Goal: Communication & Community: Answer question/provide support

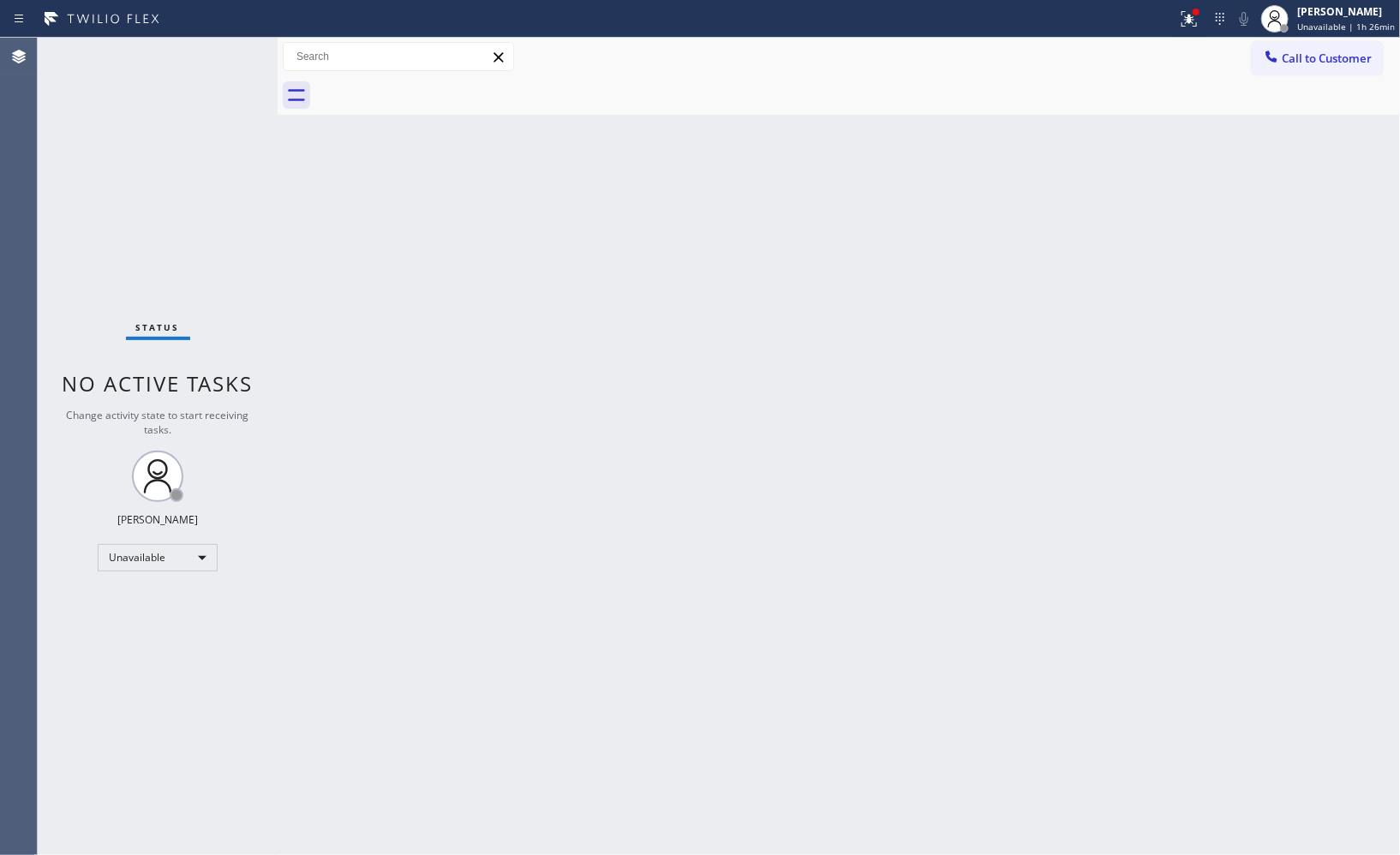
click at [1072, 265] on div "Back to Dashboard Change Sender ID Customers Technicians Select a contact Outbo…" at bounding box center [838, 446] width 1122 height 817
click at [1342, 55] on span "Call to Customer" at bounding box center [1326, 58] width 90 height 16
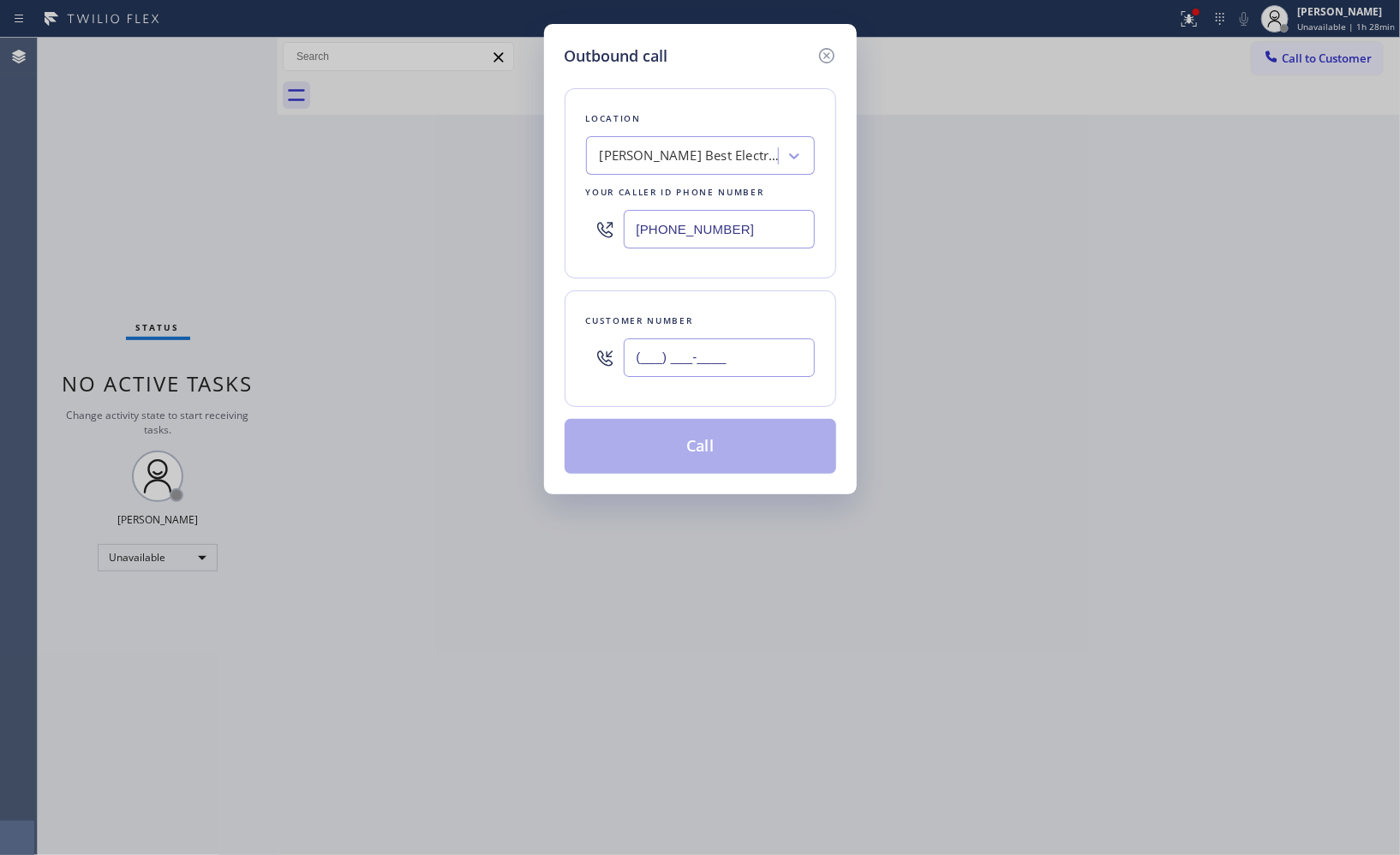
click at [700, 358] on input "(___) ___-____" at bounding box center [719, 358] width 191 height 39
paste input "323) 393-2108"
type input "[PHONE_NUMBER]"
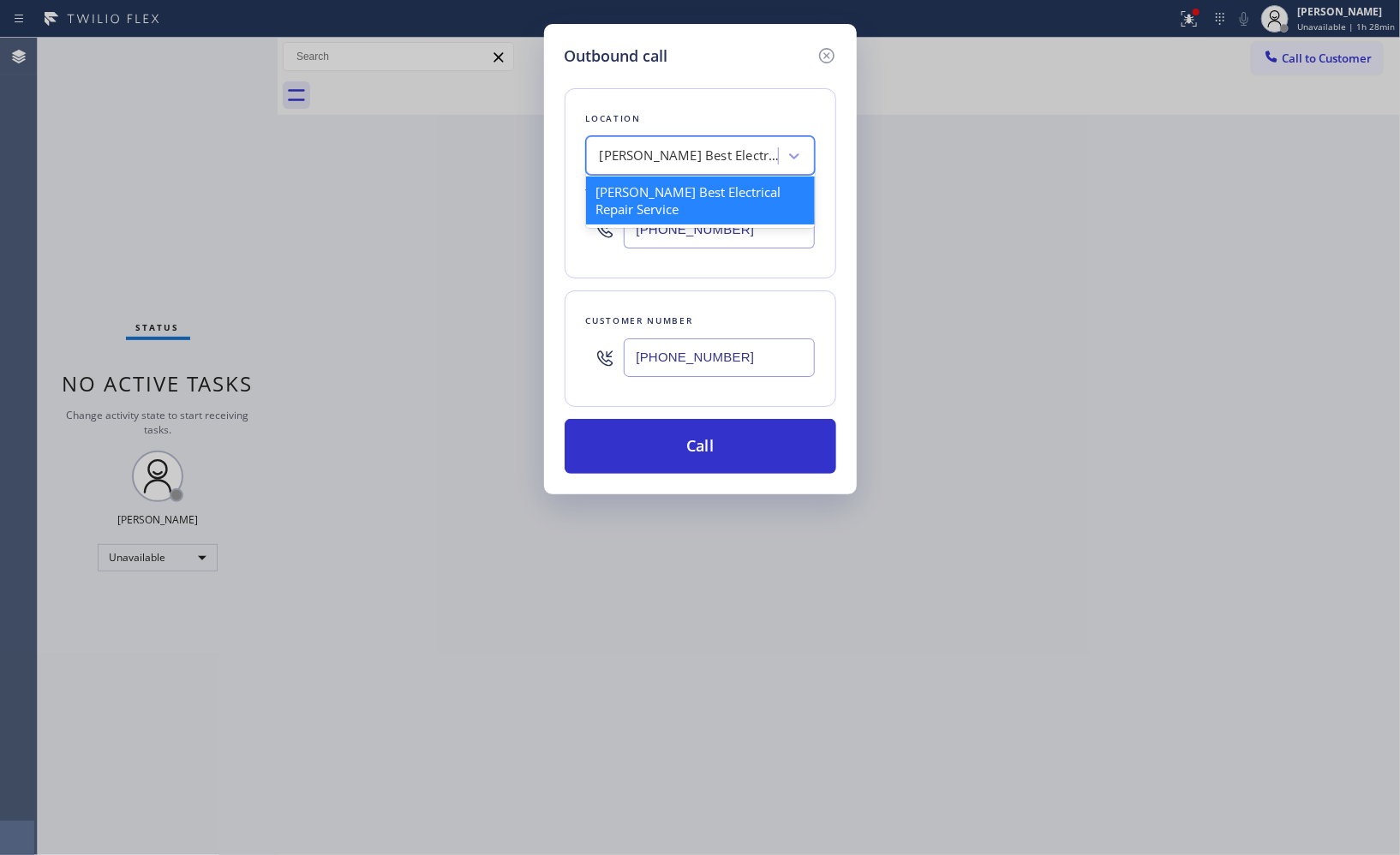
click at [665, 148] on div "[PERSON_NAME] Best Electrical Repair Service" at bounding box center [689, 155] width 180 height 19
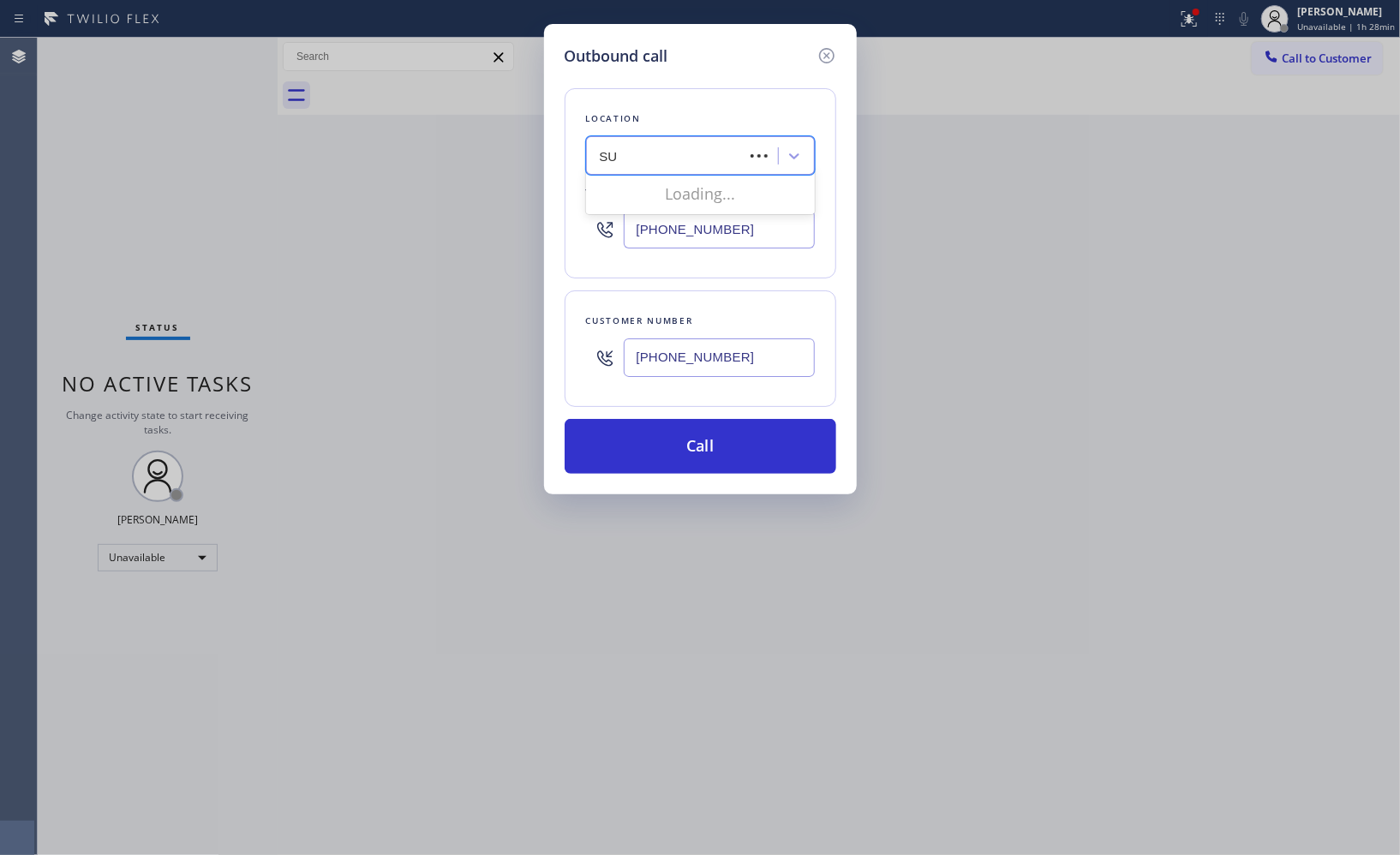
type input "SUB"
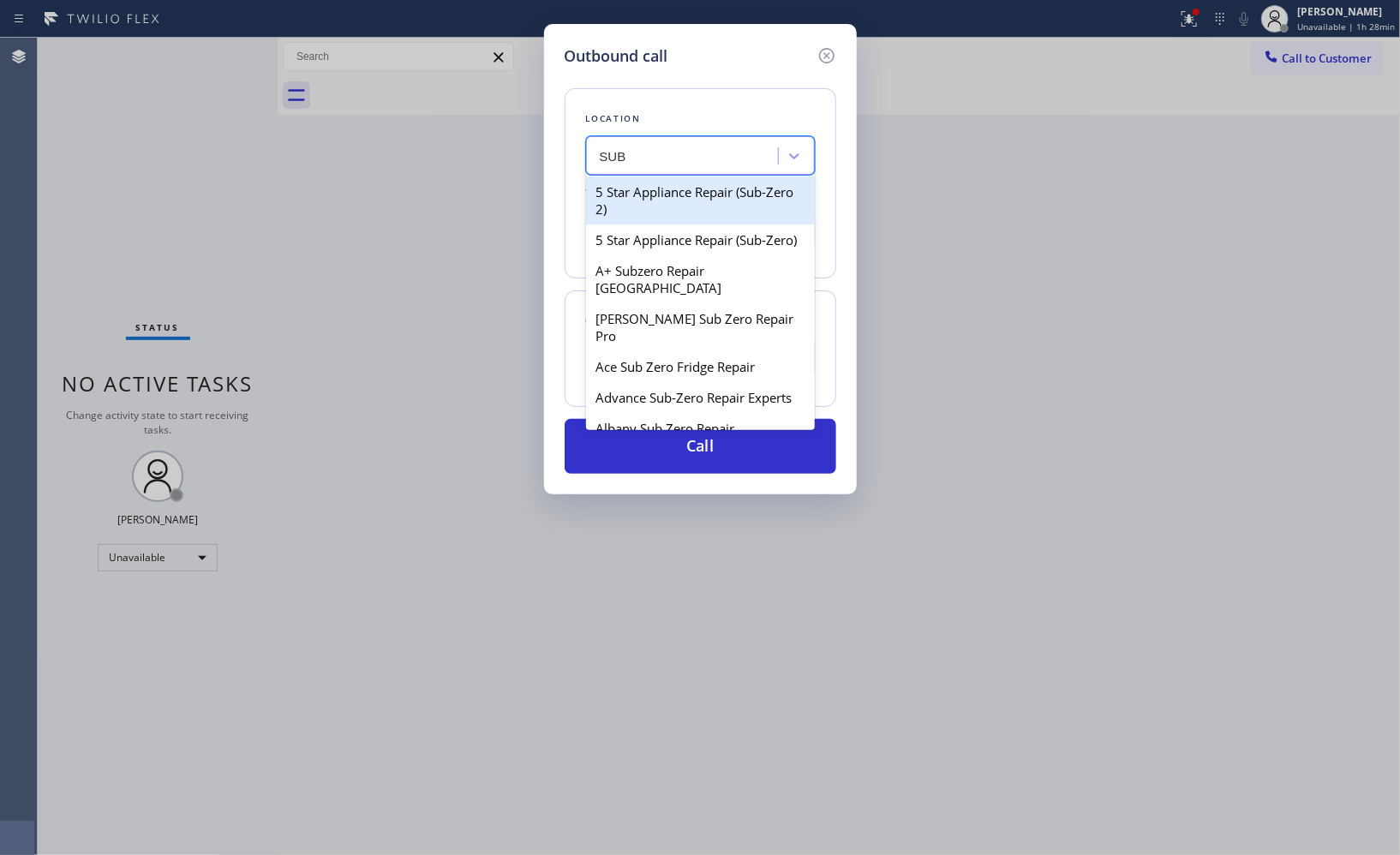
click at [646, 212] on div "5 Star Appliance Repair (Sub-Zero 2)" at bounding box center [700, 201] width 228 height 48
type input "[PHONE_NUMBER]"
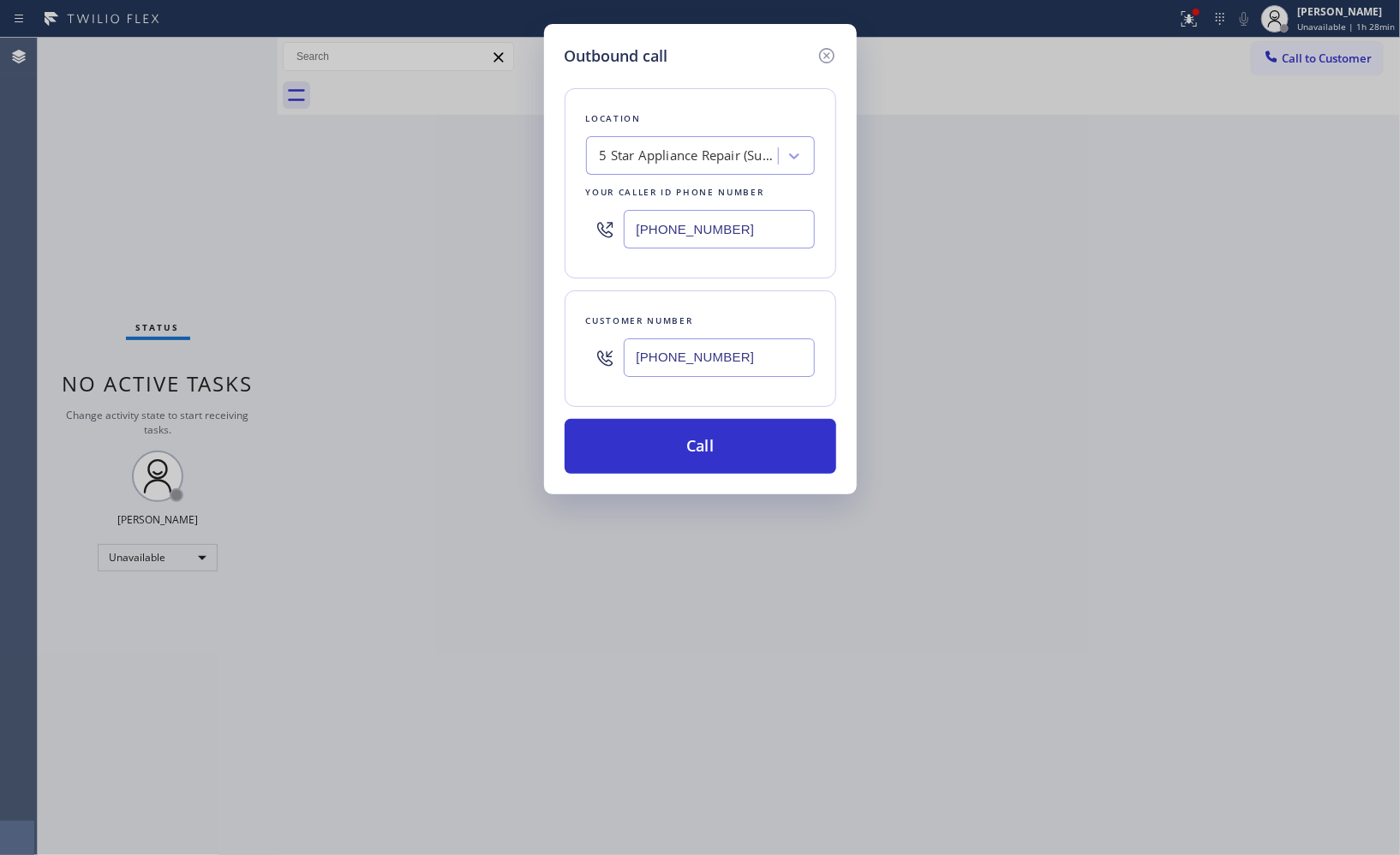
click at [714, 360] on input "[PHONE_NUMBER]" at bounding box center [719, 358] width 191 height 39
drag, startPoint x: 733, startPoint y: 451, endPoint x: 738, endPoint y: 396, distance: 55.2
click at [733, 451] on button "Call" at bounding box center [700, 446] width 272 height 55
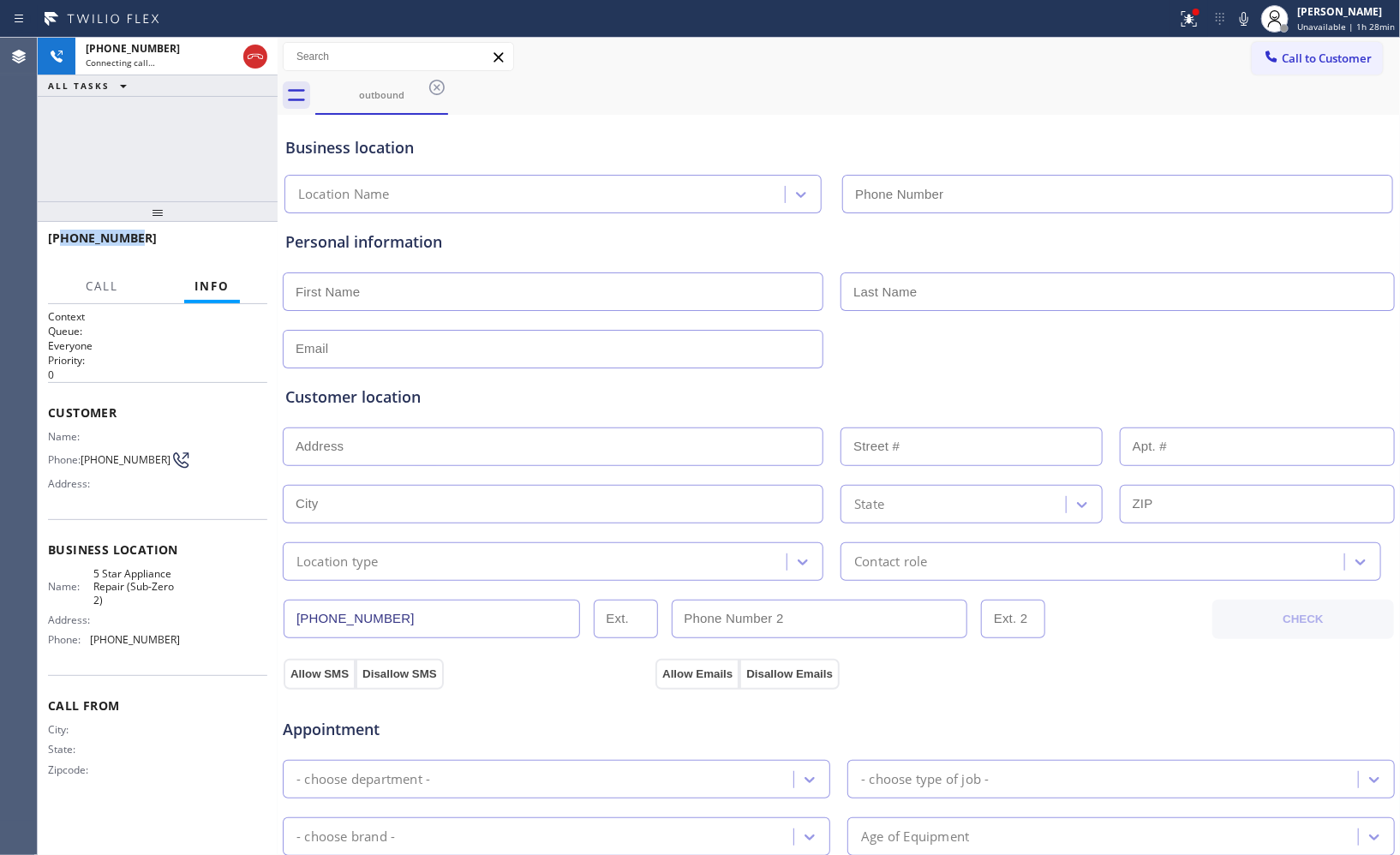
type input "[PHONE_NUMBER]"
drag, startPoint x: 147, startPoint y: 234, endPoint x: 63, endPoint y: 241, distance: 84.3
click at [63, 241] on div "[PHONE_NUMBER]" at bounding box center [152, 238] width 207 height 17
copy span "3233932108"
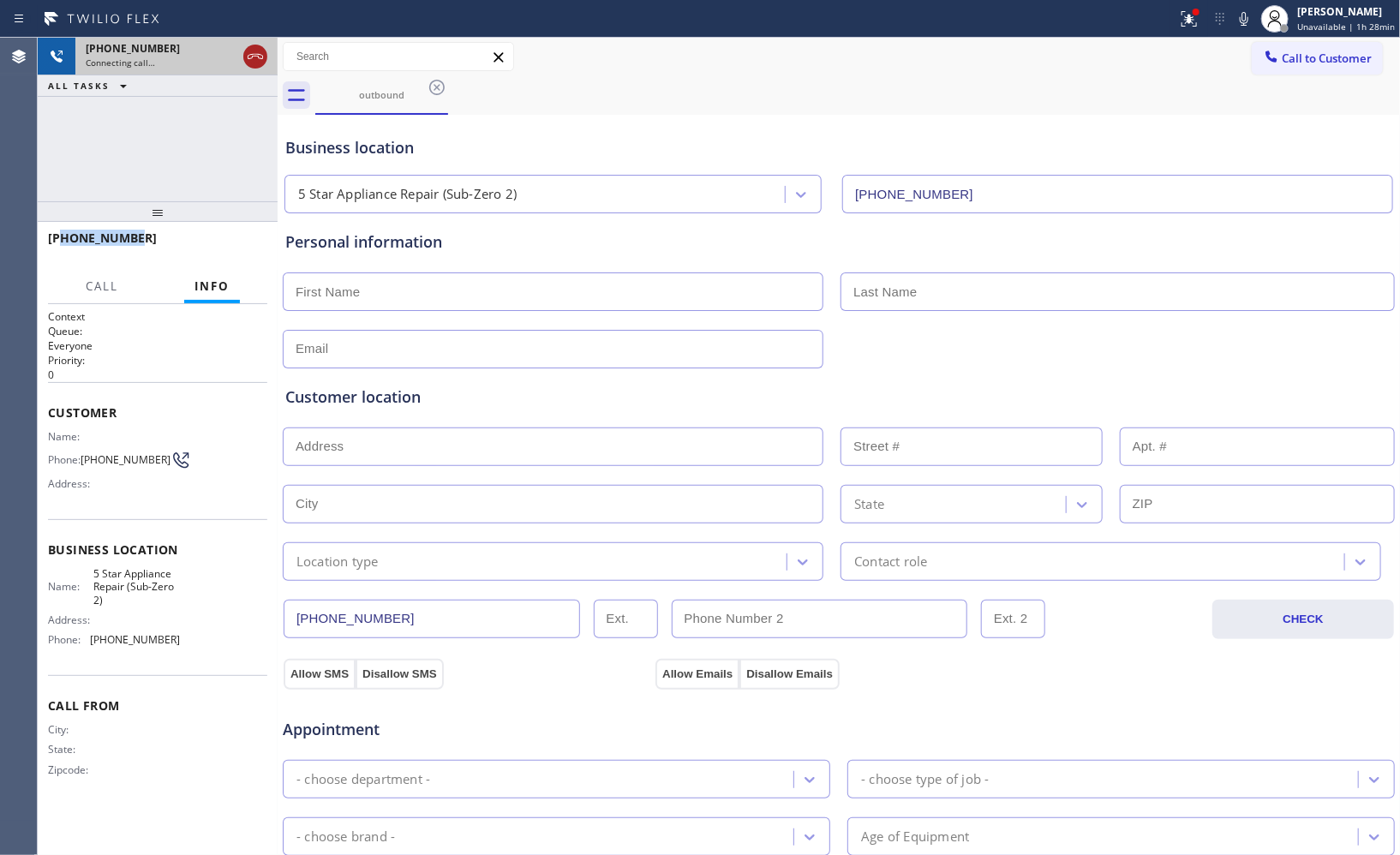
click at [261, 50] on icon at bounding box center [255, 56] width 20 height 20
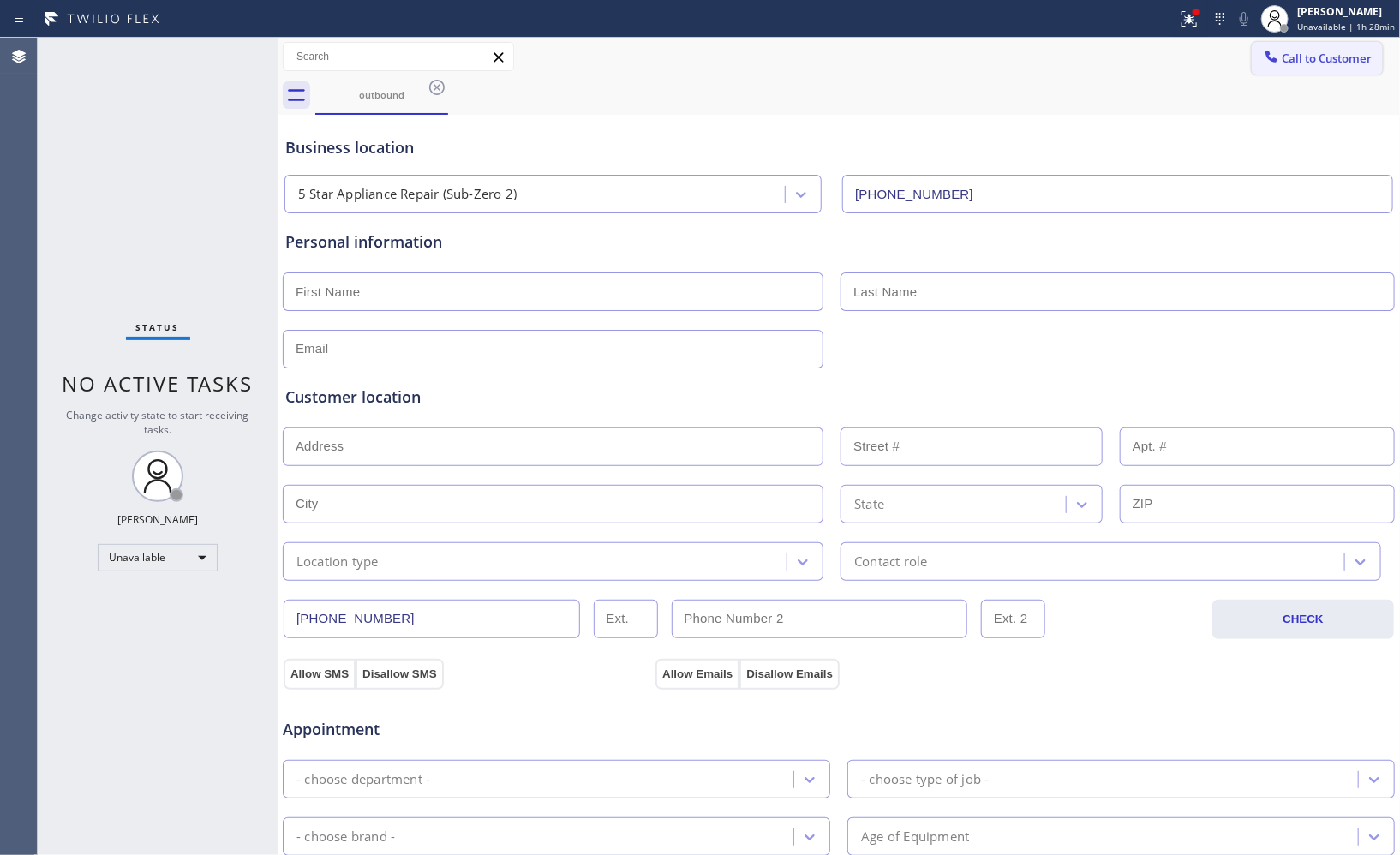
click at [1283, 61] on span "Call to Customer" at bounding box center [1326, 58] width 90 height 16
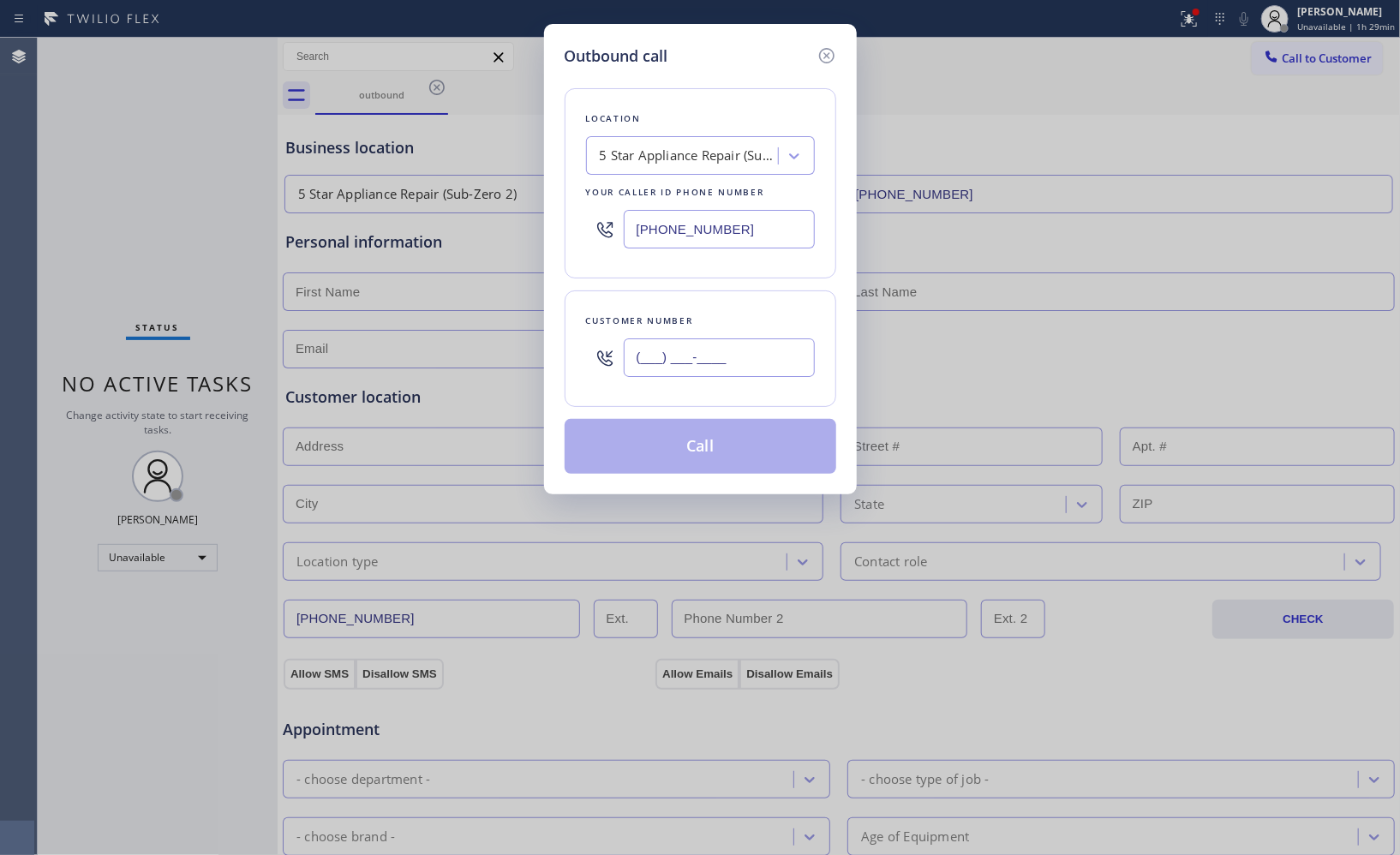
click at [754, 367] on input "(___) ___-____" at bounding box center [719, 358] width 191 height 39
paste input "323) 393-2108"
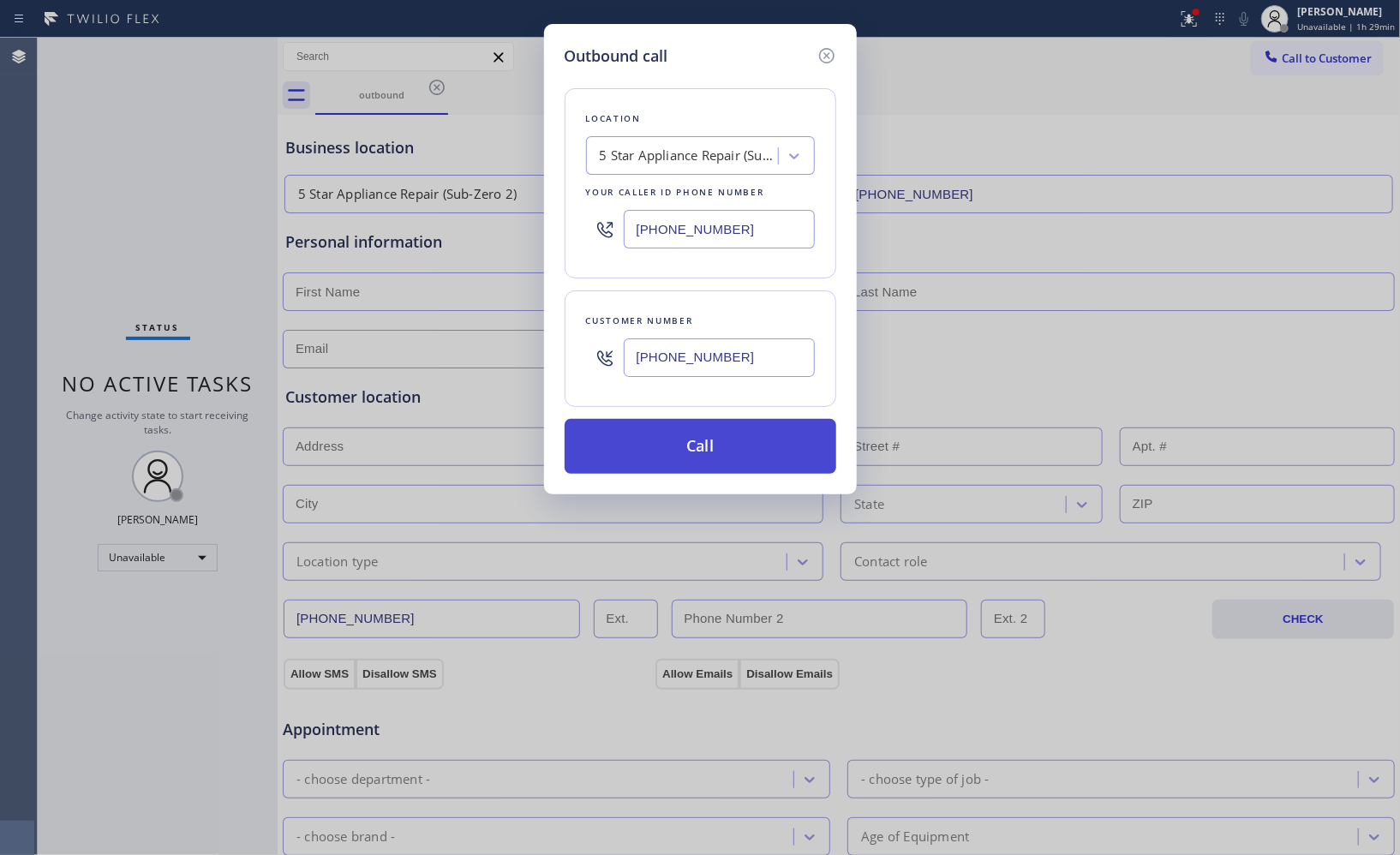
type input "[PHONE_NUMBER]"
click at [723, 439] on button "Call" at bounding box center [700, 446] width 272 height 55
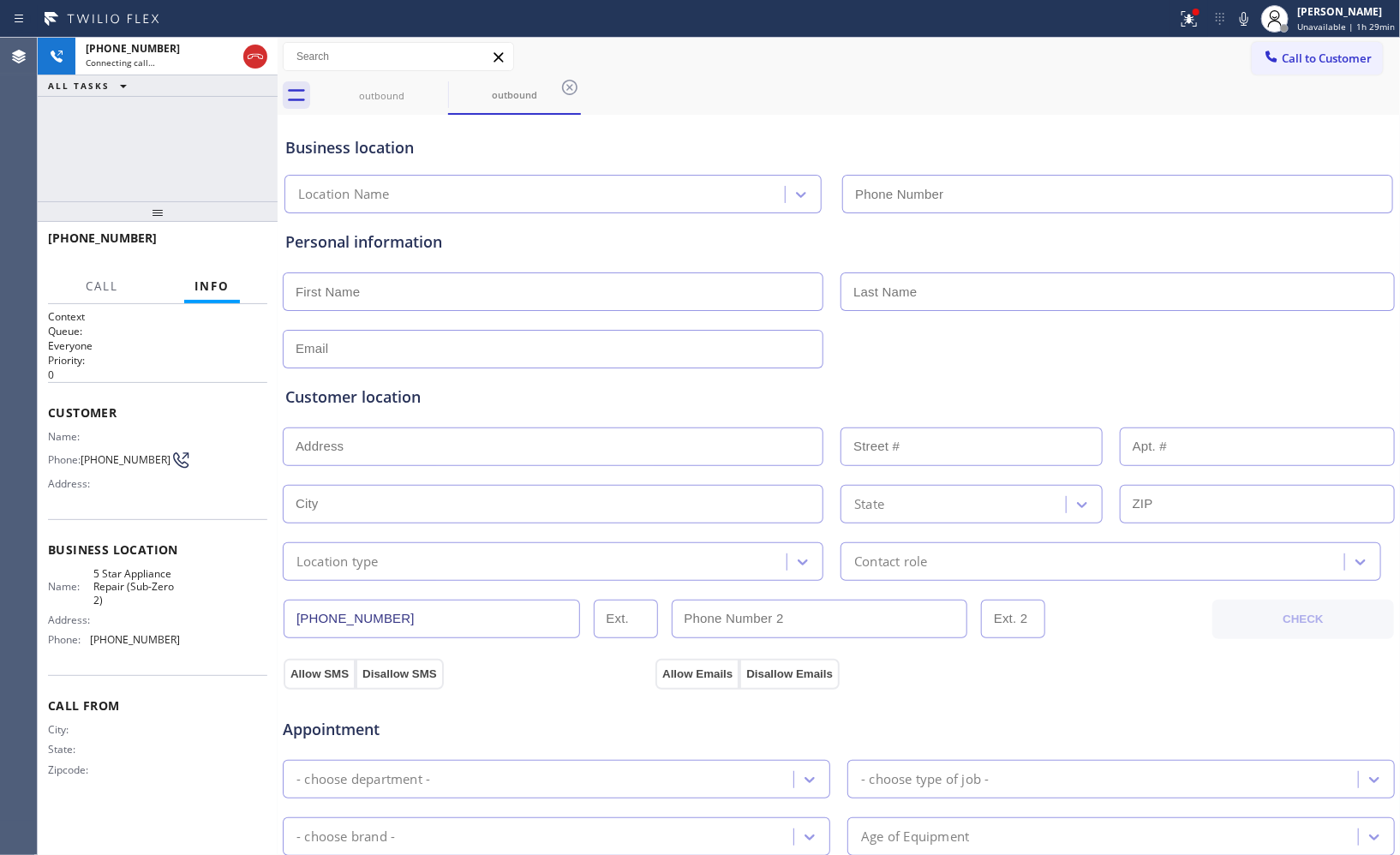
type input "[PHONE_NUMBER]"
drag, startPoint x: 75, startPoint y: 459, endPoint x: 158, endPoint y: 463, distance: 83.1
click at [158, 463] on div "Phone: [PHONE_NUMBER]" at bounding box center [114, 460] width 132 height 20
click at [111, 490] on div "Name: Phone: [PHONE_NUMBER] Address:" at bounding box center [114, 463] width 132 height 67
drag, startPoint x: 140, startPoint y: 244, endPoint x: 65, endPoint y: 233, distance: 75.8
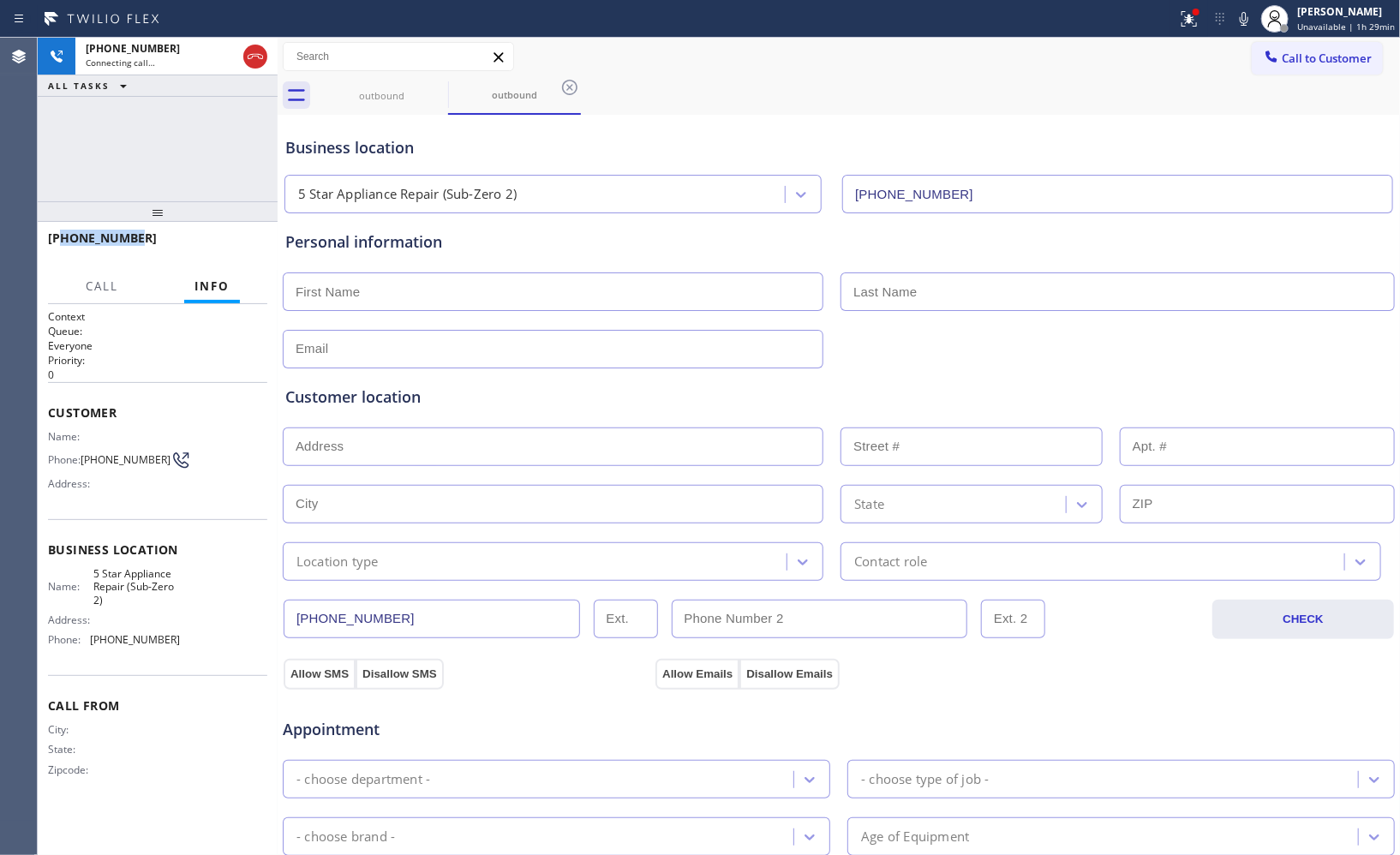
click at [65, 233] on div "[PHONE_NUMBER]" at bounding box center [152, 238] width 207 height 17
copy span "3233932108"
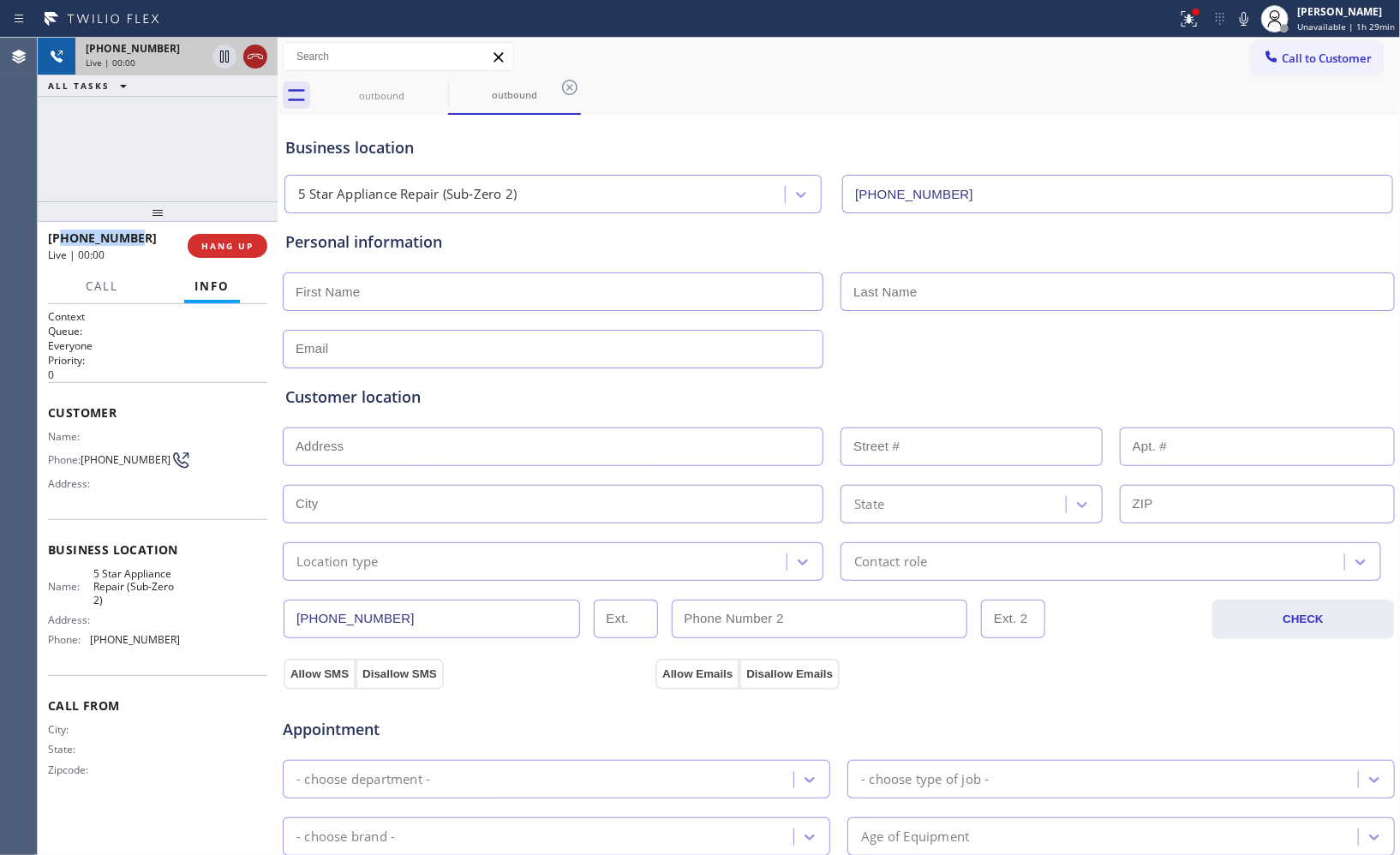
click at [252, 58] on icon at bounding box center [255, 56] width 20 height 20
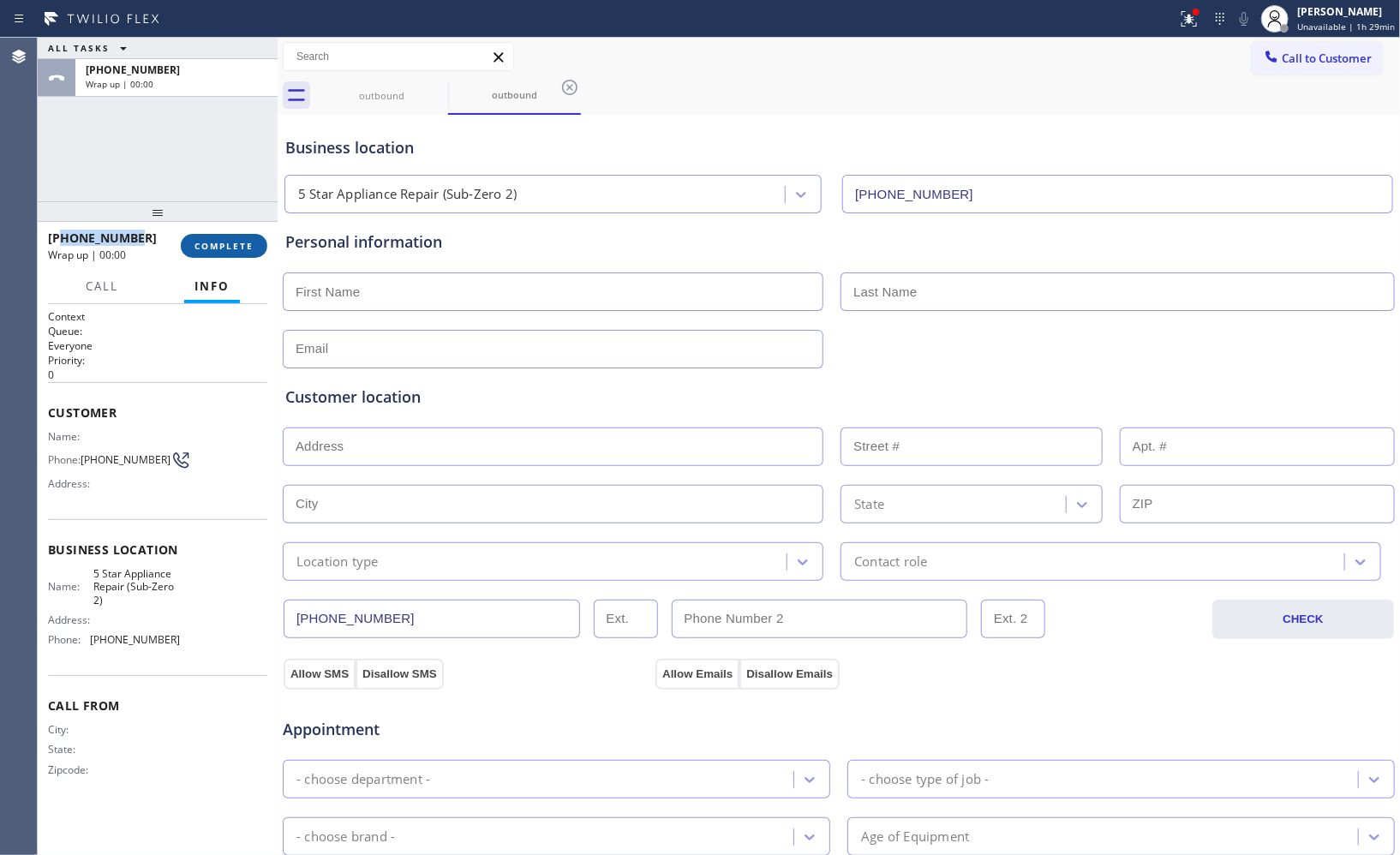
click at [243, 253] on button "COMPLETE" at bounding box center [225, 246] width 87 height 24
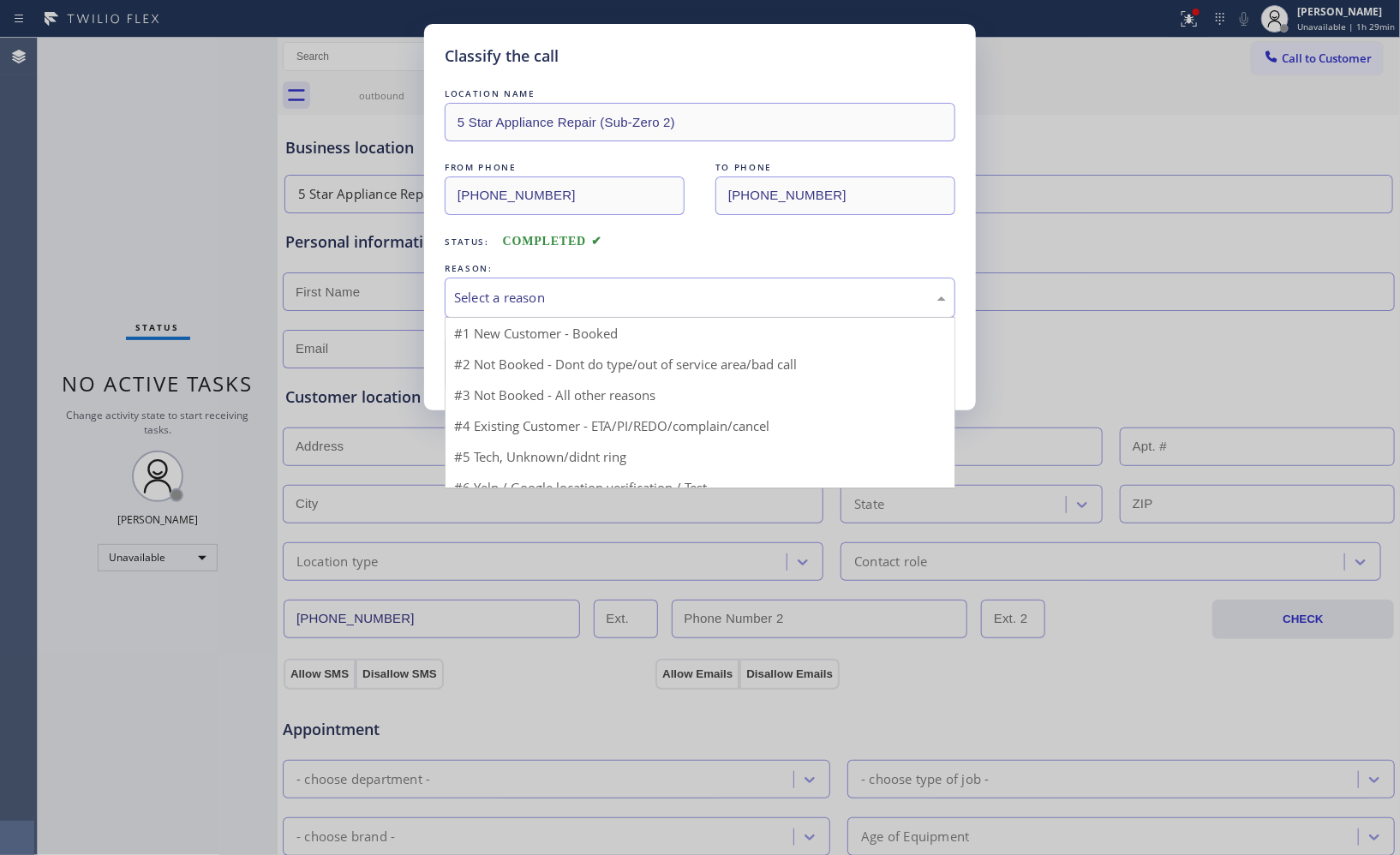
click at [660, 302] on div "Select a reason" at bounding box center [700, 297] width 492 height 19
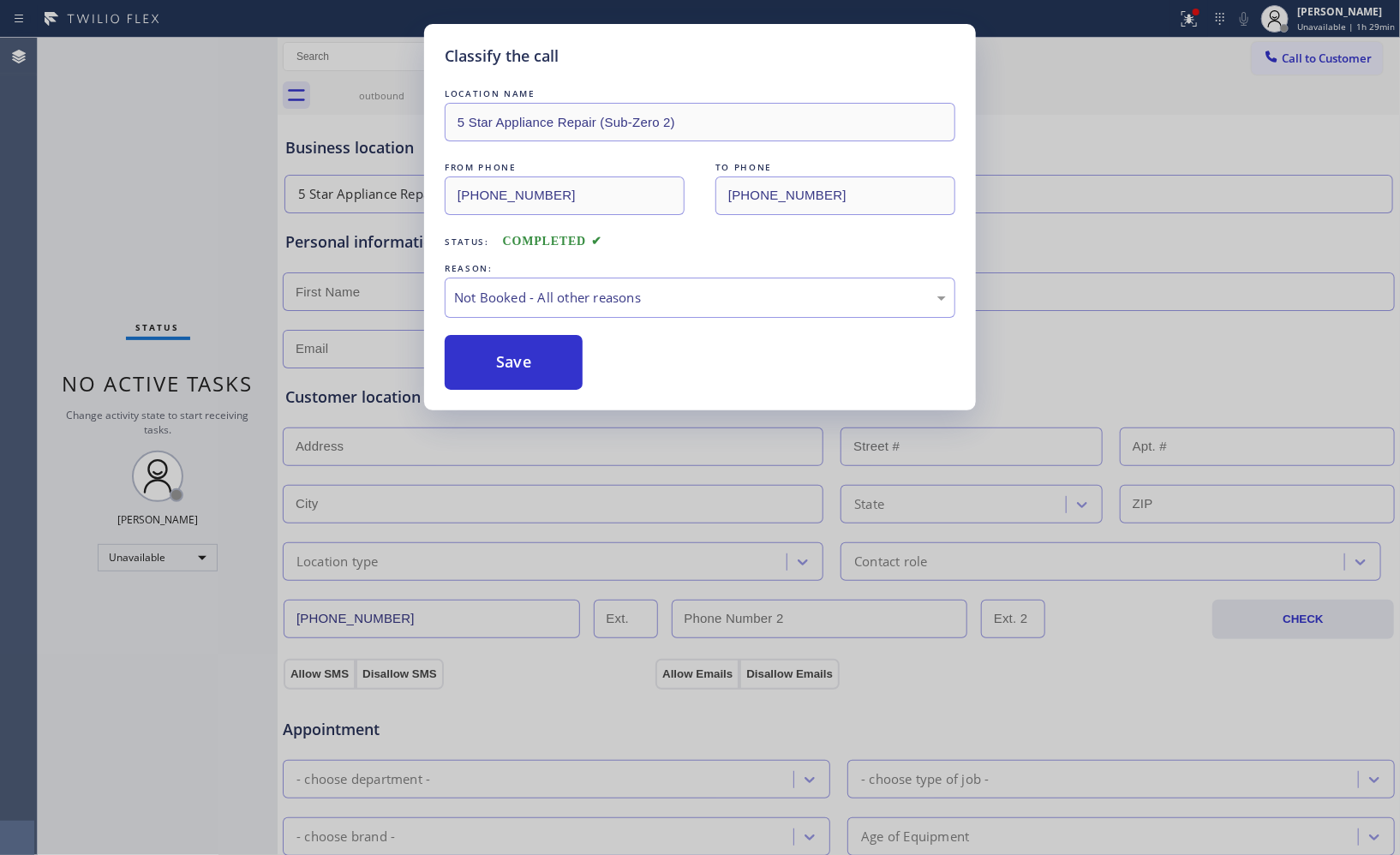
click at [492, 374] on button "Save" at bounding box center [513, 361] width 138 height 55
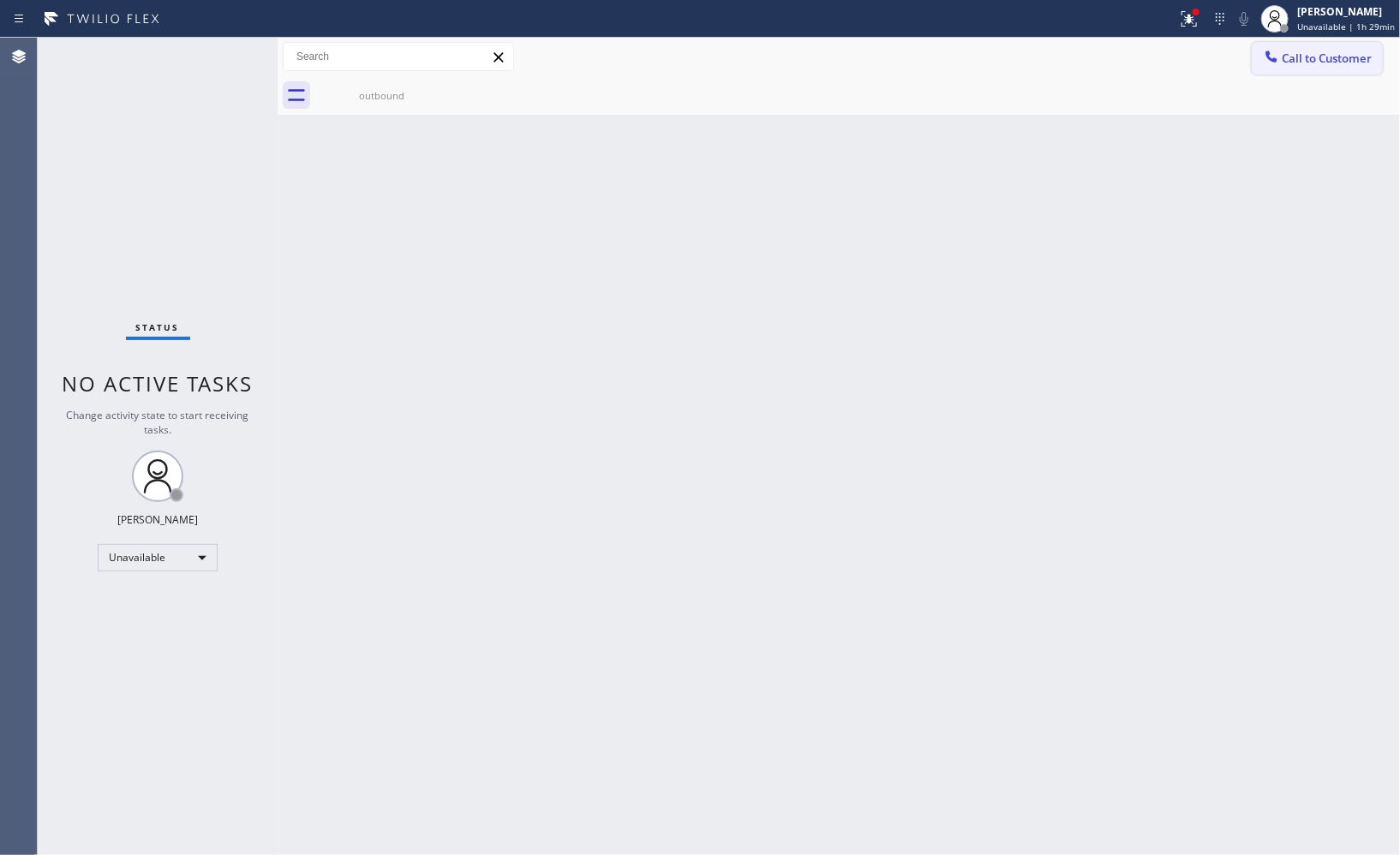
click at [1290, 61] on span "Call to Customer" at bounding box center [1326, 58] width 90 height 16
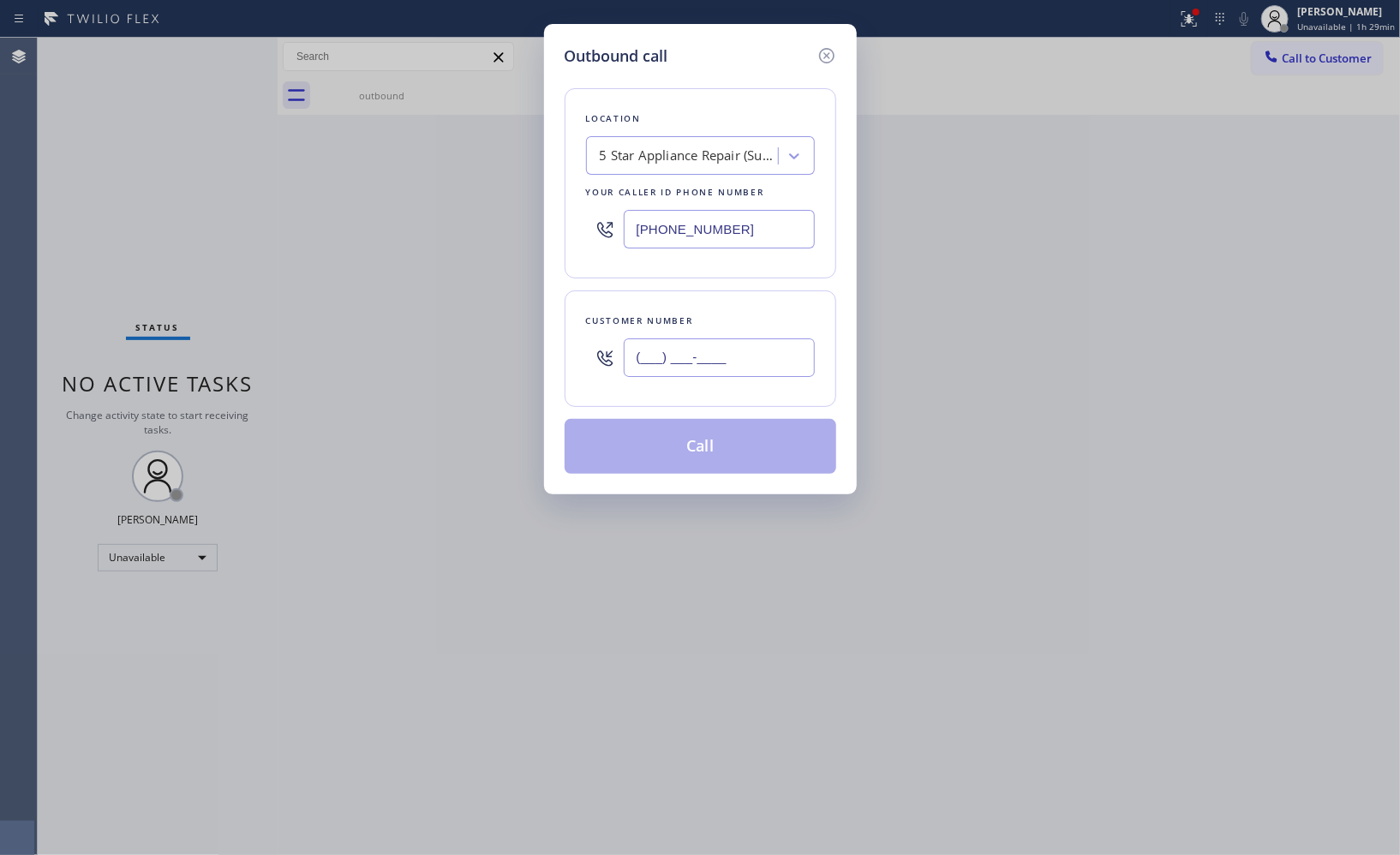
click at [743, 365] on input "(___) ___-____" at bounding box center [719, 358] width 191 height 39
paste input "323) 393-2108"
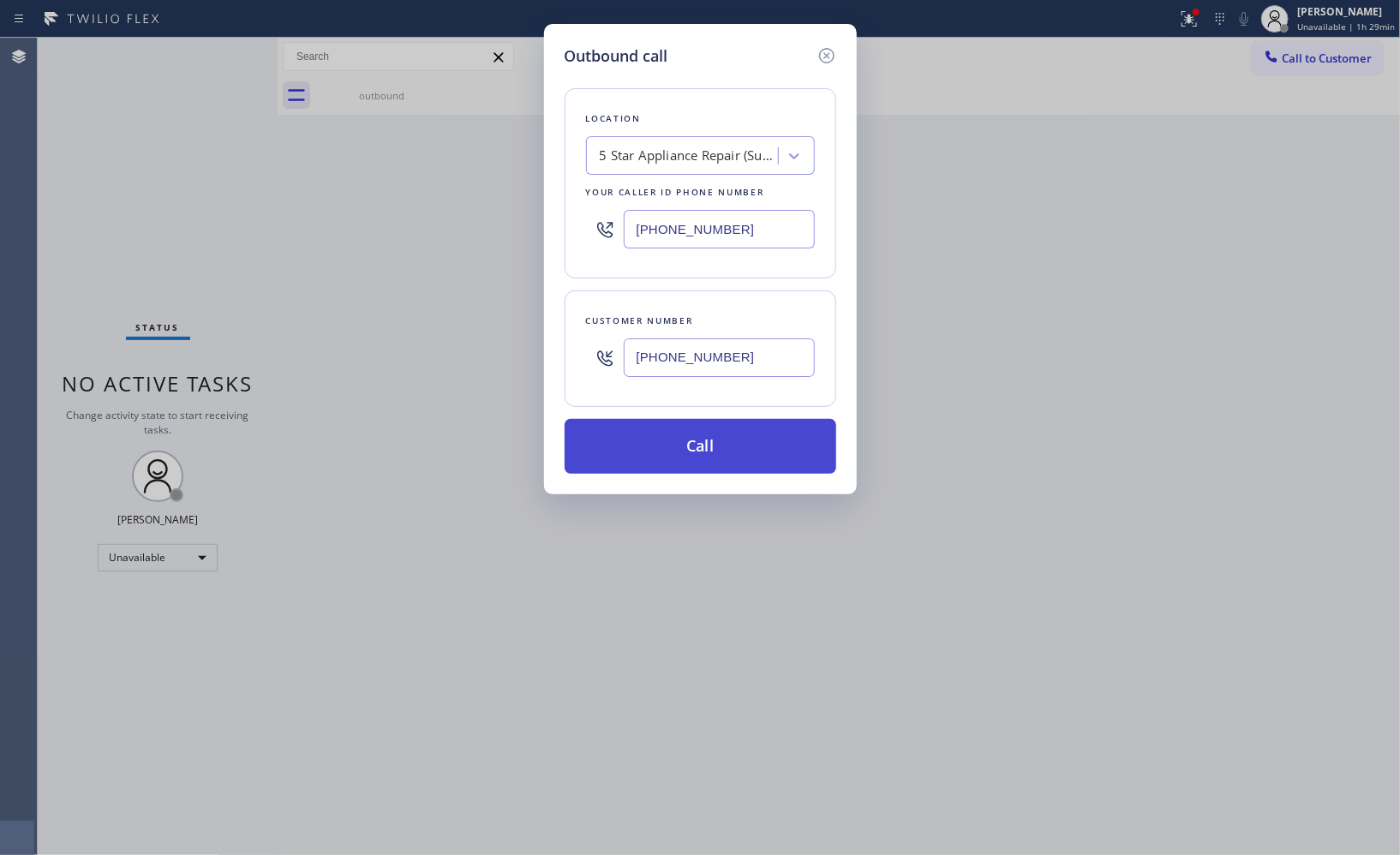
type input "[PHONE_NUMBER]"
click at [739, 451] on button "Call" at bounding box center [700, 446] width 272 height 55
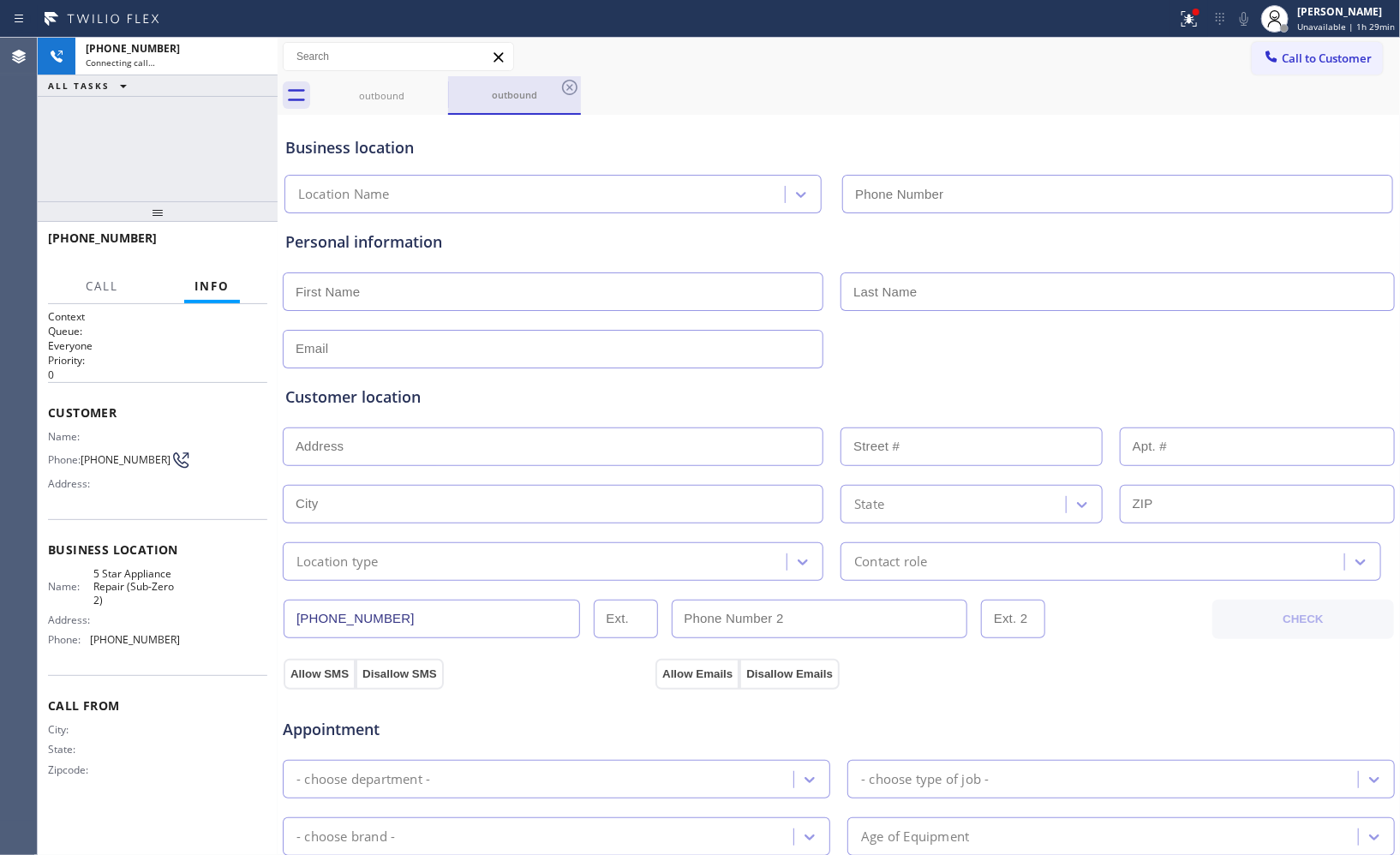
click at [472, 96] on div "outbound" at bounding box center [515, 94] width 129 height 13
type input "[PHONE_NUMBER]"
click at [578, 86] on icon at bounding box center [569, 87] width 20 height 20
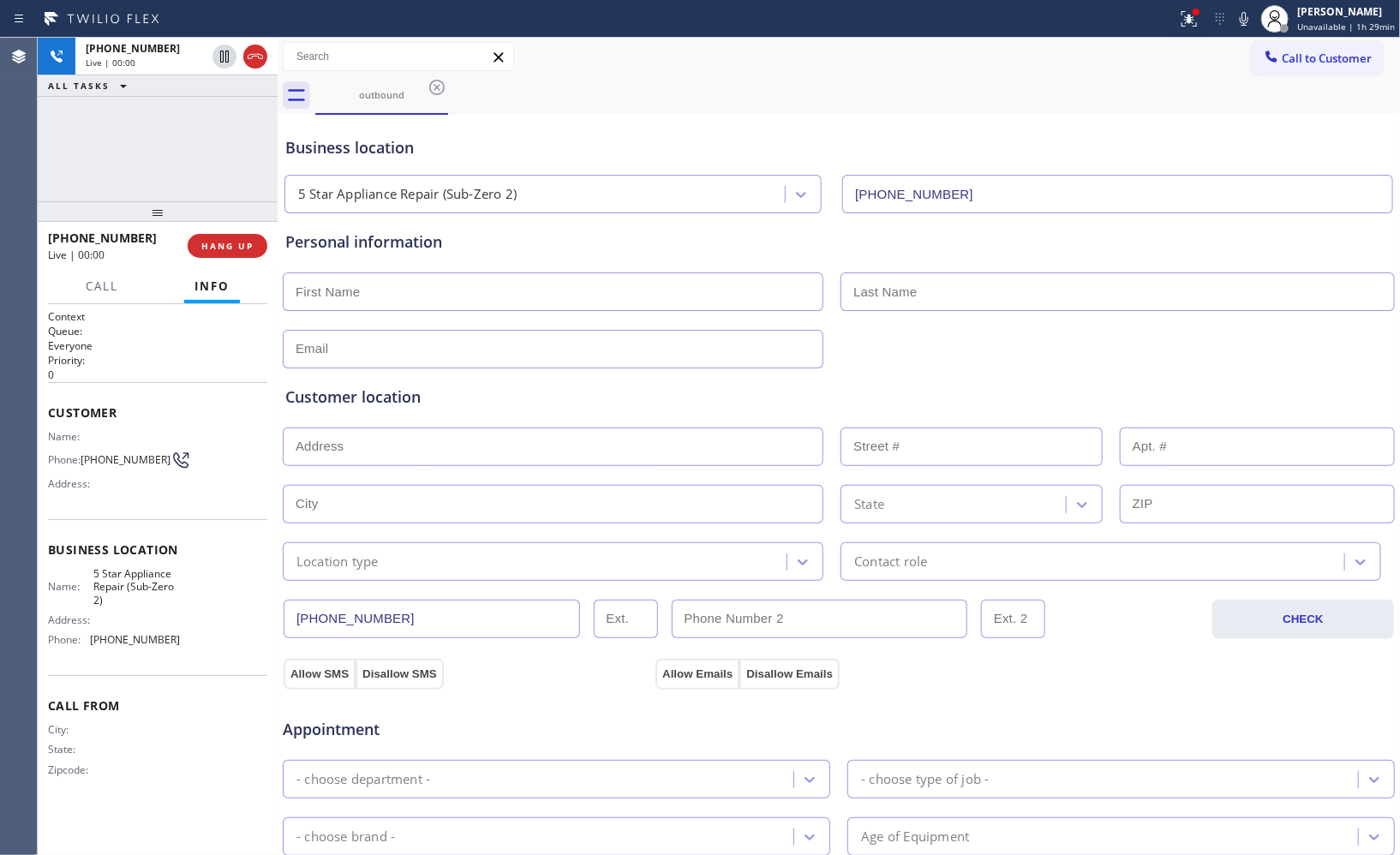
drag, startPoint x: 262, startPoint y: 55, endPoint x: 218, endPoint y: 284, distance: 233.2
click at [262, 55] on icon at bounding box center [255, 56] width 16 height 6
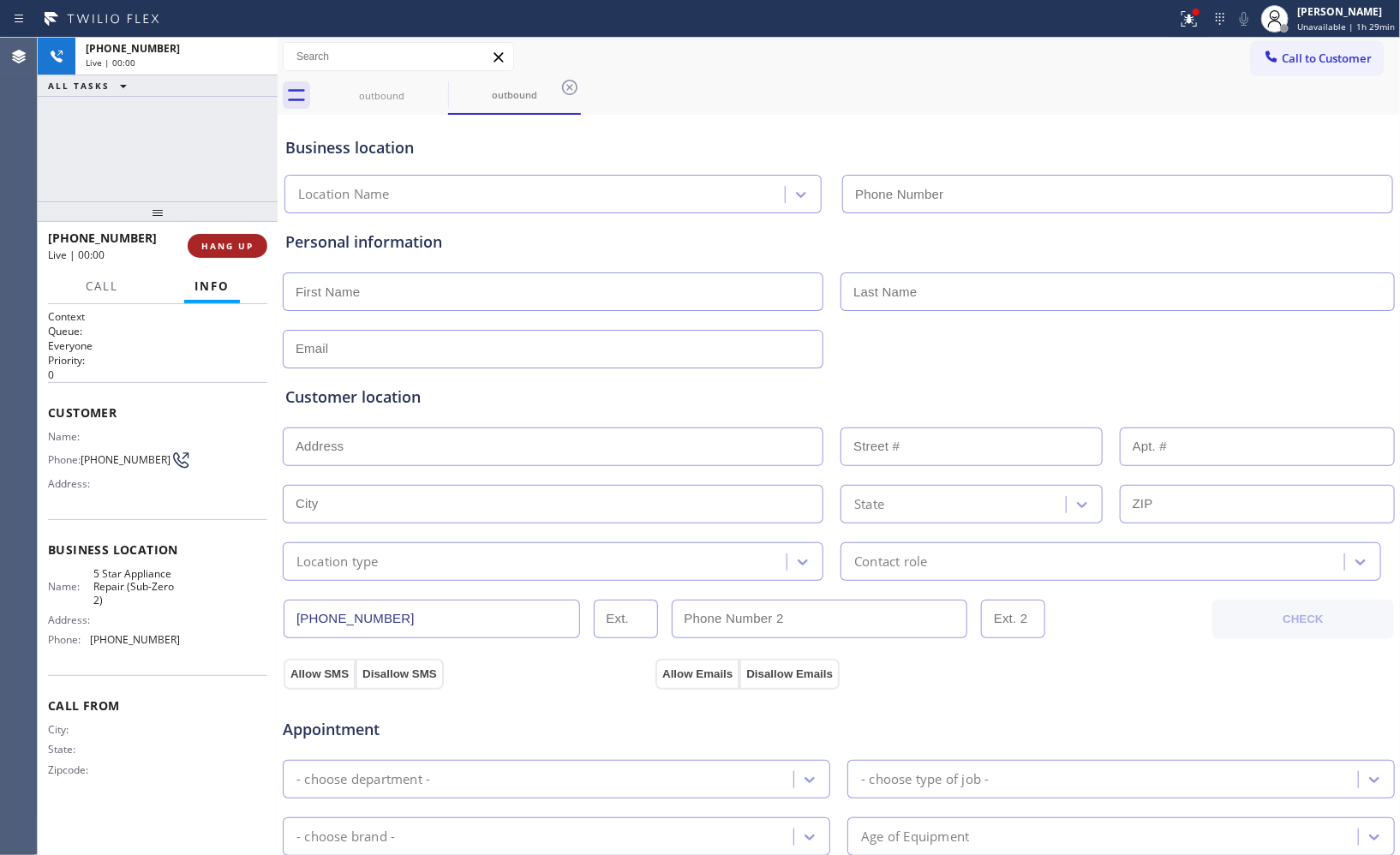
type input "[PHONE_NUMBER]"
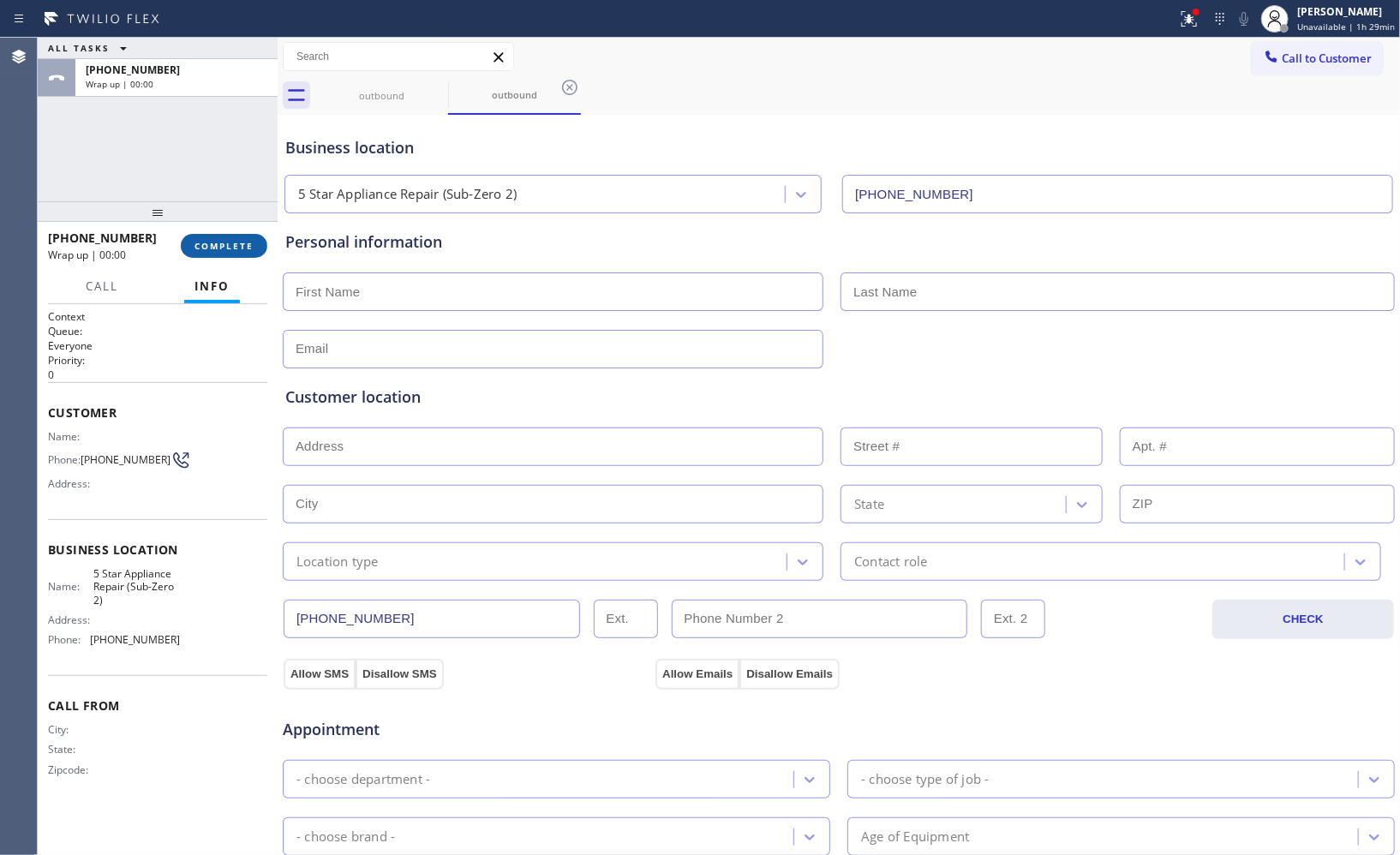
click at [240, 247] on span "COMPLETE" at bounding box center [224, 246] width 59 height 12
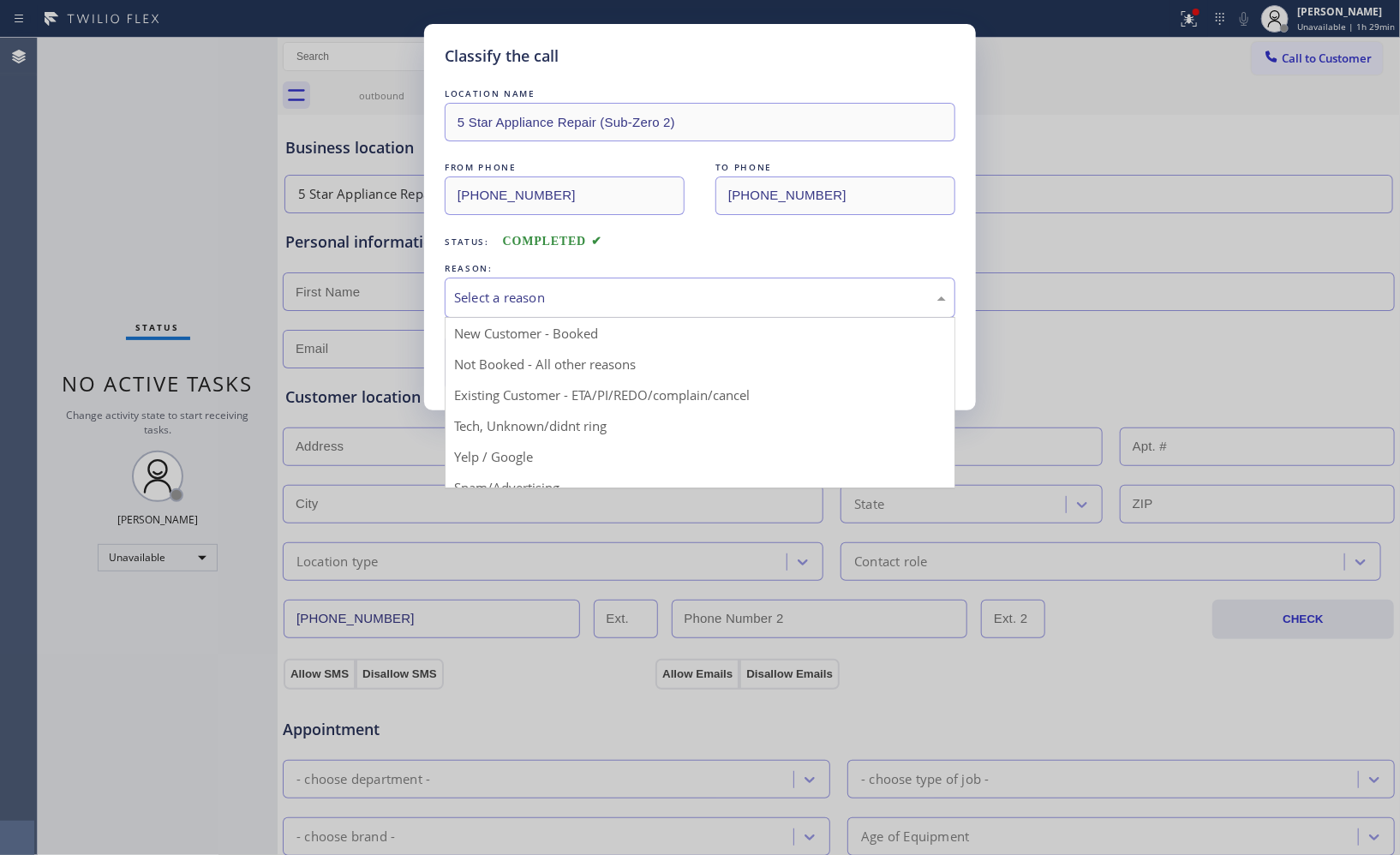
click at [781, 314] on div "Select a reason" at bounding box center [700, 298] width 510 height 41
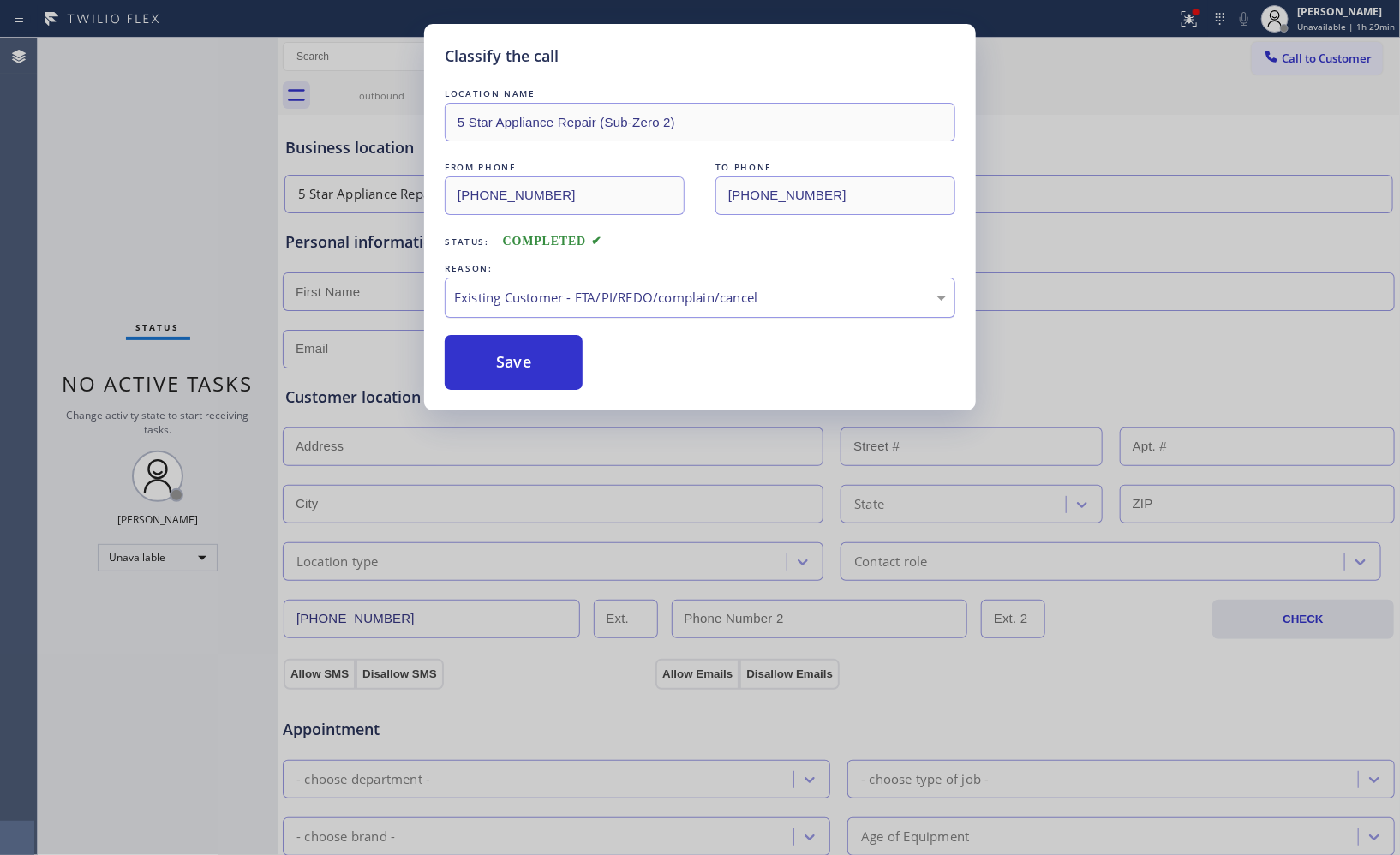
drag, startPoint x: 585, startPoint y: 302, endPoint x: 576, endPoint y: 311, distance: 12.7
click at [578, 311] on div "Existing Customer - ETA/PI/REDO/complain/cancel" at bounding box center [700, 298] width 510 height 41
click at [538, 369] on button "Save" at bounding box center [513, 361] width 138 height 55
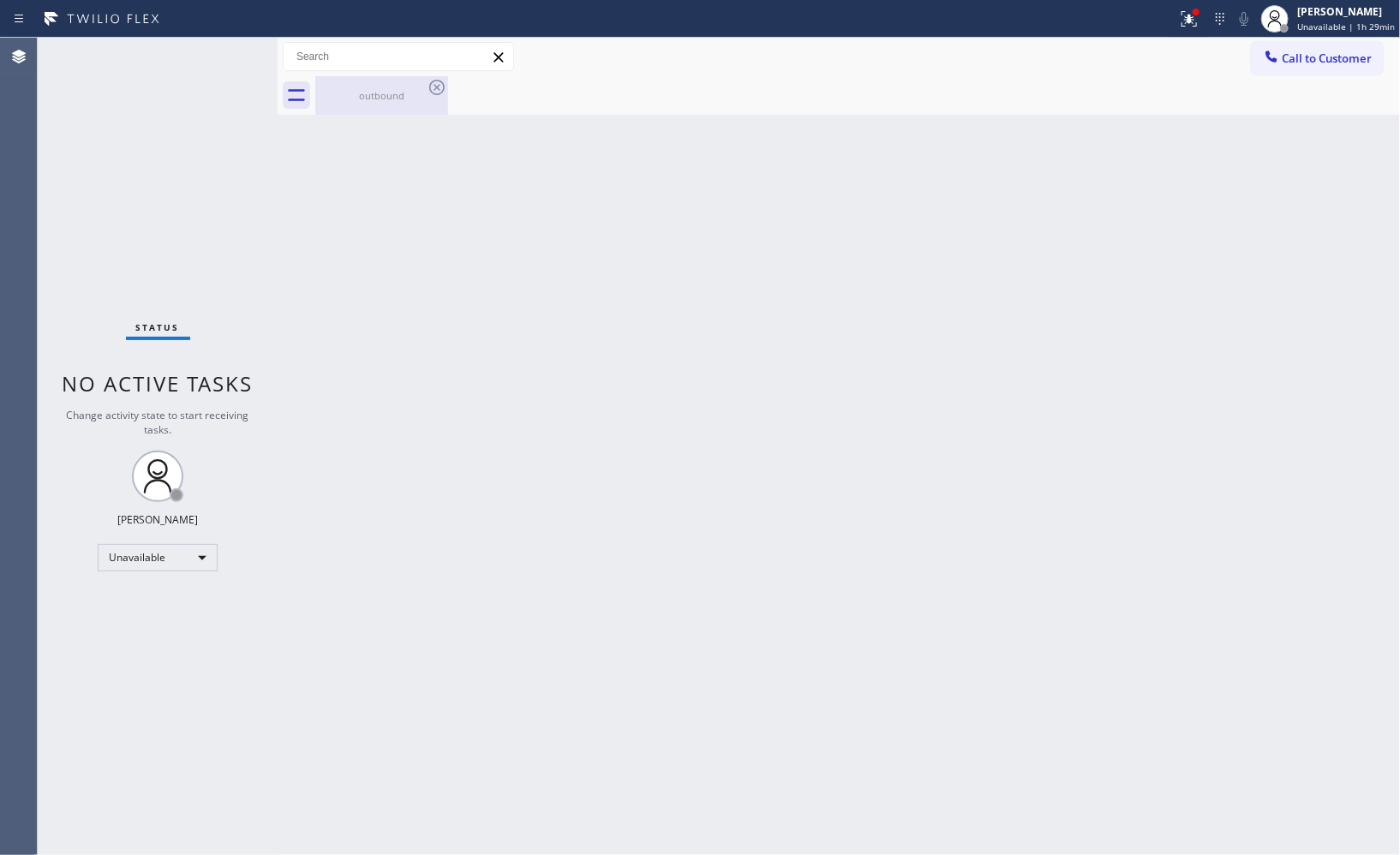
click at [400, 99] on div "outbound" at bounding box center [382, 95] width 129 height 13
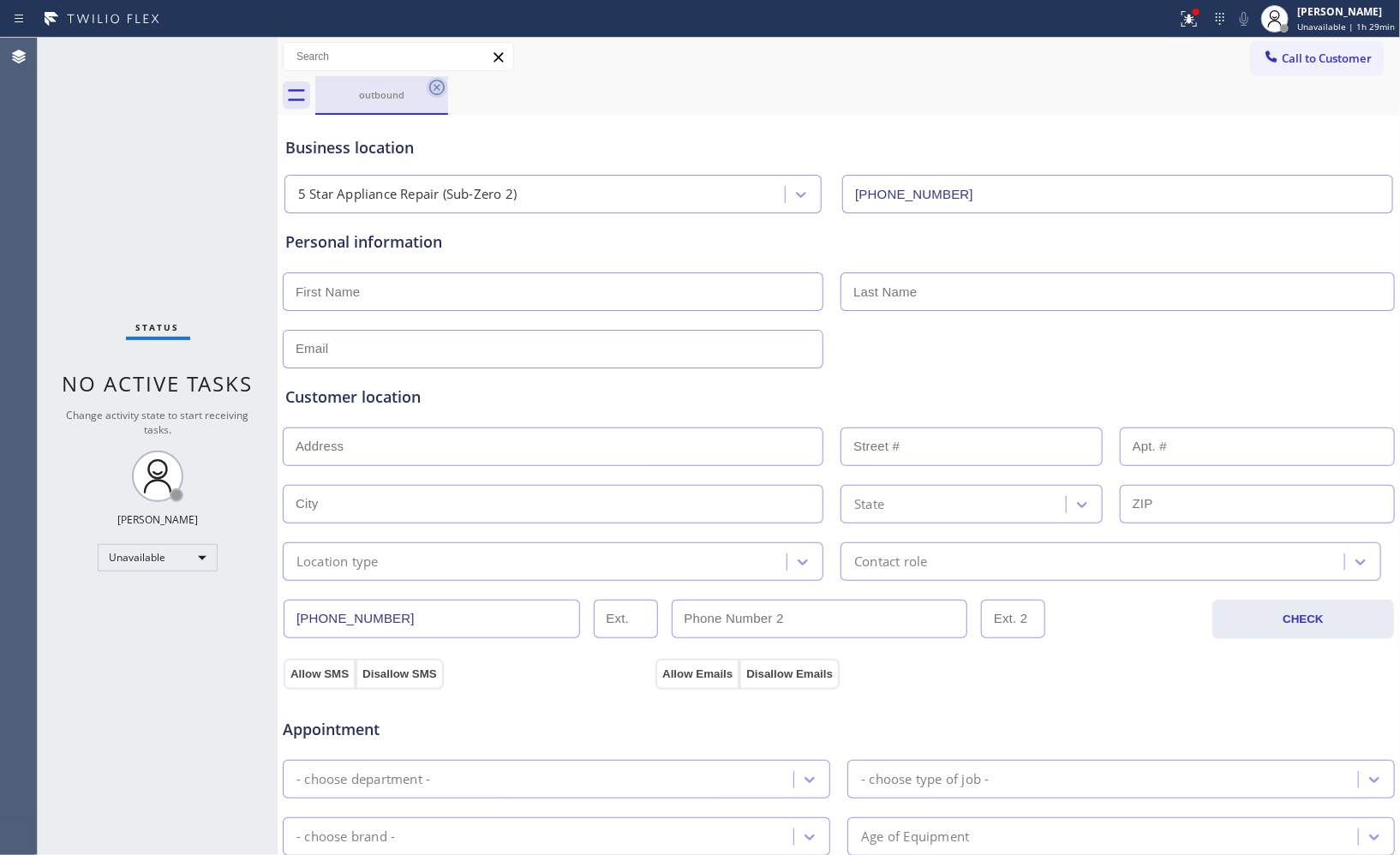
click at [434, 89] on icon at bounding box center [436, 87] width 16 height 16
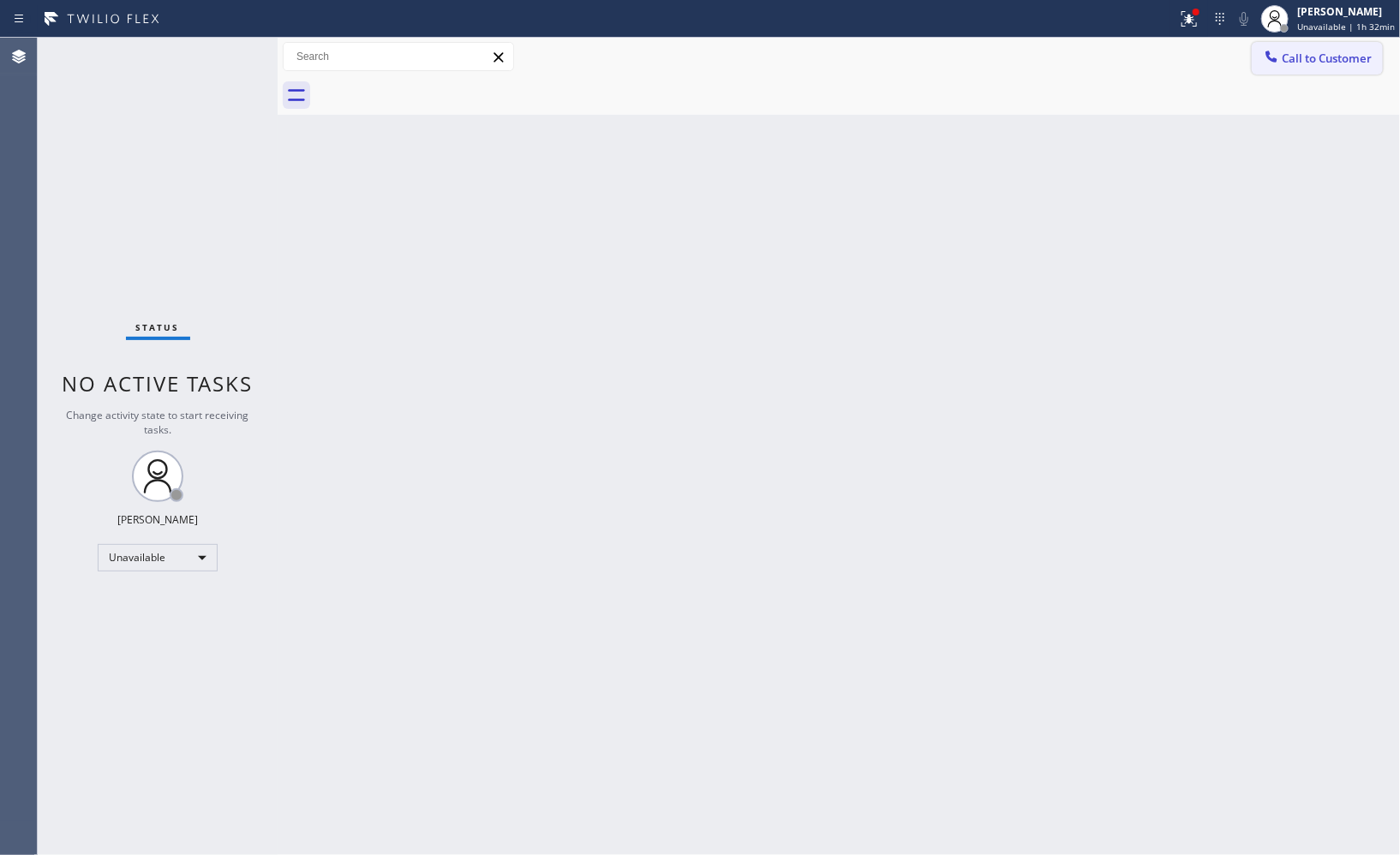
click at [1306, 62] on span "Call to Customer" at bounding box center [1326, 58] width 90 height 16
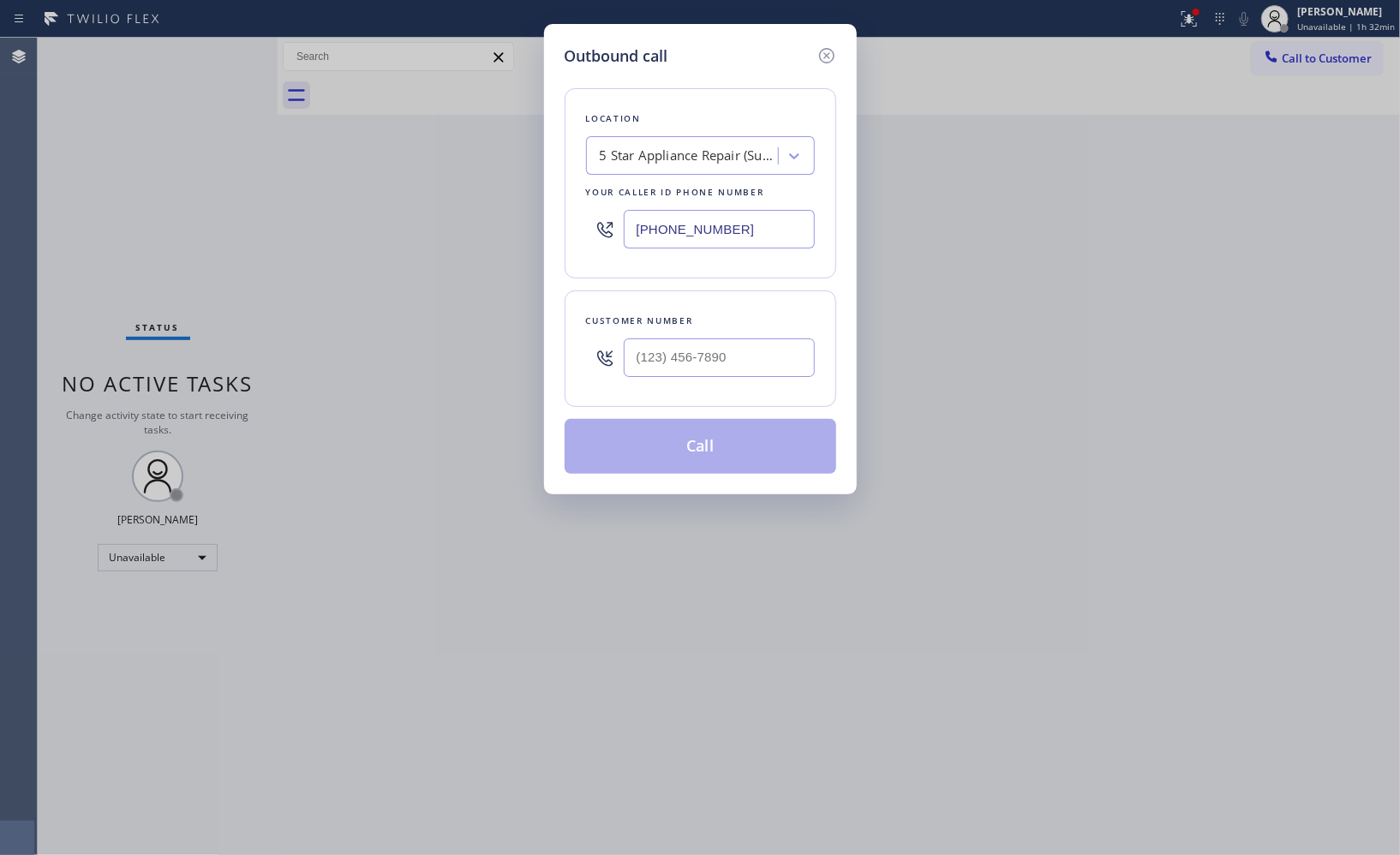
drag, startPoint x: 759, startPoint y: 223, endPoint x: 484, endPoint y: 176, distance: 279.0
click at [517, 193] on div "Outbound call Location 5 Star Appliance Repair (Sub-Zero 2) Your caller id phon…" at bounding box center [700, 427] width 1400 height 855
paste input "773) 917-0590"
type input "[PHONE_NUMBER]"
click at [724, 361] on input "(___) ___-____" at bounding box center [719, 358] width 191 height 39
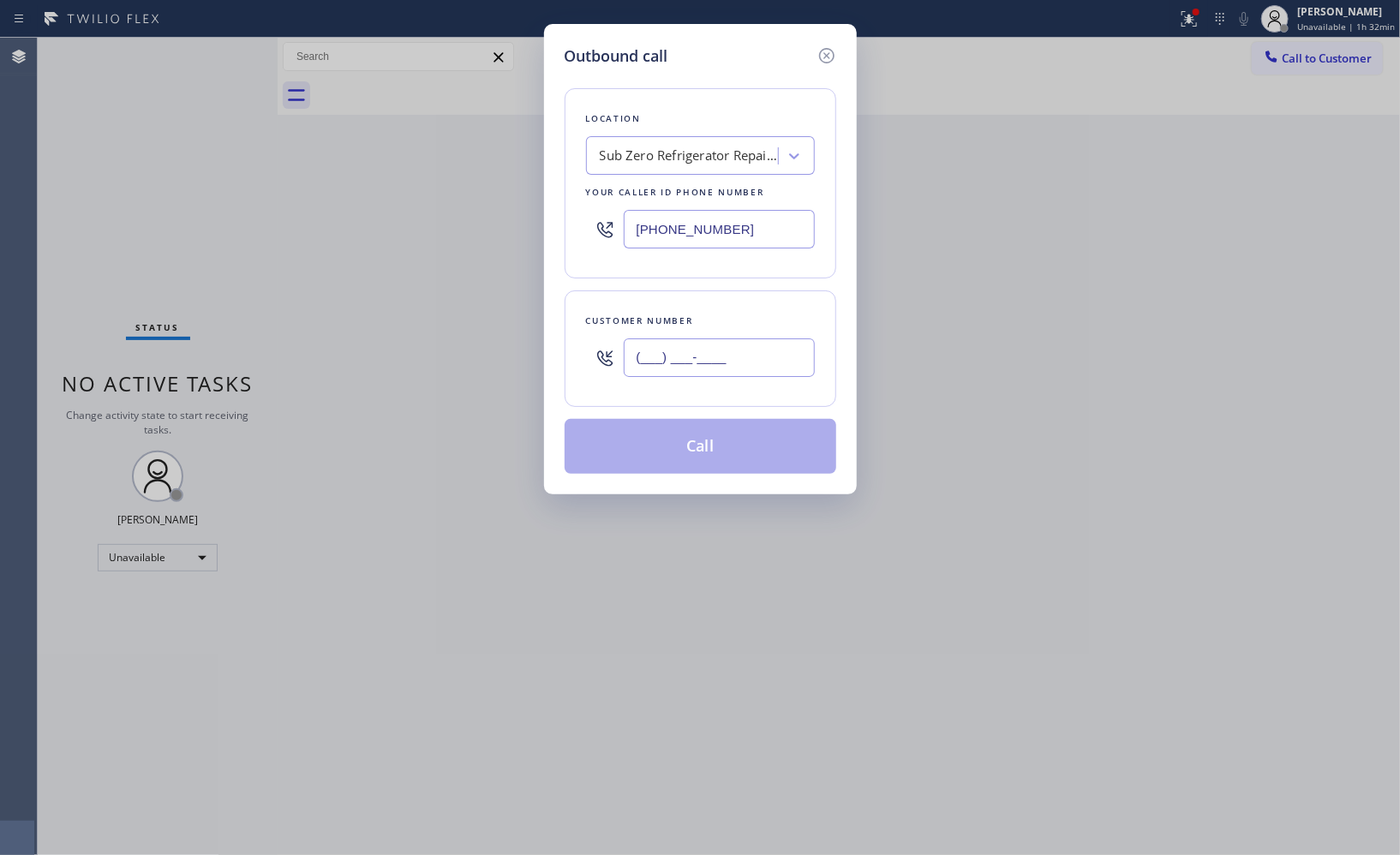
paste input "773) 968-3564"
type input "[PHONE_NUMBER]"
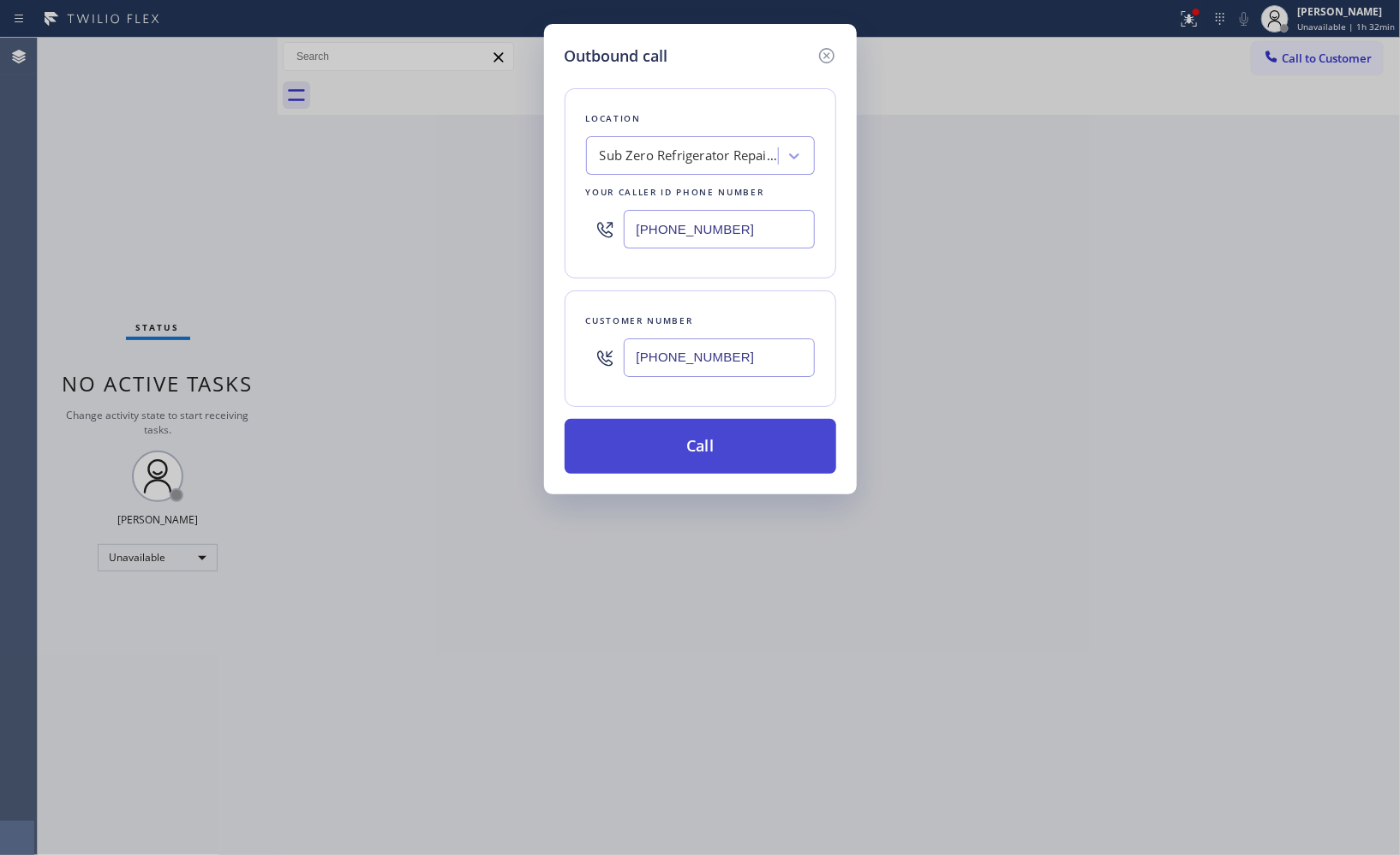
click at [732, 447] on button "Call" at bounding box center [700, 446] width 272 height 55
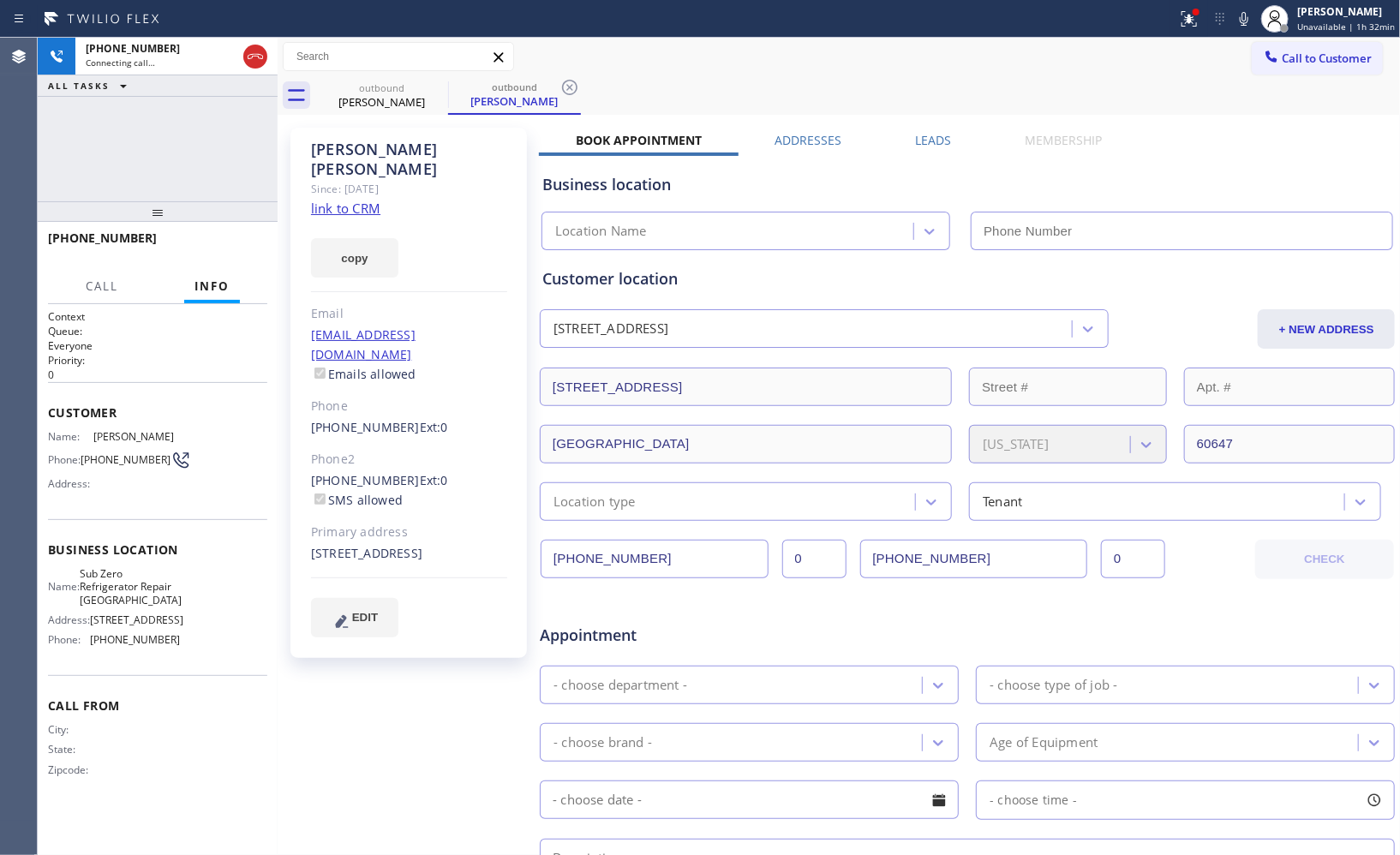
click at [567, 88] on icon at bounding box center [569, 87] width 20 height 20
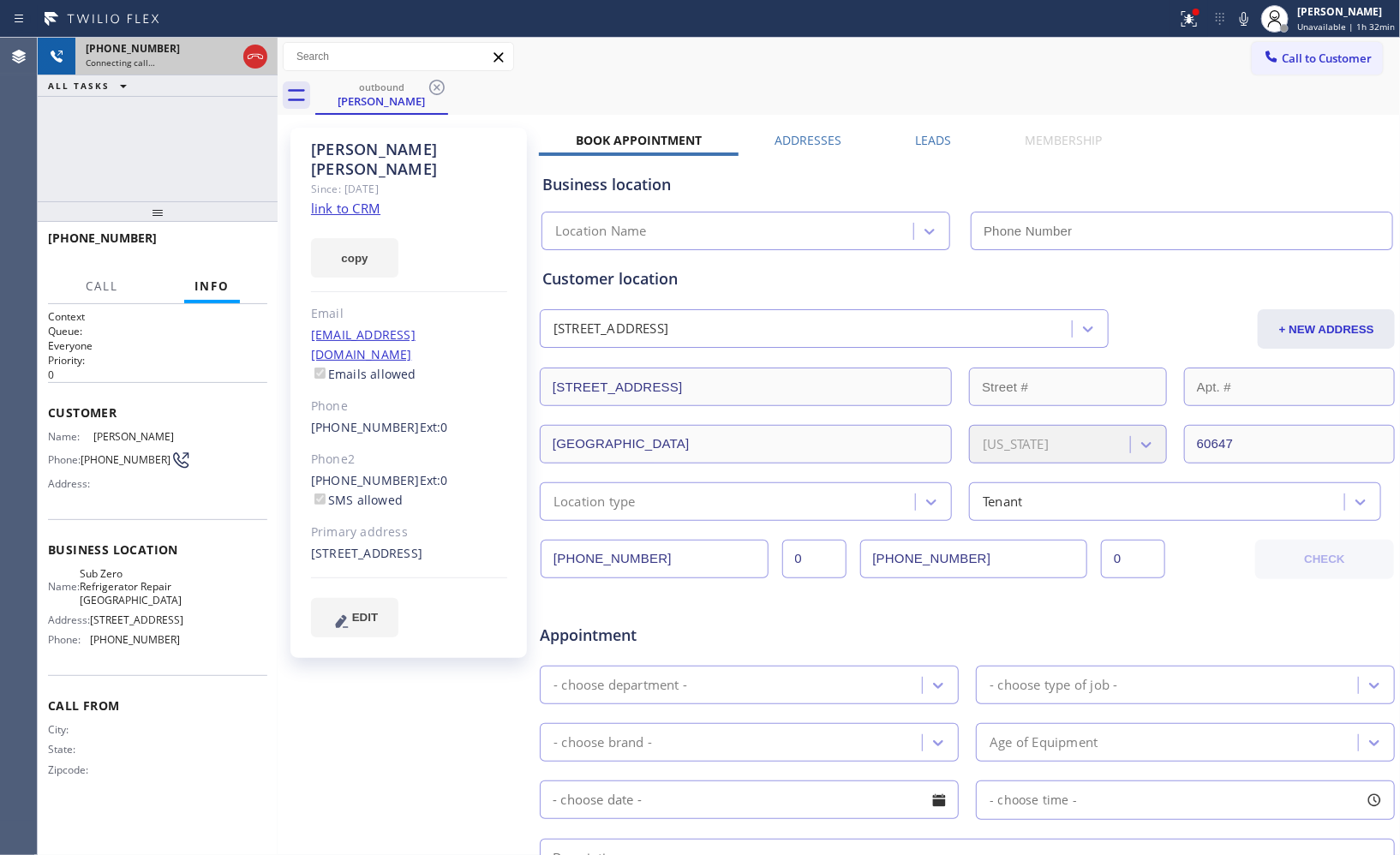
type input "[PHONE_NUMBER]"
click at [258, 54] on icon at bounding box center [255, 56] width 16 height 6
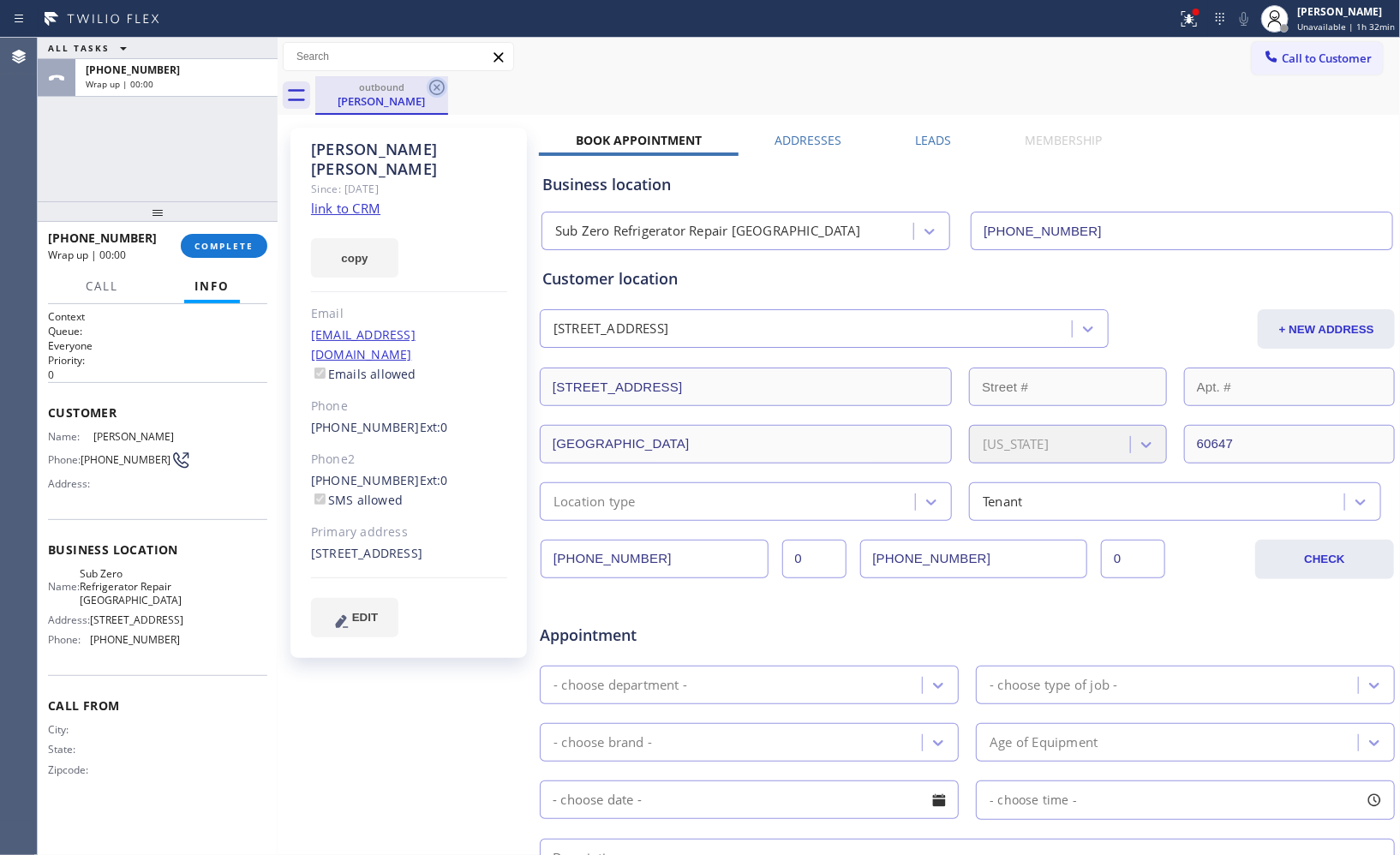
click at [446, 94] on icon at bounding box center [437, 87] width 20 height 20
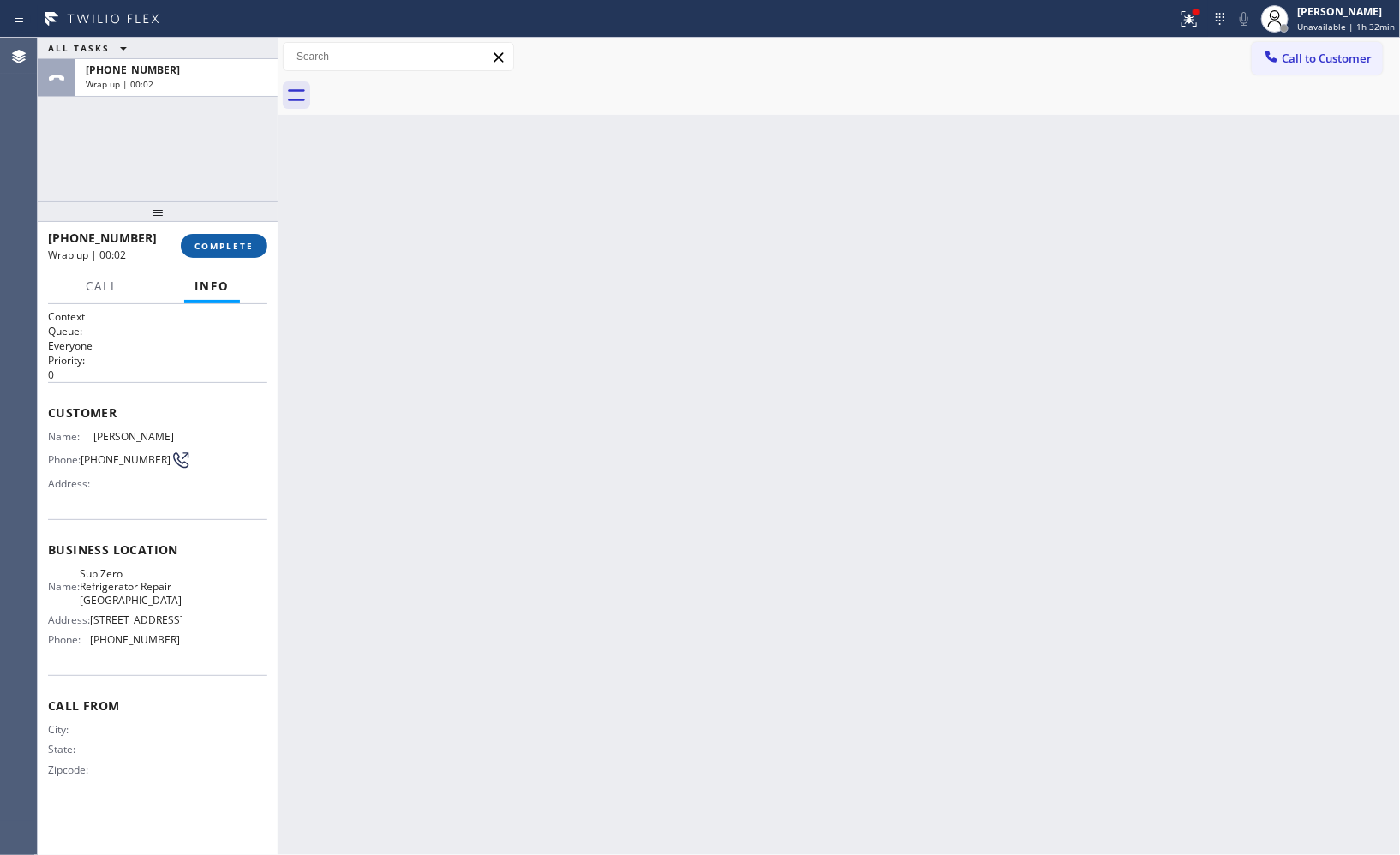
click at [219, 250] on span "COMPLETE" at bounding box center [224, 246] width 59 height 12
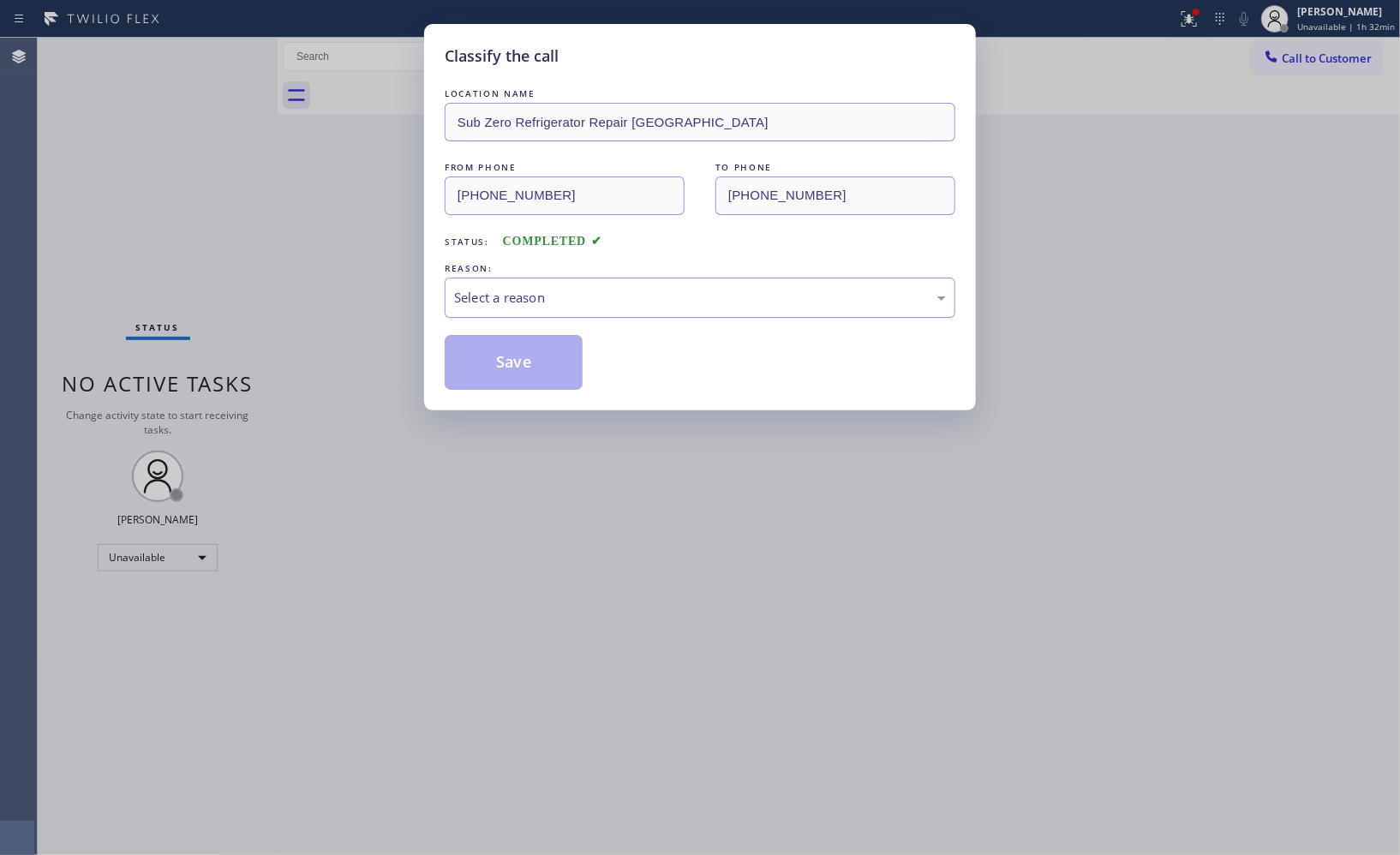
drag, startPoint x: 673, startPoint y: 306, endPoint x: 658, endPoint y: 311, distance: 15.8
click at [658, 311] on div "Select a reason" at bounding box center [700, 298] width 510 height 41
click at [542, 364] on button "Save" at bounding box center [513, 361] width 138 height 55
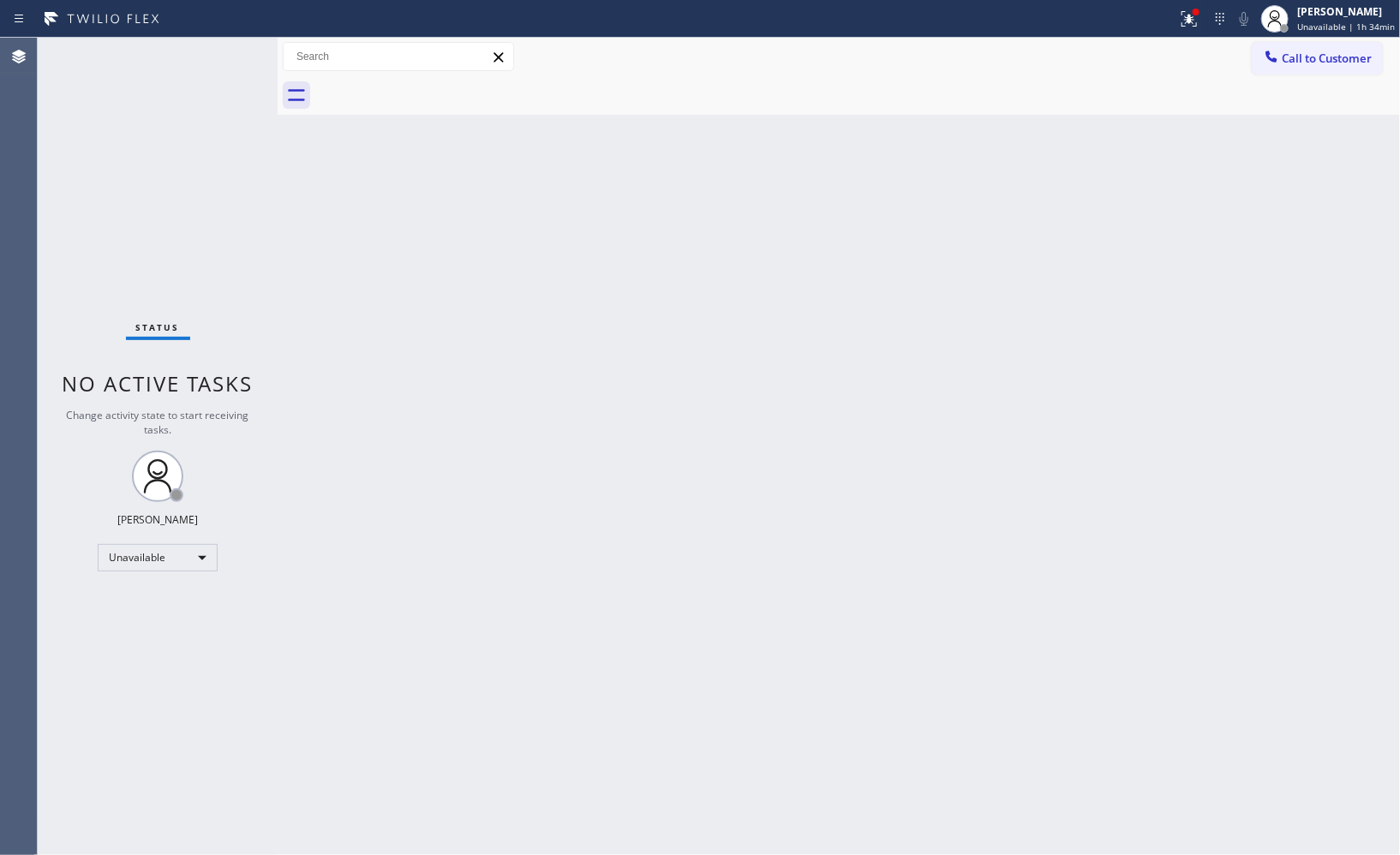
click at [789, 113] on div at bounding box center [857, 95] width 1084 height 39
click at [1311, 63] on span "Call to Customer" at bounding box center [1326, 58] width 90 height 16
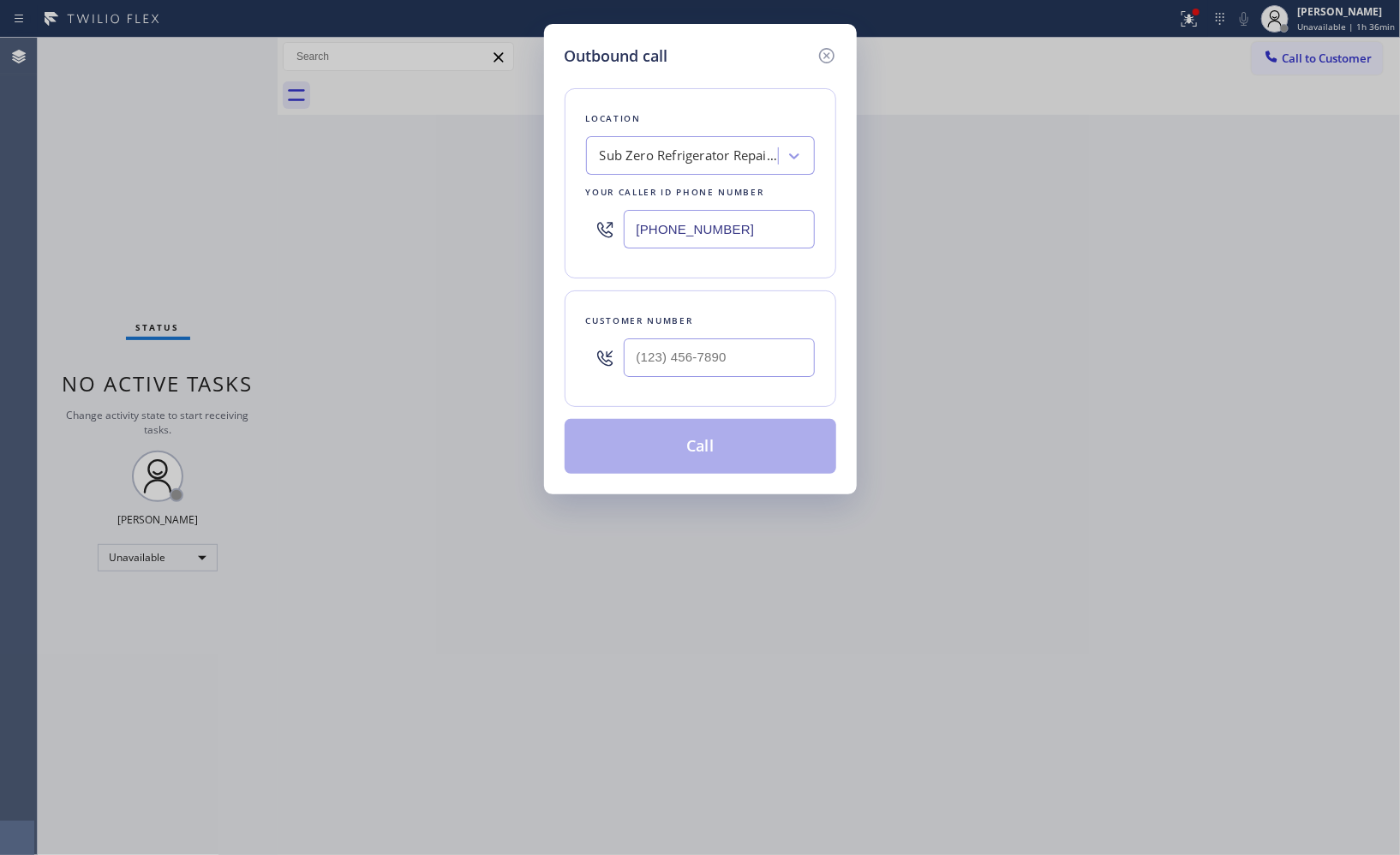
drag, startPoint x: 774, startPoint y: 220, endPoint x: 452, endPoint y: 137, distance: 332.5
click at [475, 154] on div "Outbound call Location Sub Zero Refrigerator Repair [GEOGRAPHIC_DATA] Your call…" at bounding box center [700, 427] width 1400 height 855
paste input "510) 756-4242"
type input "[PHONE_NUMBER]"
drag, startPoint x: 747, startPoint y: 358, endPoint x: 580, endPoint y: 355, distance: 167.0
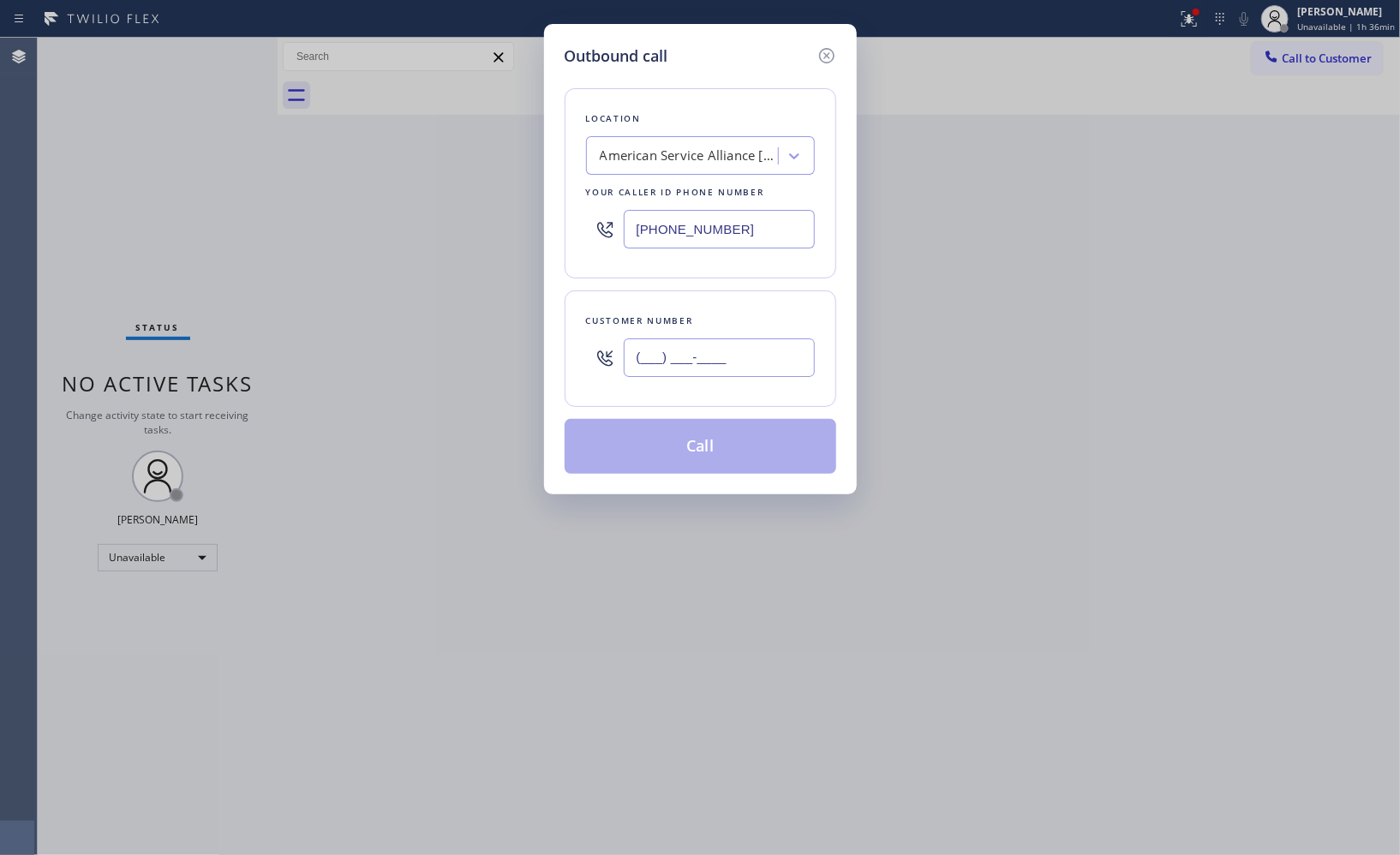
click at [580, 355] on div "Customer number (___) ___-____" at bounding box center [700, 348] width 272 height 116
paste input "510) 467-8903"
type input "[PHONE_NUMBER]"
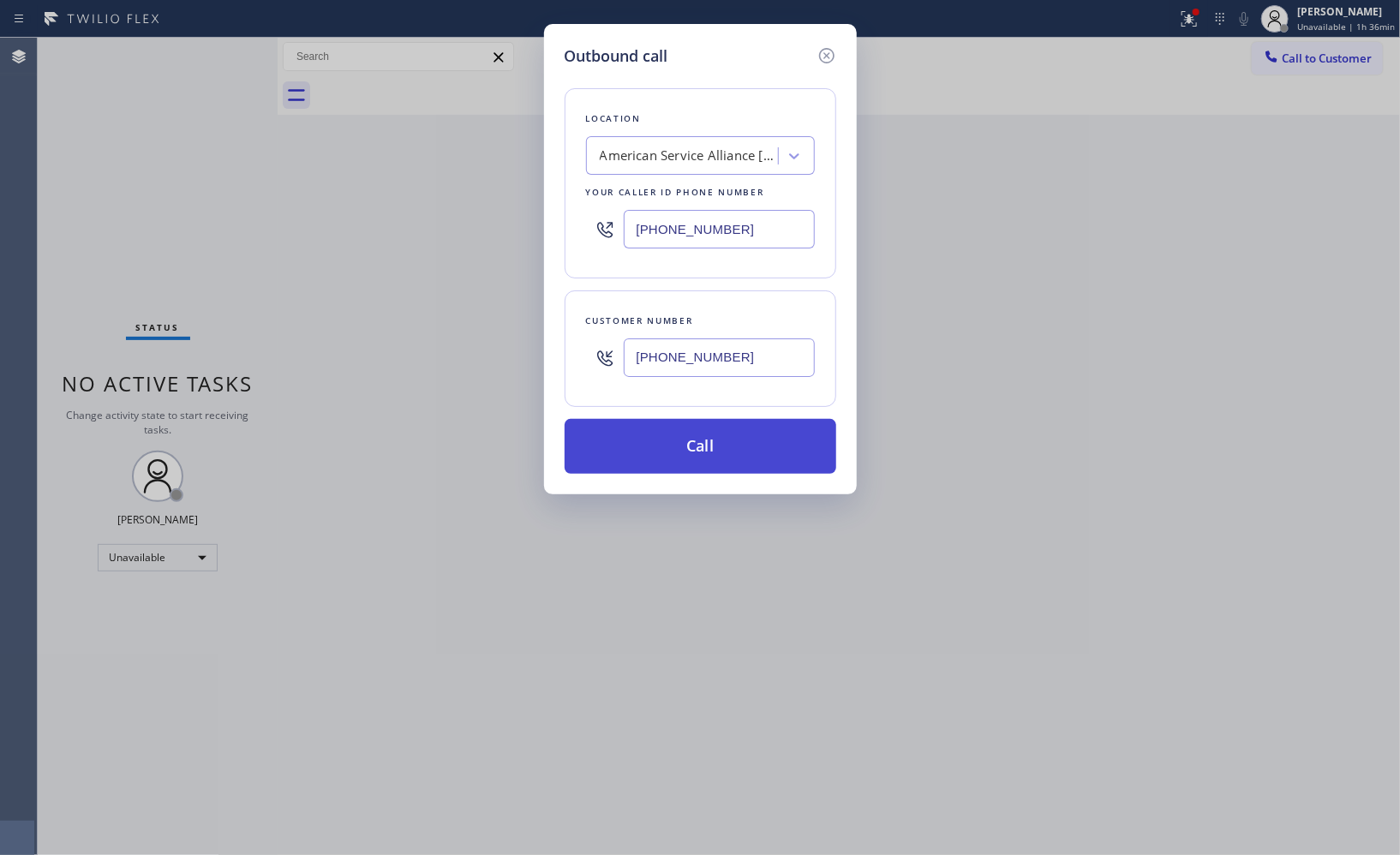
click at [734, 458] on button "Call" at bounding box center [700, 446] width 272 height 55
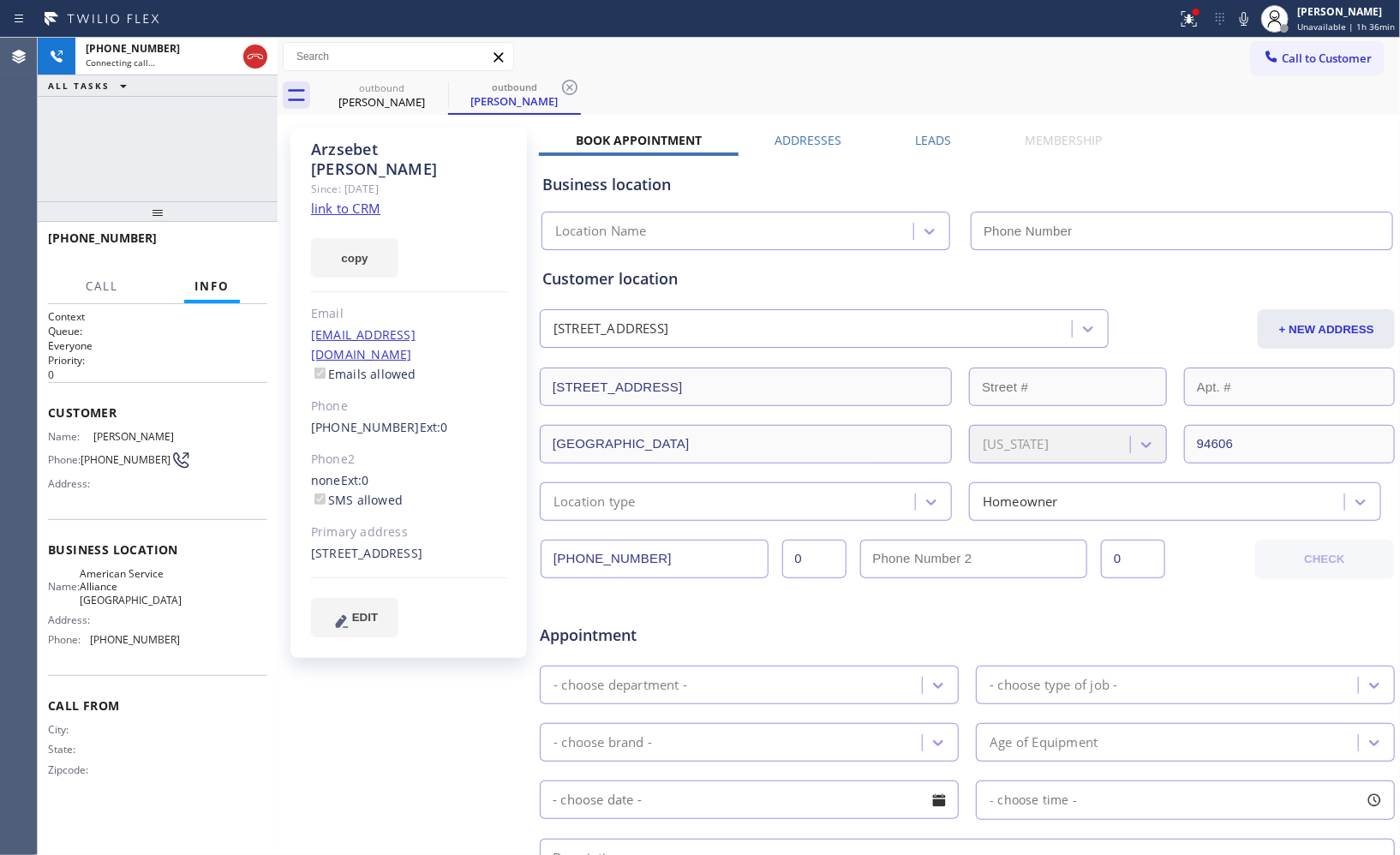
type input "[PHONE_NUMBER]"
click at [570, 88] on icon at bounding box center [569, 87] width 16 height 16
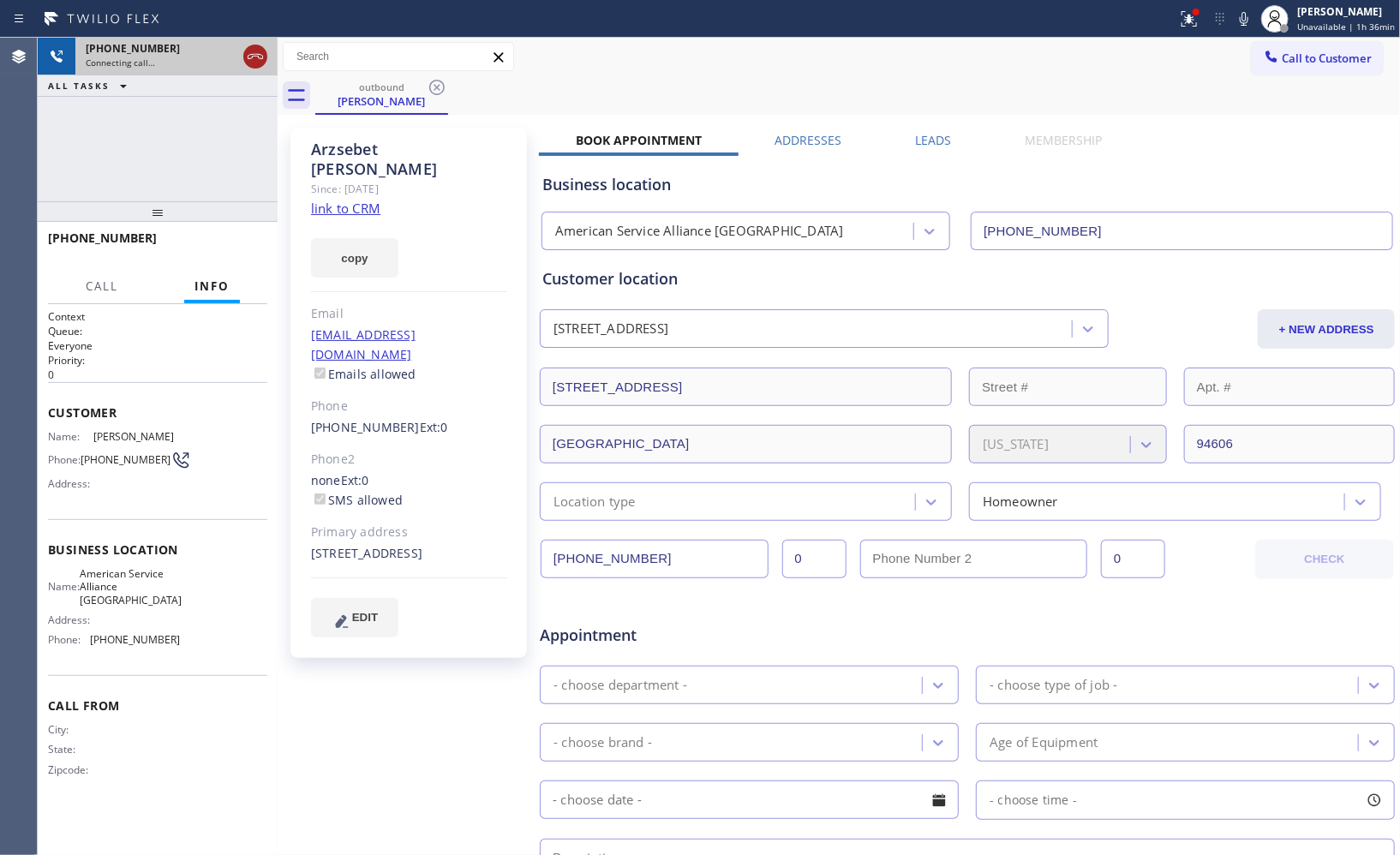
click at [252, 54] on icon at bounding box center [255, 56] width 16 height 6
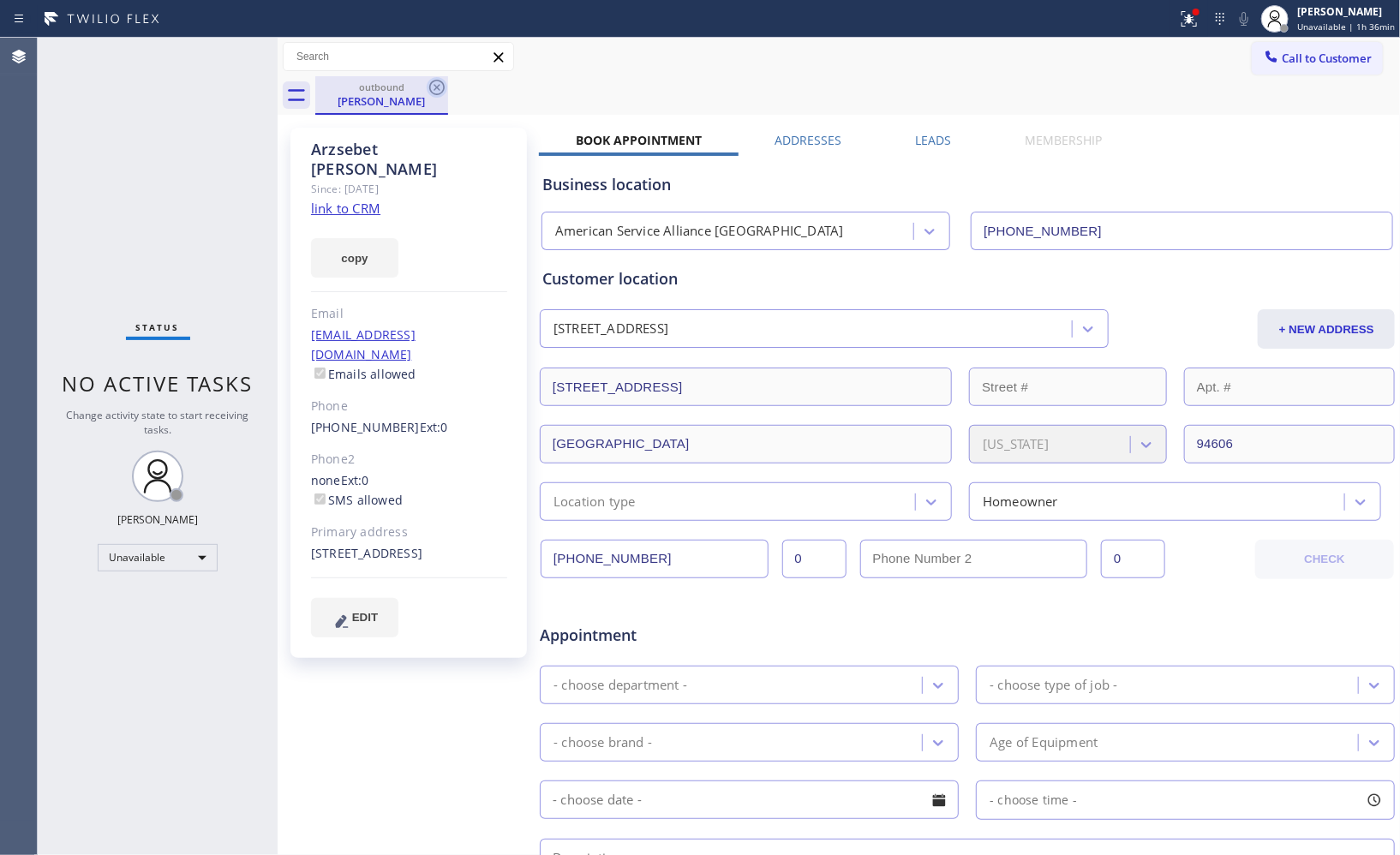
click at [429, 84] on icon at bounding box center [437, 87] width 20 height 20
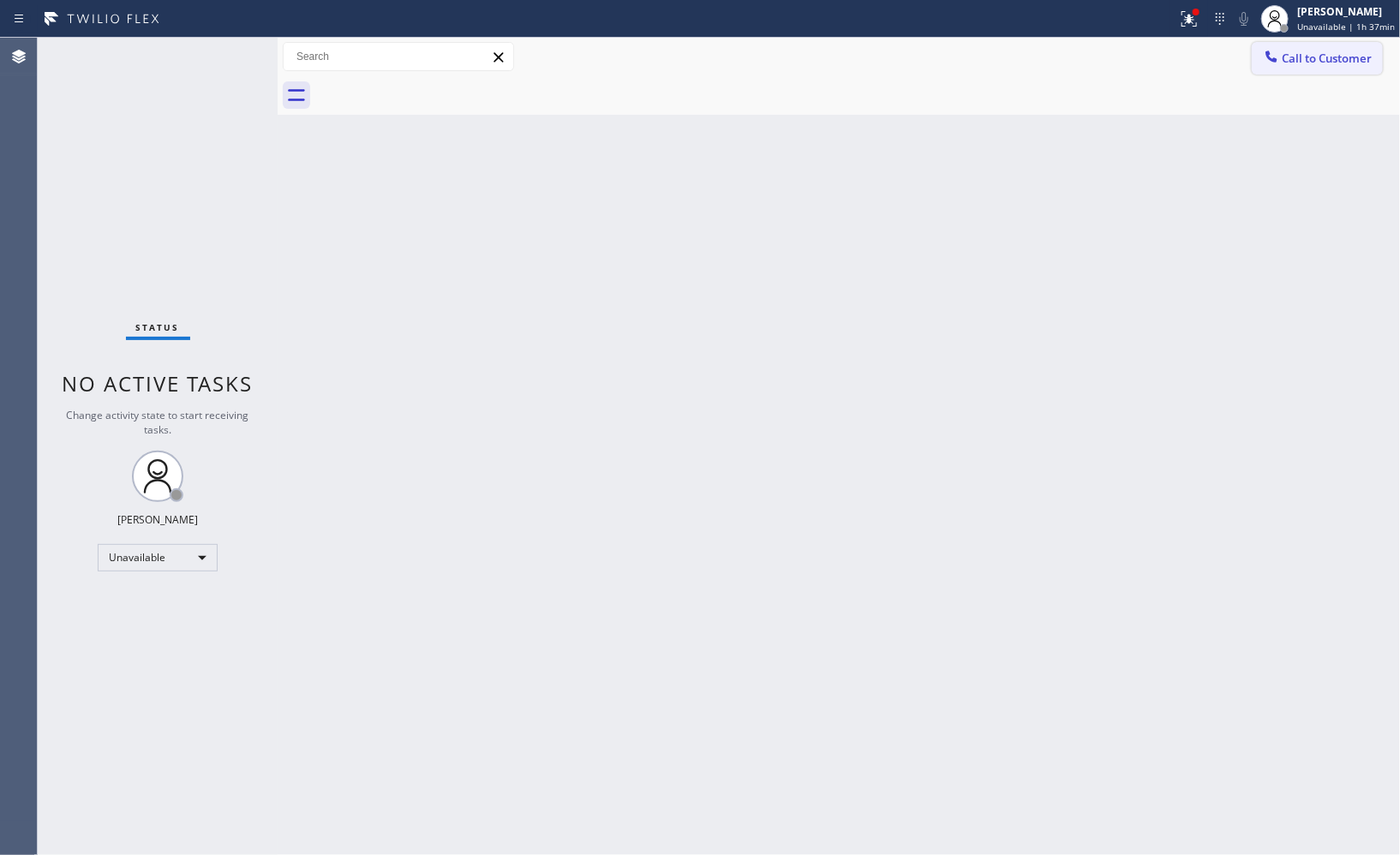
click at [1305, 74] on button "Call to Customer" at bounding box center [1317, 57] width 131 height 32
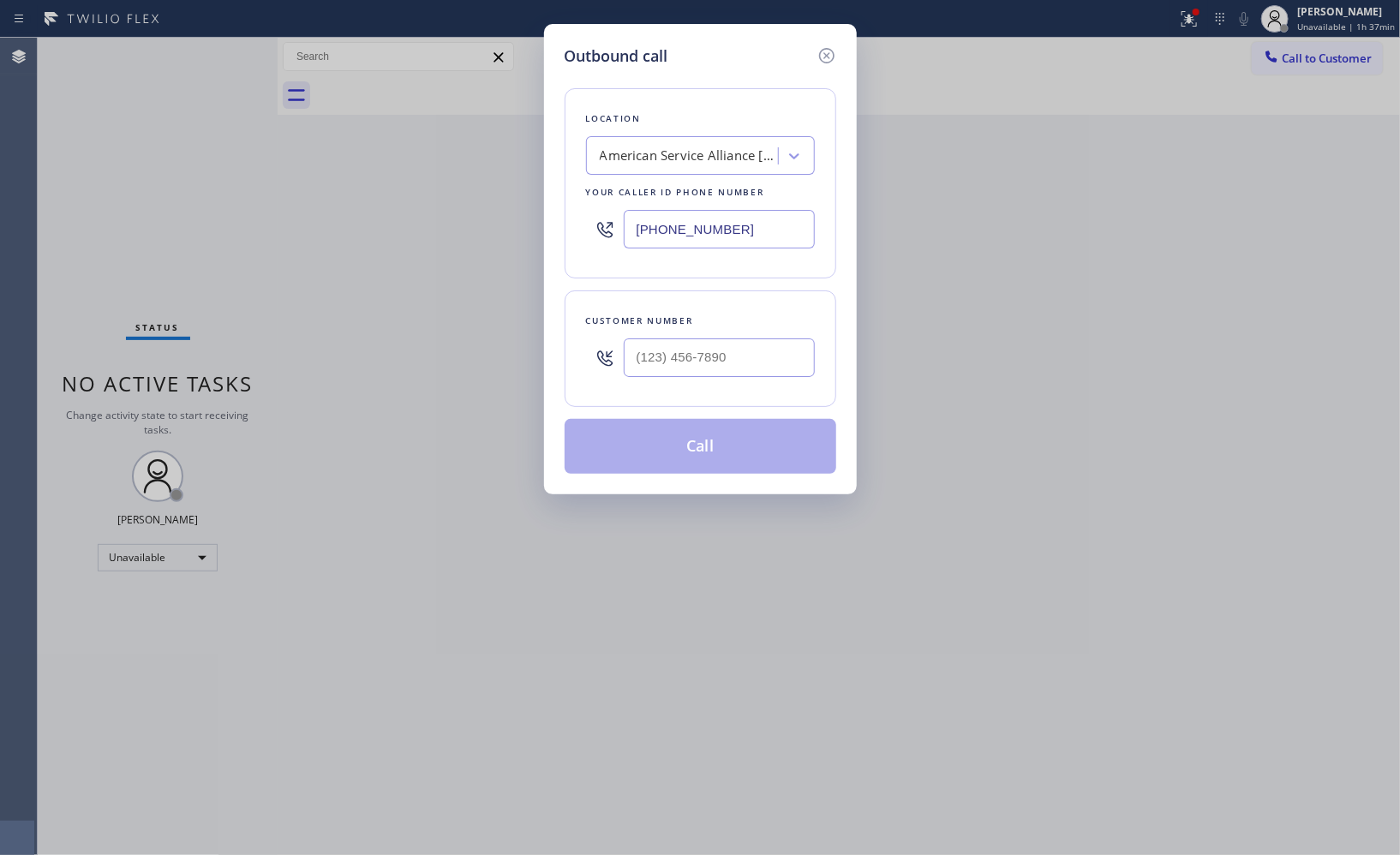
drag, startPoint x: 778, startPoint y: 220, endPoint x: 478, endPoint y: 115, distance: 317.8
click at [499, 140] on div "Outbound call Location American Service Alliance [GEOGRAPHIC_DATA] Your caller …" at bounding box center [700, 427] width 1400 height 855
paste input "855) 560-8887"
type input "[PHONE_NUMBER]"
drag, startPoint x: 767, startPoint y: 374, endPoint x: 568, endPoint y: 247, distance: 236.1
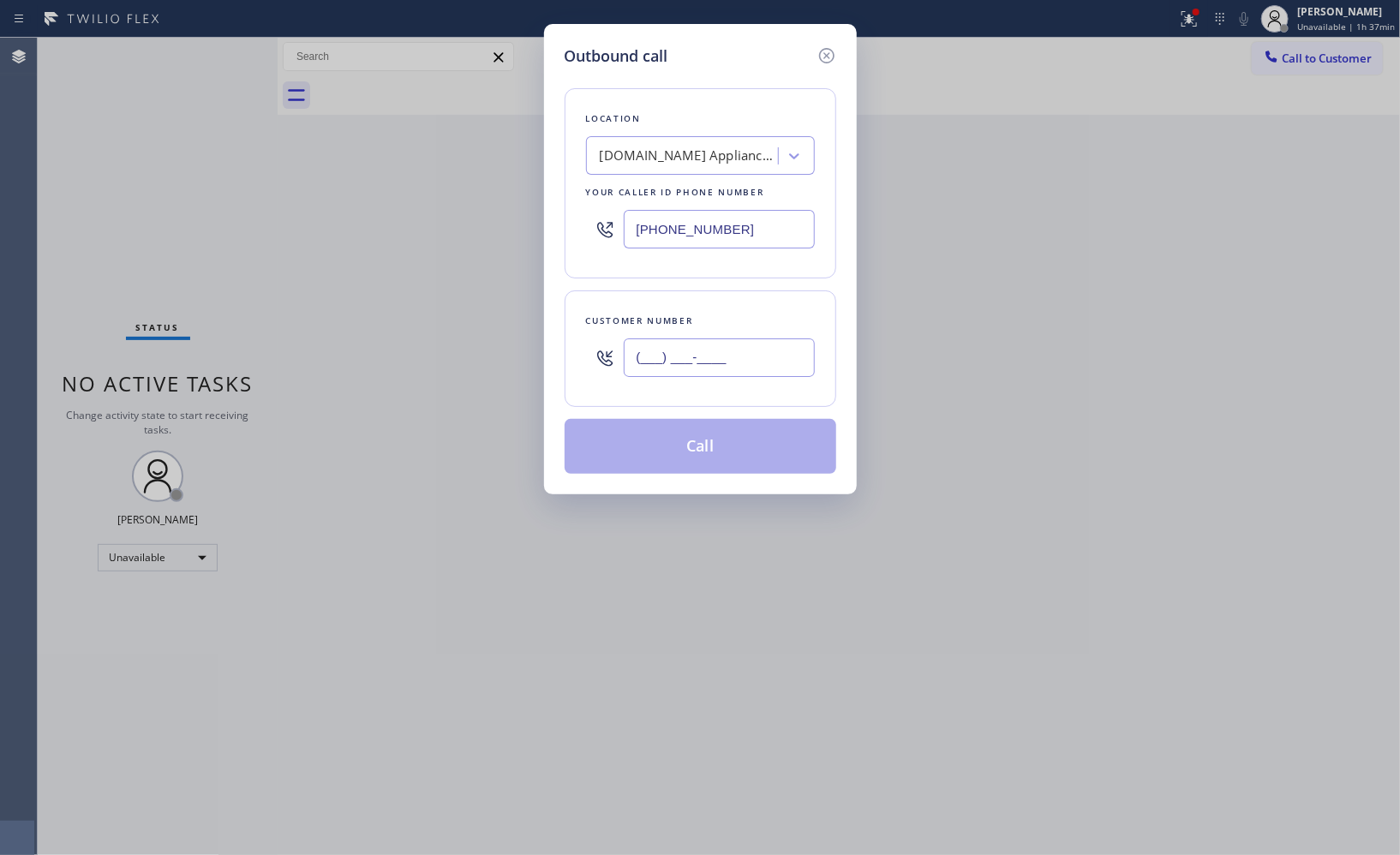
click at [565, 346] on div "Customer number (___) ___-____" at bounding box center [700, 348] width 272 height 116
paste input "661) 478-9171"
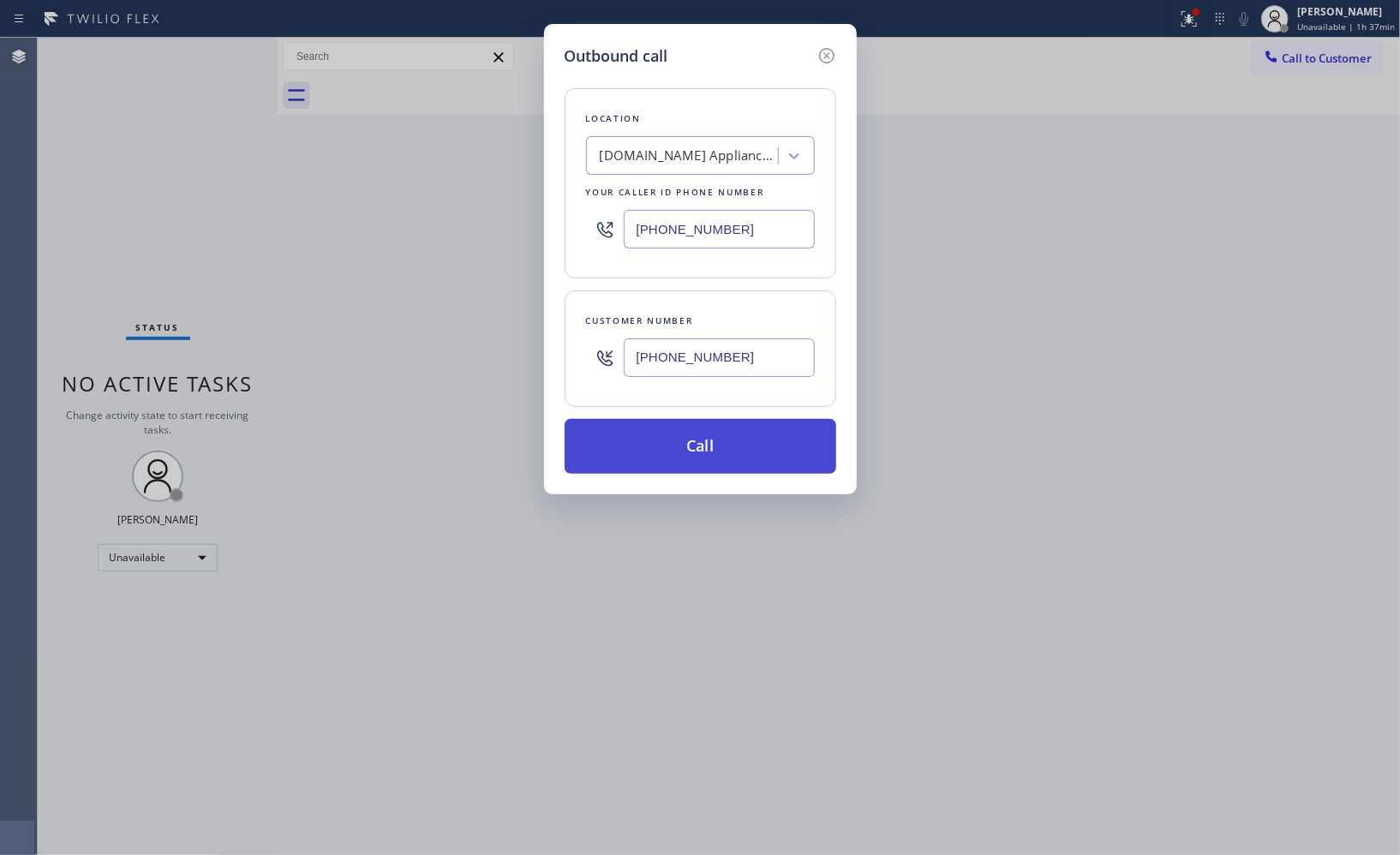
type input "[PHONE_NUMBER]"
click at [700, 450] on button "Call" at bounding box center [700, 446] width 272 height 55
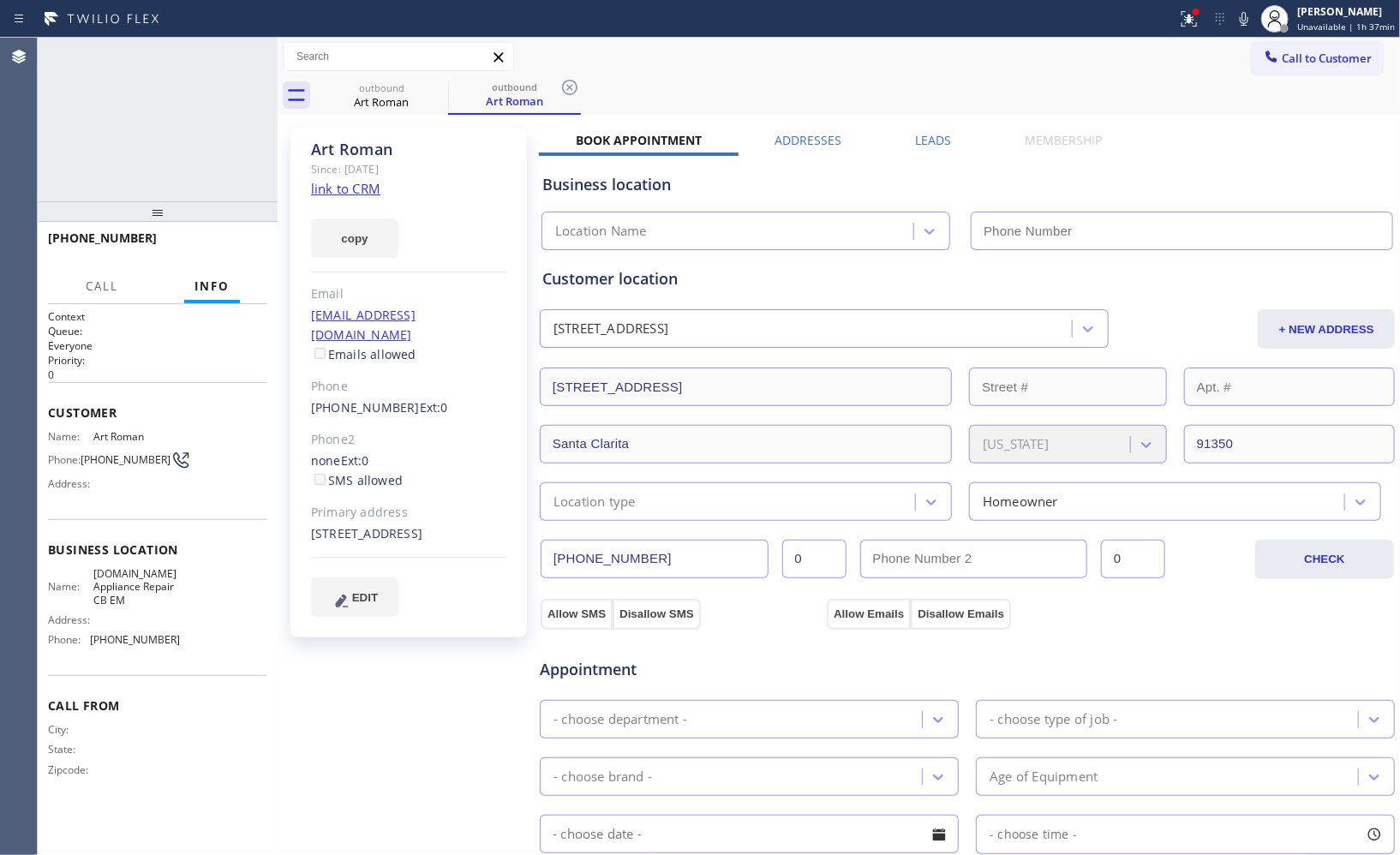
type input "[PHONE_NUMBER]"
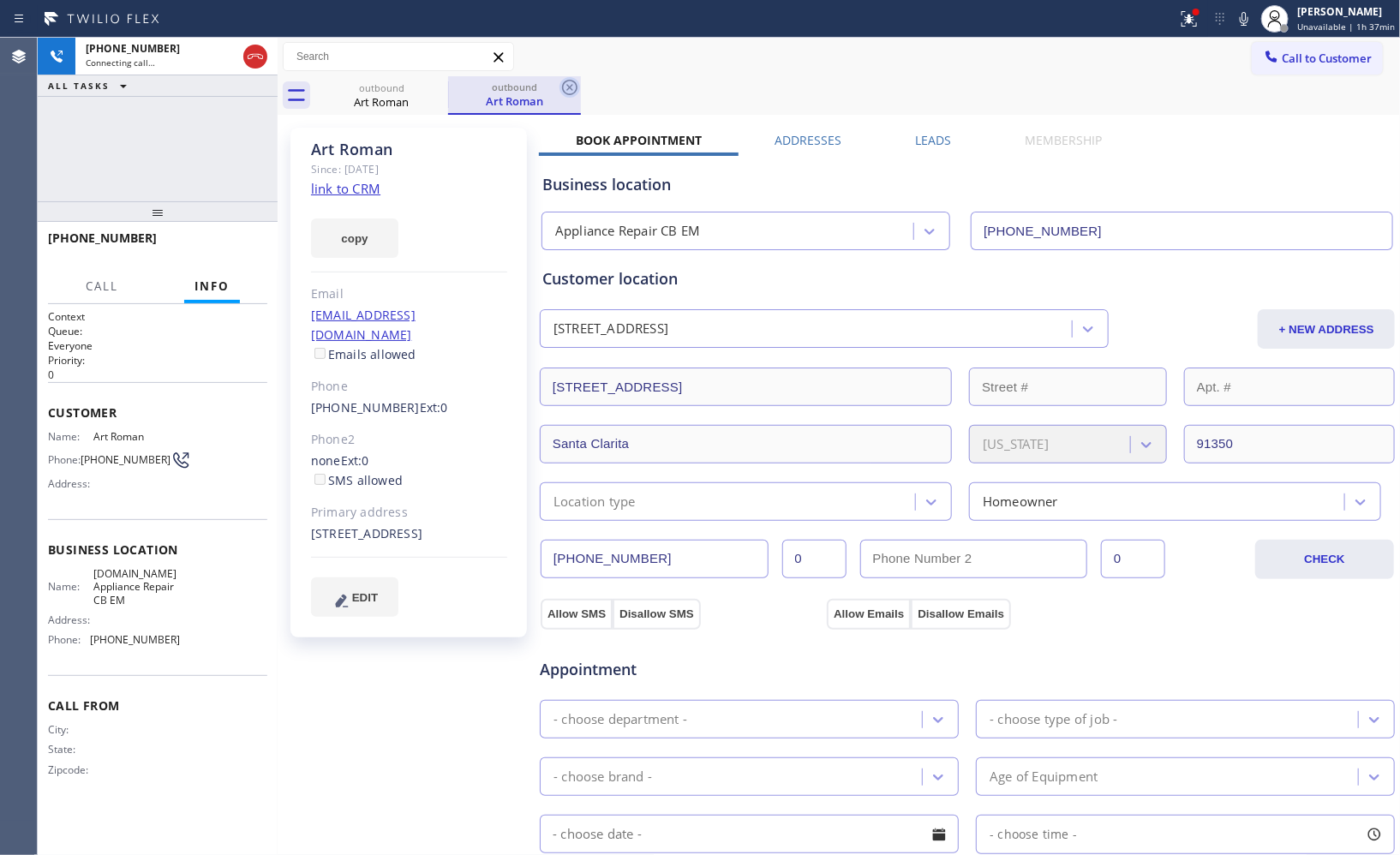
click at [577, 95] on icon at bounding box center [569, 87] width 20 height 20
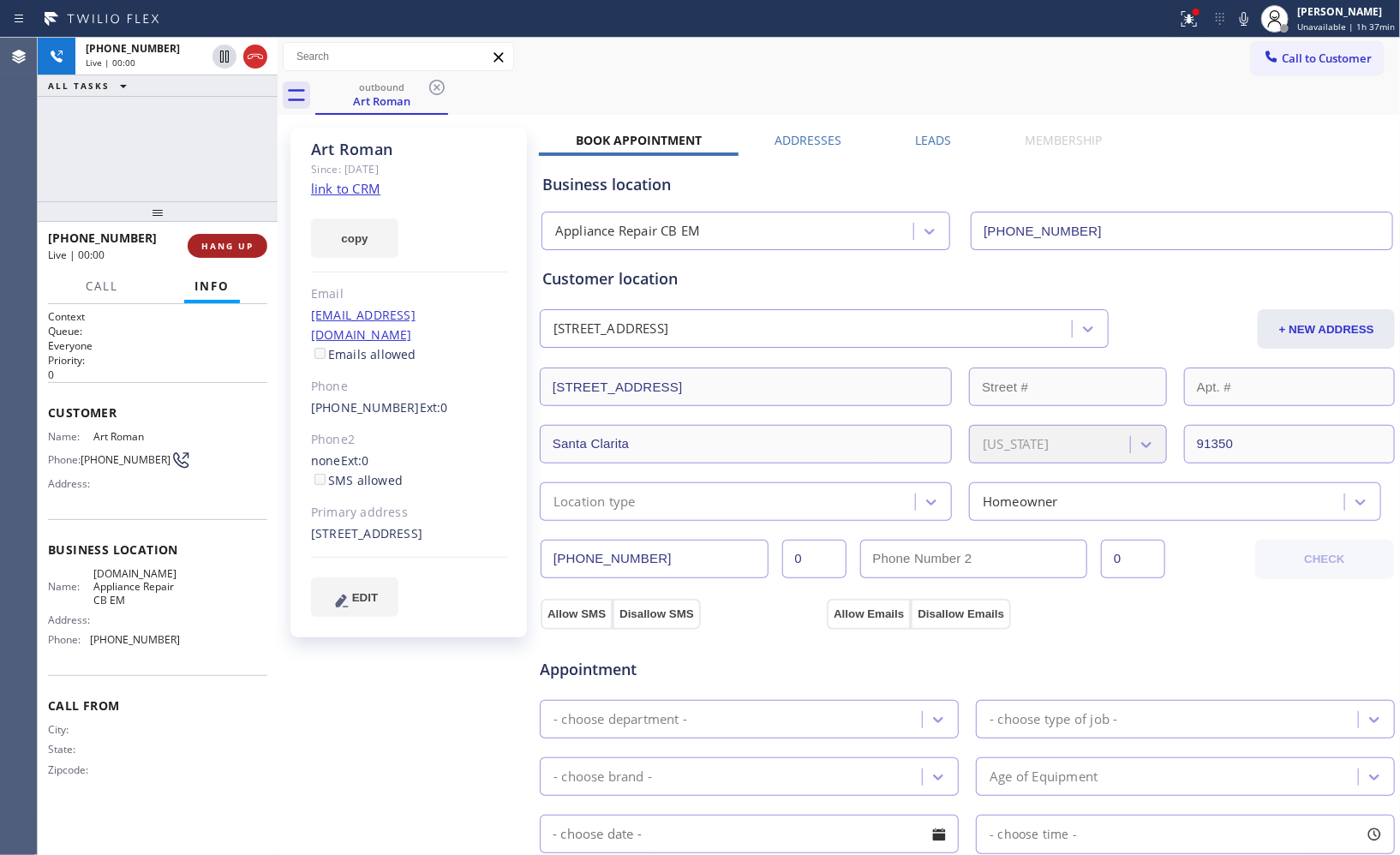
click at [240, 244] on span "HANG UP" at bounding box center [227, 246] width 53 height 12
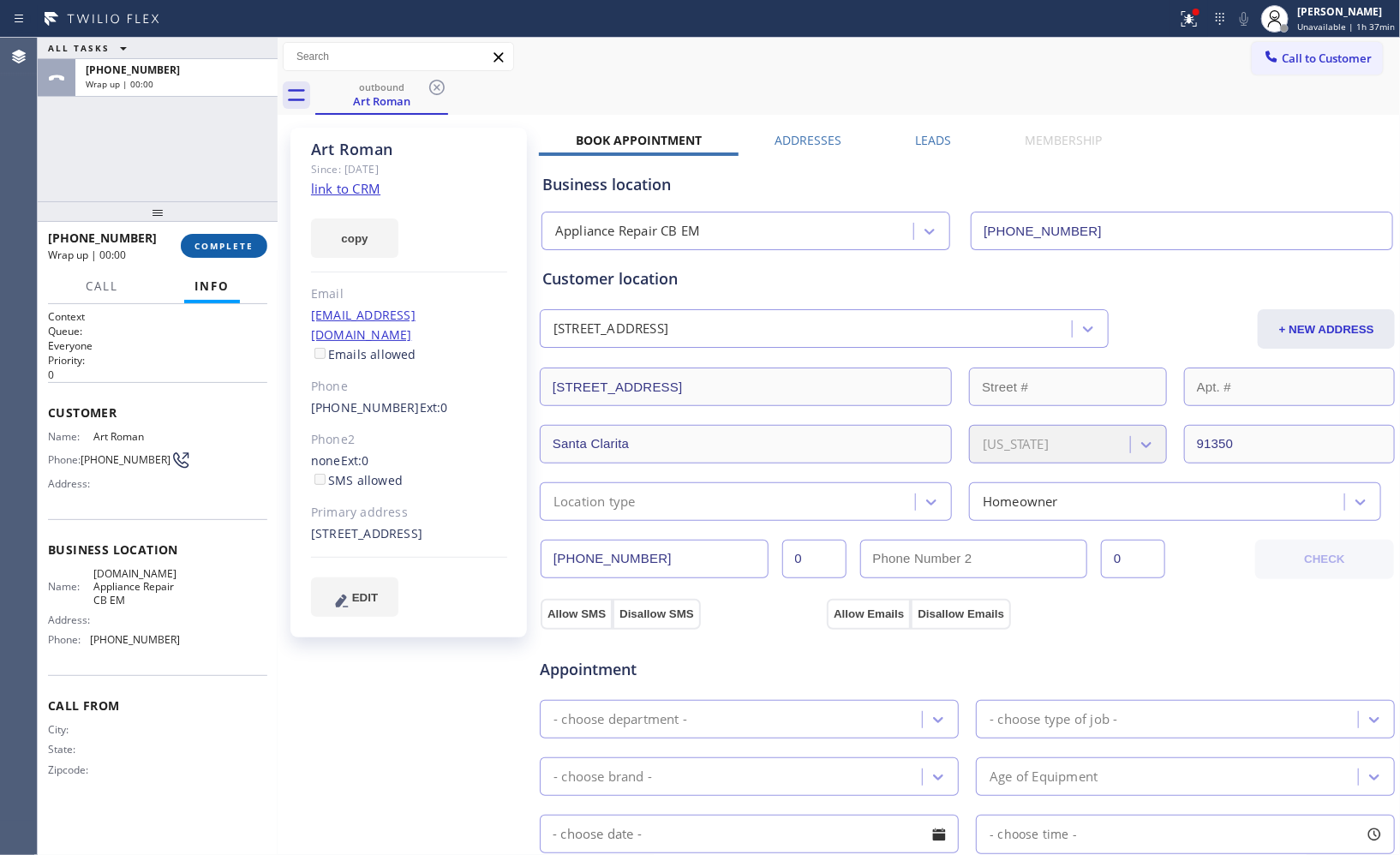
click at [240, 244] on span "COMPLETE" at bounding box center [224, 246] width 59 height 12
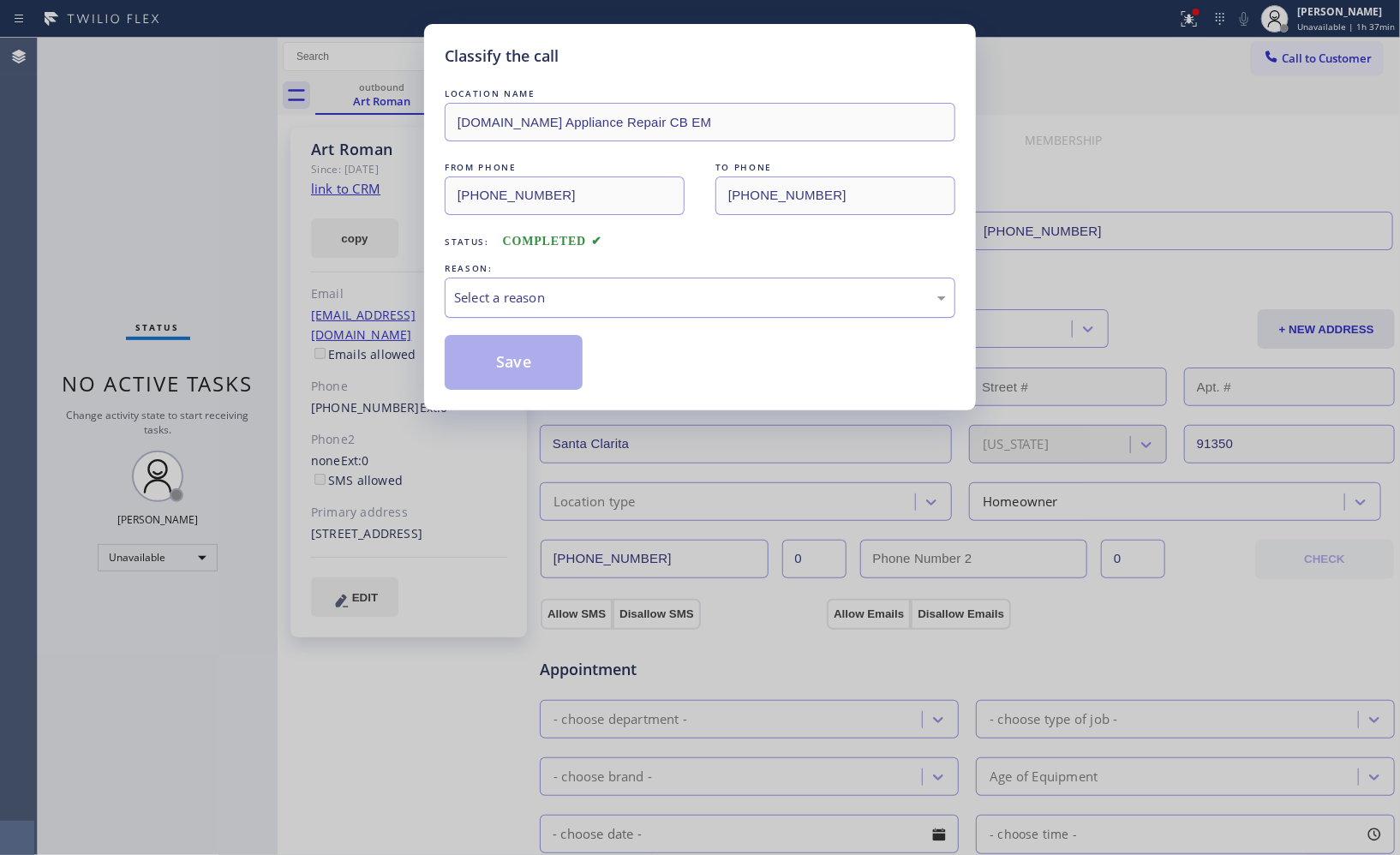
click at [728, 302] on div "Select a reason" at bounding box center [700, 297] width 492 height 19
click at [559, 370] on button "Save" at bounding box center [513, 361] width 138 height 55
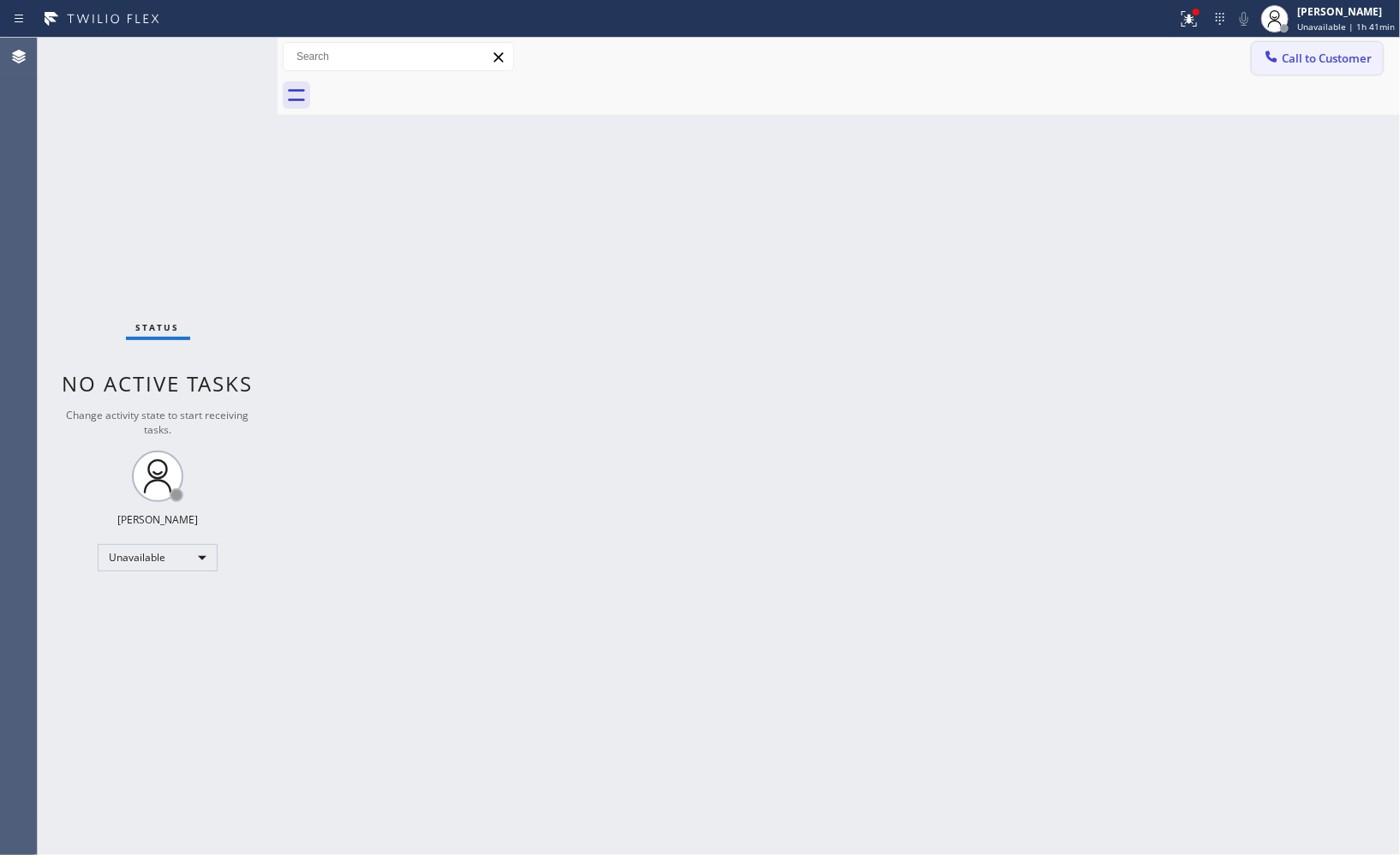
click at [1295, 64] on span "Call to Customer" at bounding box center [1326, 58] width 90 height 16
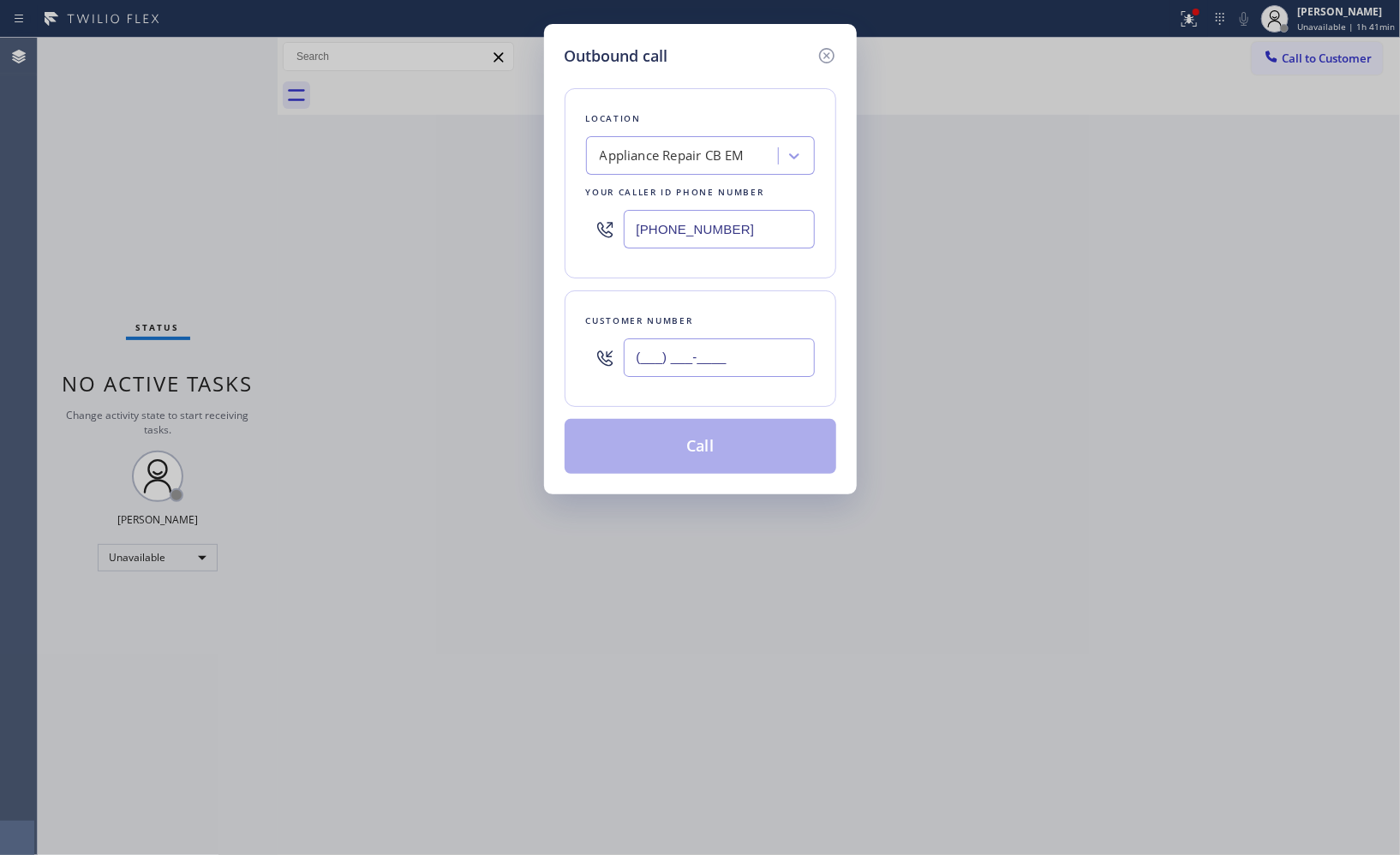
drag, startPoint x: 772, startPoint y: 363, endPoint x: 535, endPoint y: 349, distance: 237.4
click at [548, 358] on div "Outbound call Location Appliance Repair CB EM Your caller id phone number [PHON…" at bounding box center [700, 259] width 312 height 470
paste input "323) 393-2108"
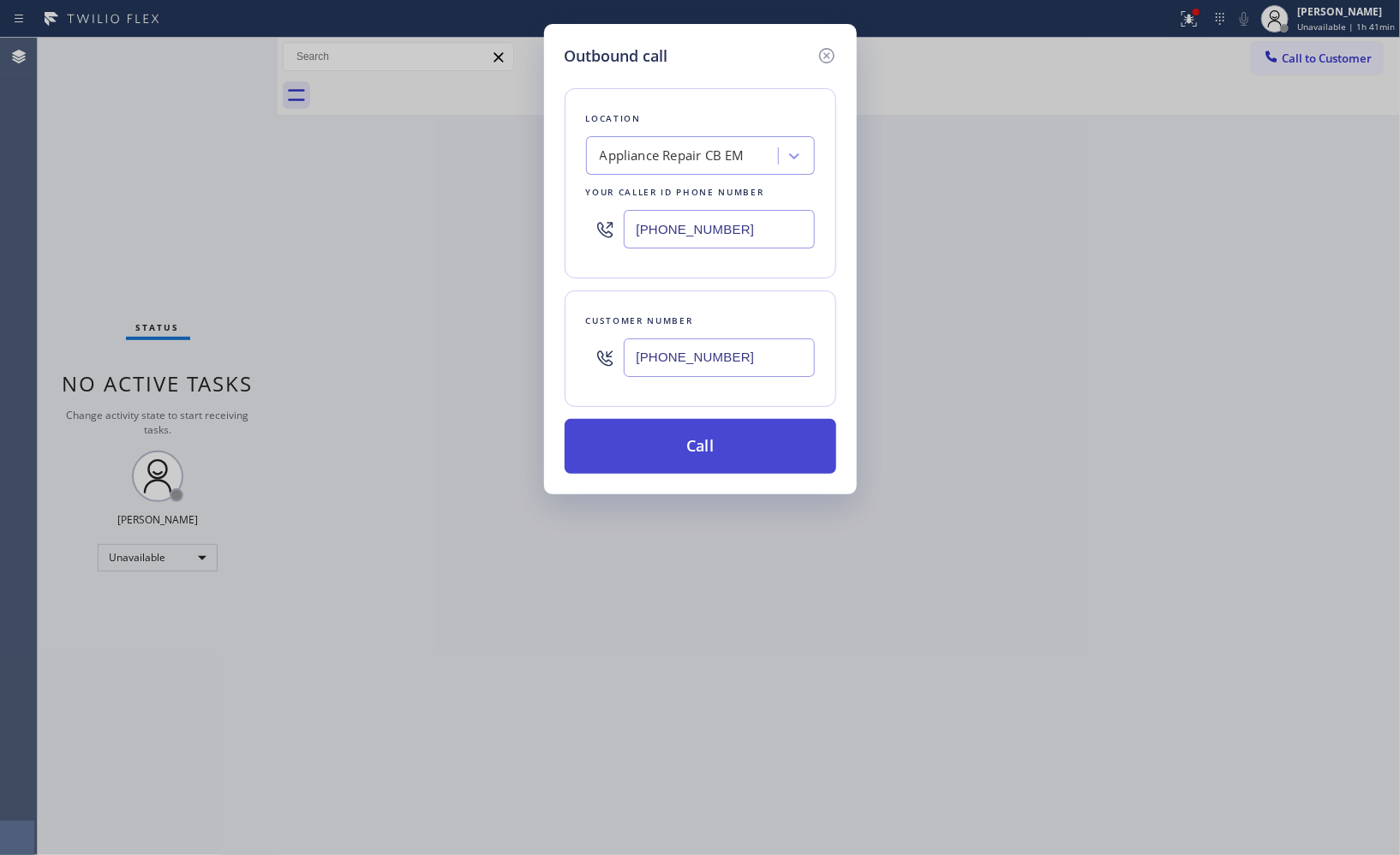
type input "[PHONE_NUMBER]"
click at [706, 454] on button "Call" at bounding box center [700, 446] width 272 height 55
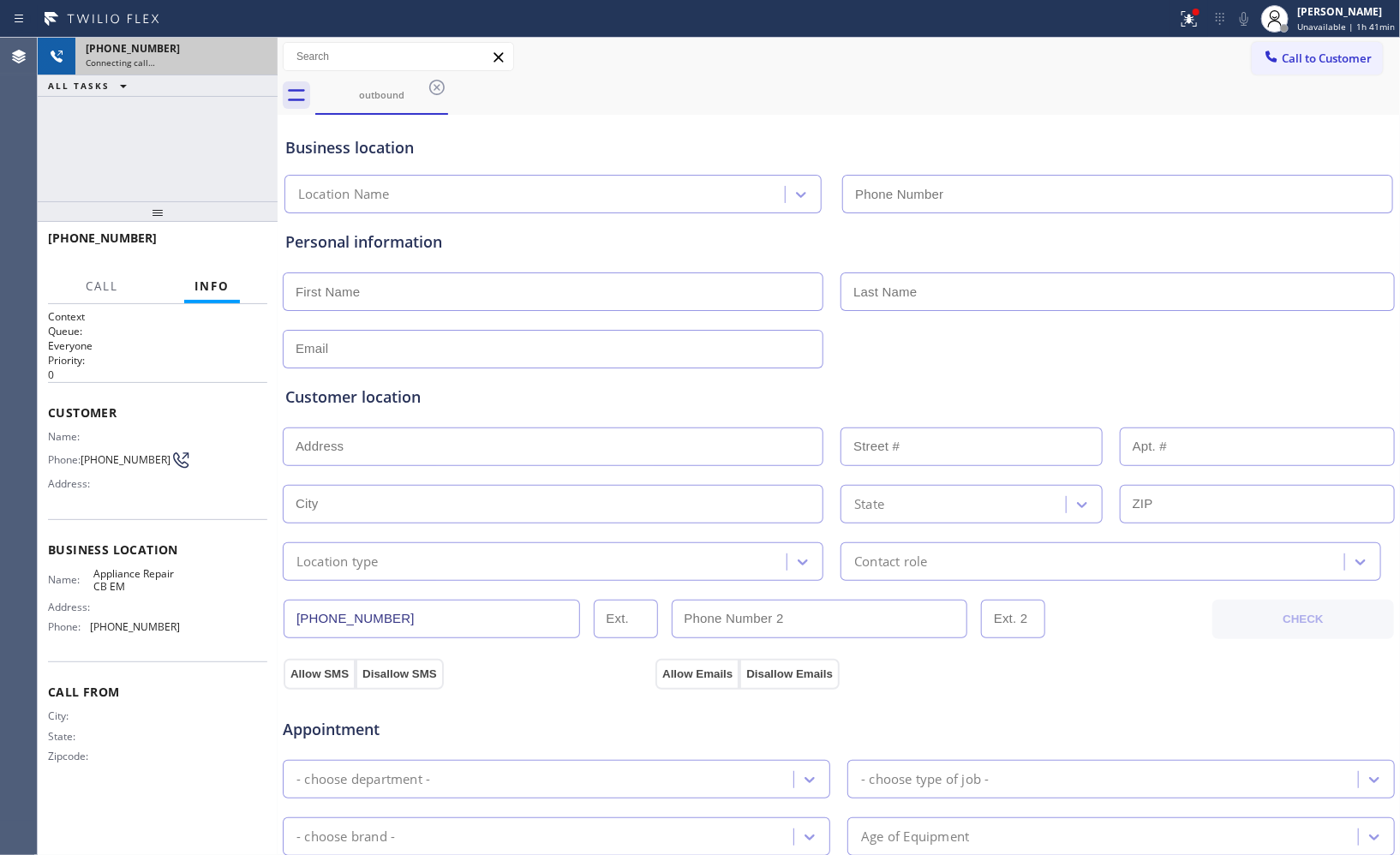
type input "[PHONE_NUMBER]"
click at [249, 55] on icon at bounding box center [255, 56] width 16 height 6
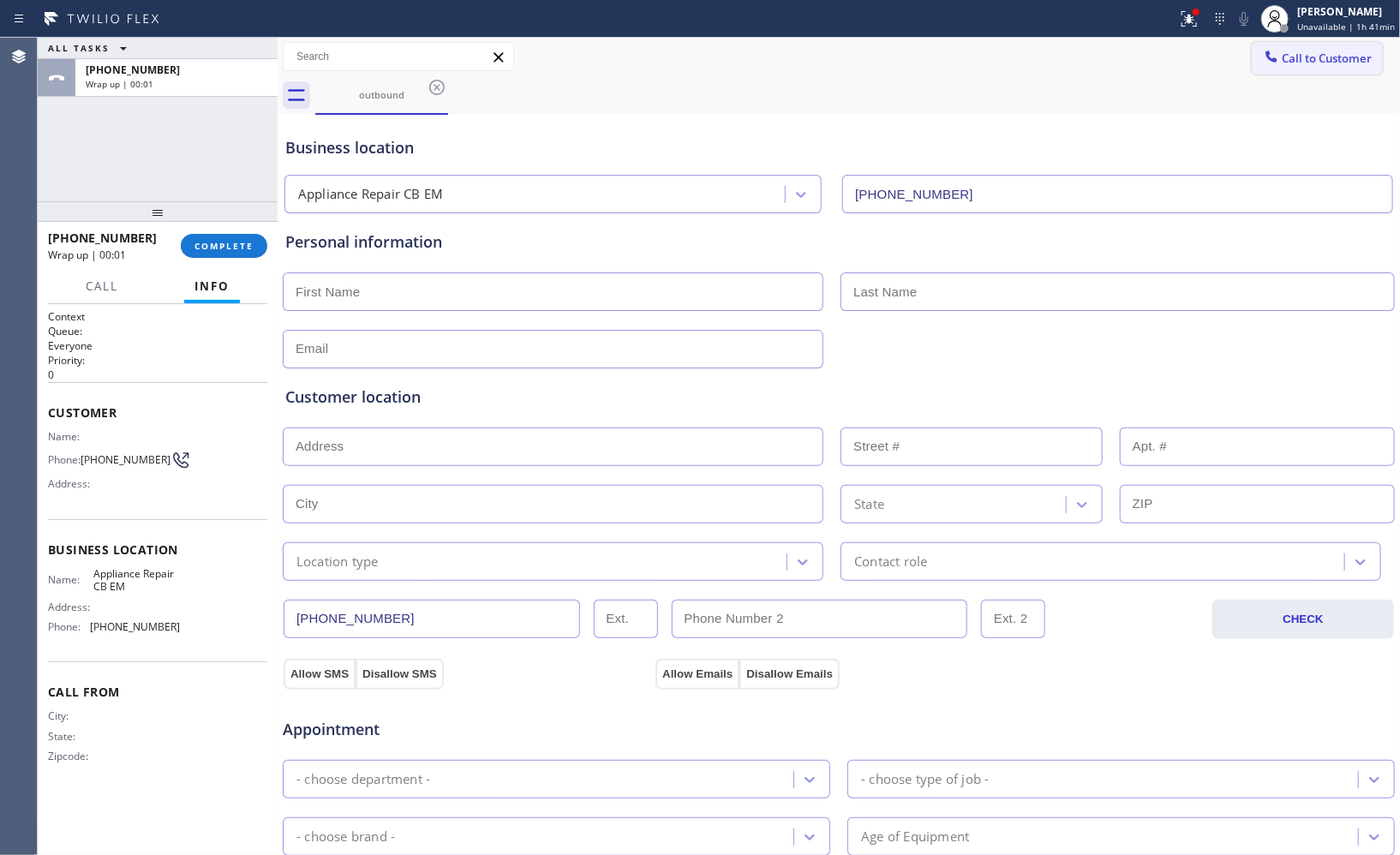
click at [1297, 68] on button "Call to Customer" at bounding box center [1317, 57] width 131 height 32
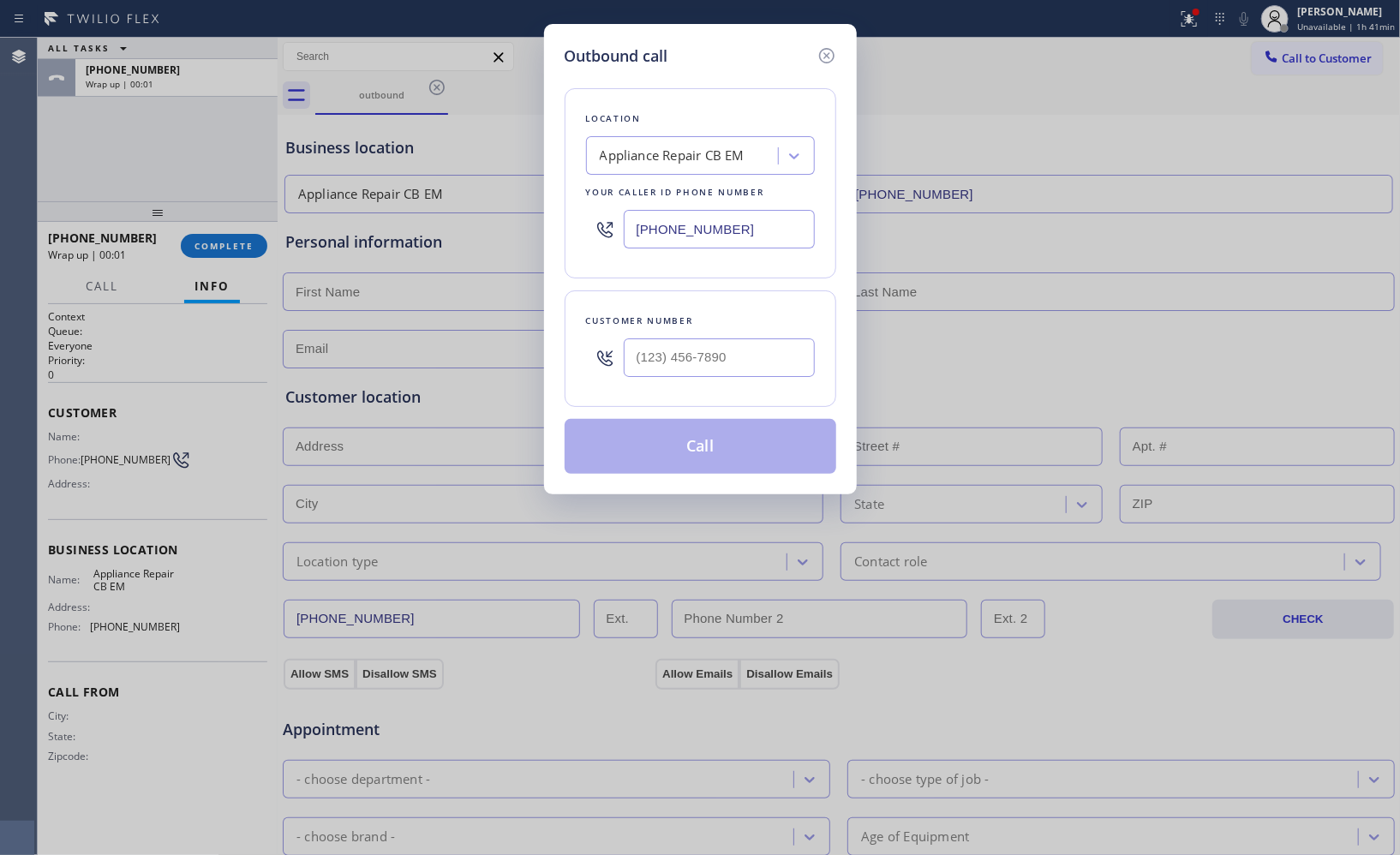
click at [842, 286] on div "Outbound call Location Appliance Repair CB EM Your caller id phone number [PHON…" at bounding box center [700, 259] width 312 height 470
click at [744, 351] on input "(___) ___-____" at bounding box center [719, 358] width 191 height 39
paste input "323) 393-2108"
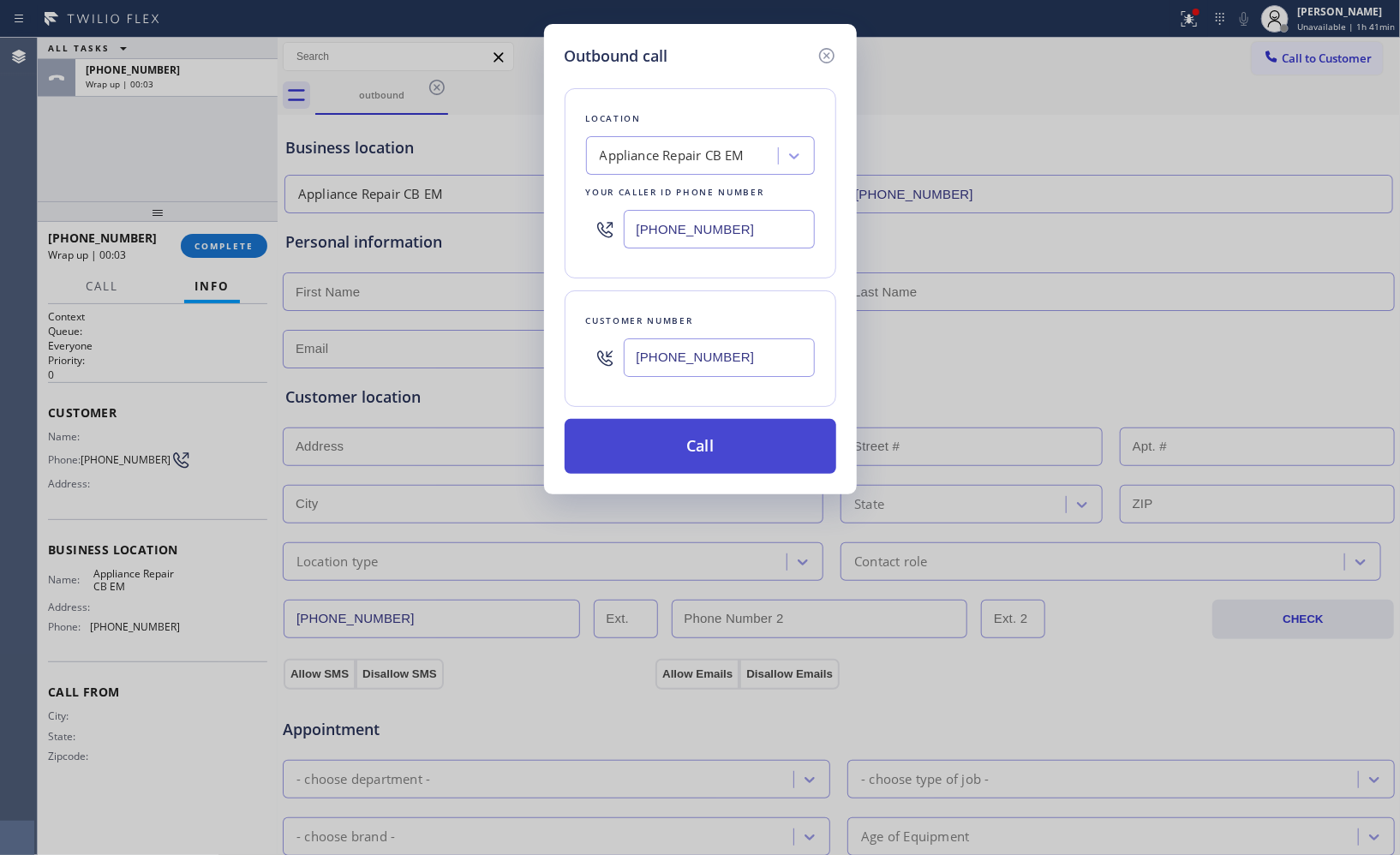
type input "[PHONE_NUMBER]"
click at [737, 451] on button "Call" at bounding box center [700, 446] width 272 height 55
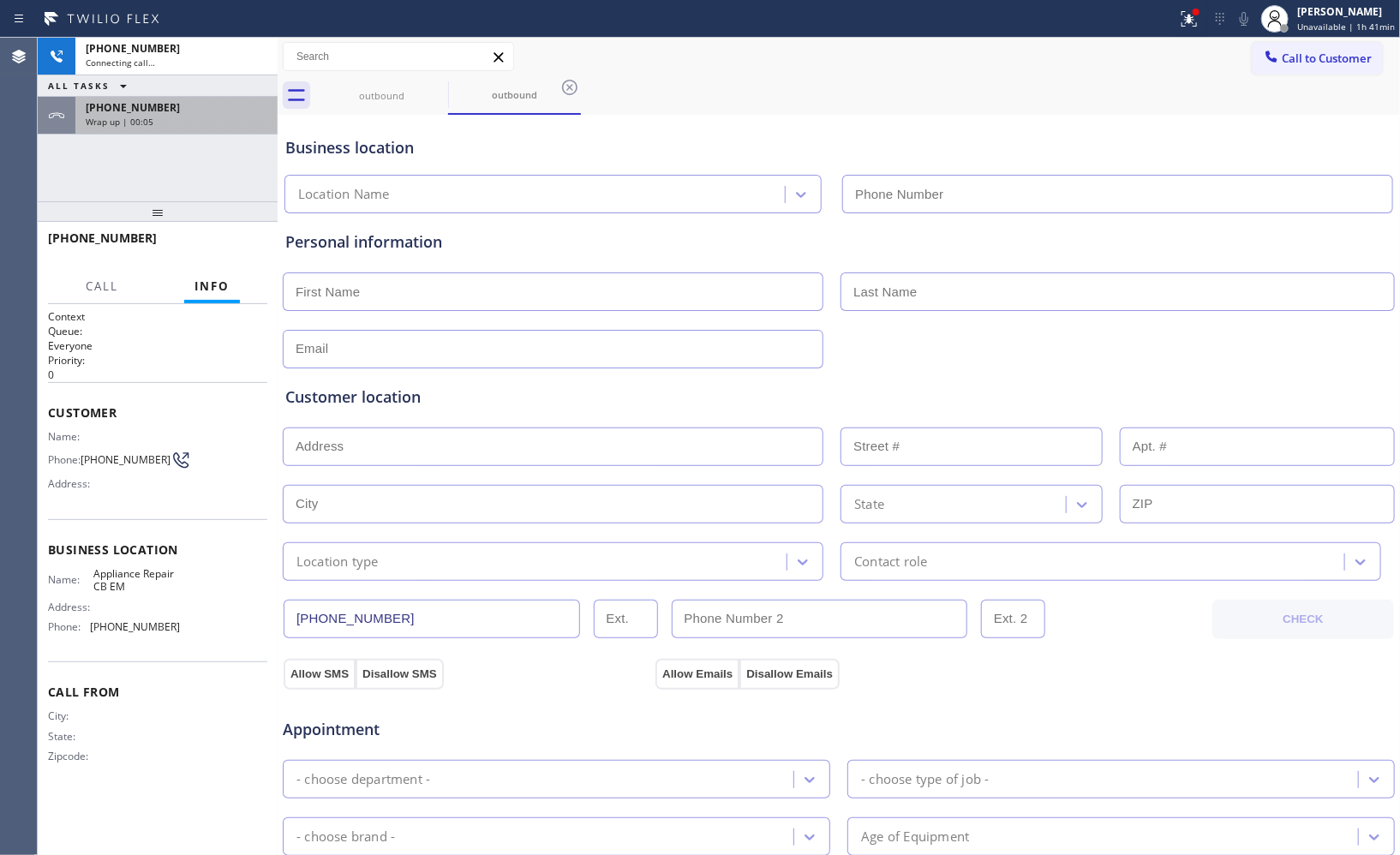
type input "[PHONE_NUMBER]"
click at [191, 88] on div "ALL TASKS ALL TASKS ACTIVE TASKS TASKS IN WRAP UP" at bounding box center [158, 86] width 240 height 21
click at [200, 120] on div "Wrap up | 00:06" at bounding box center [177, 121] width 182 height 12
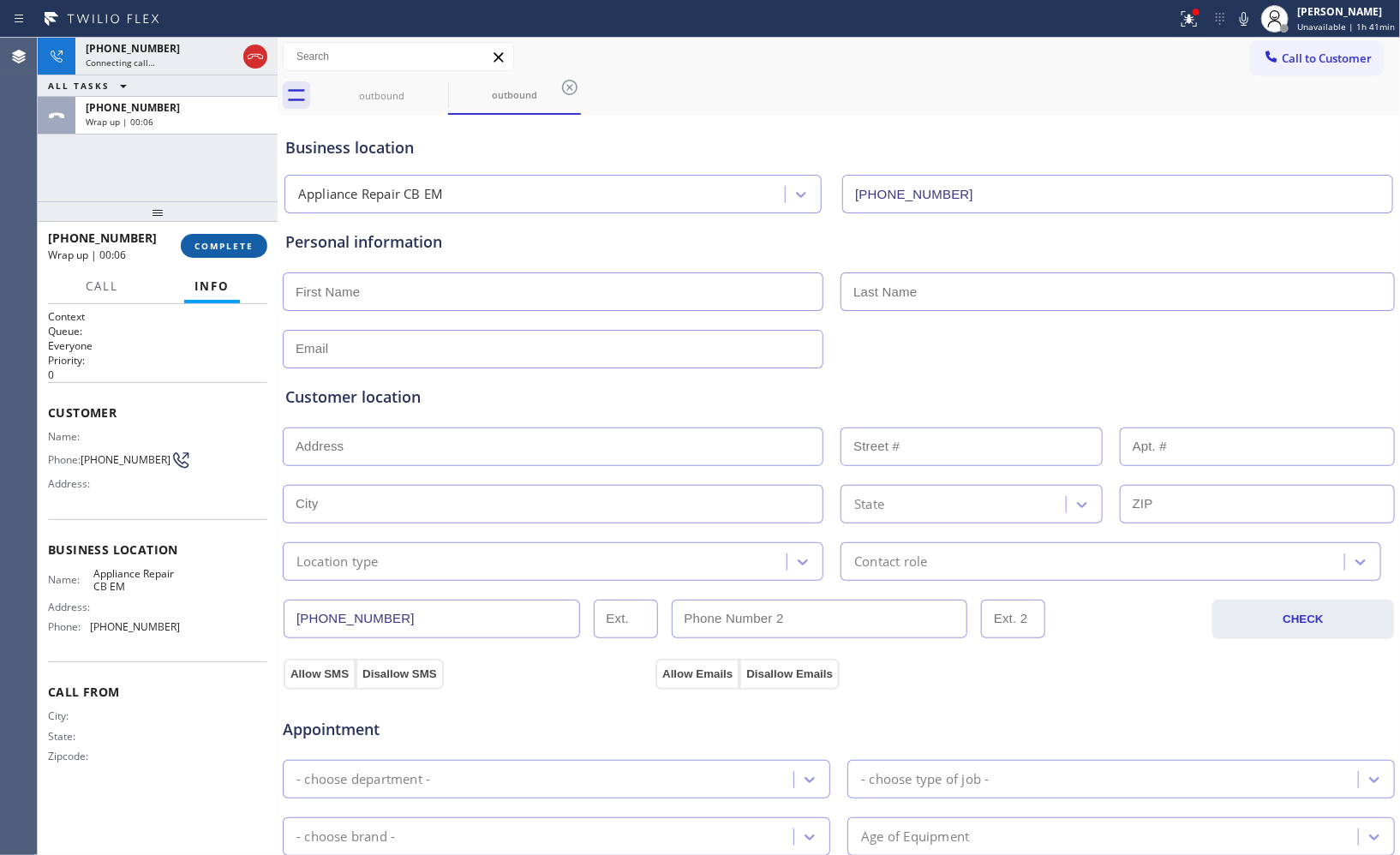
click at [224, 246] on span "COMPLETE" at bounding box center [224, 246] width 59 height 12
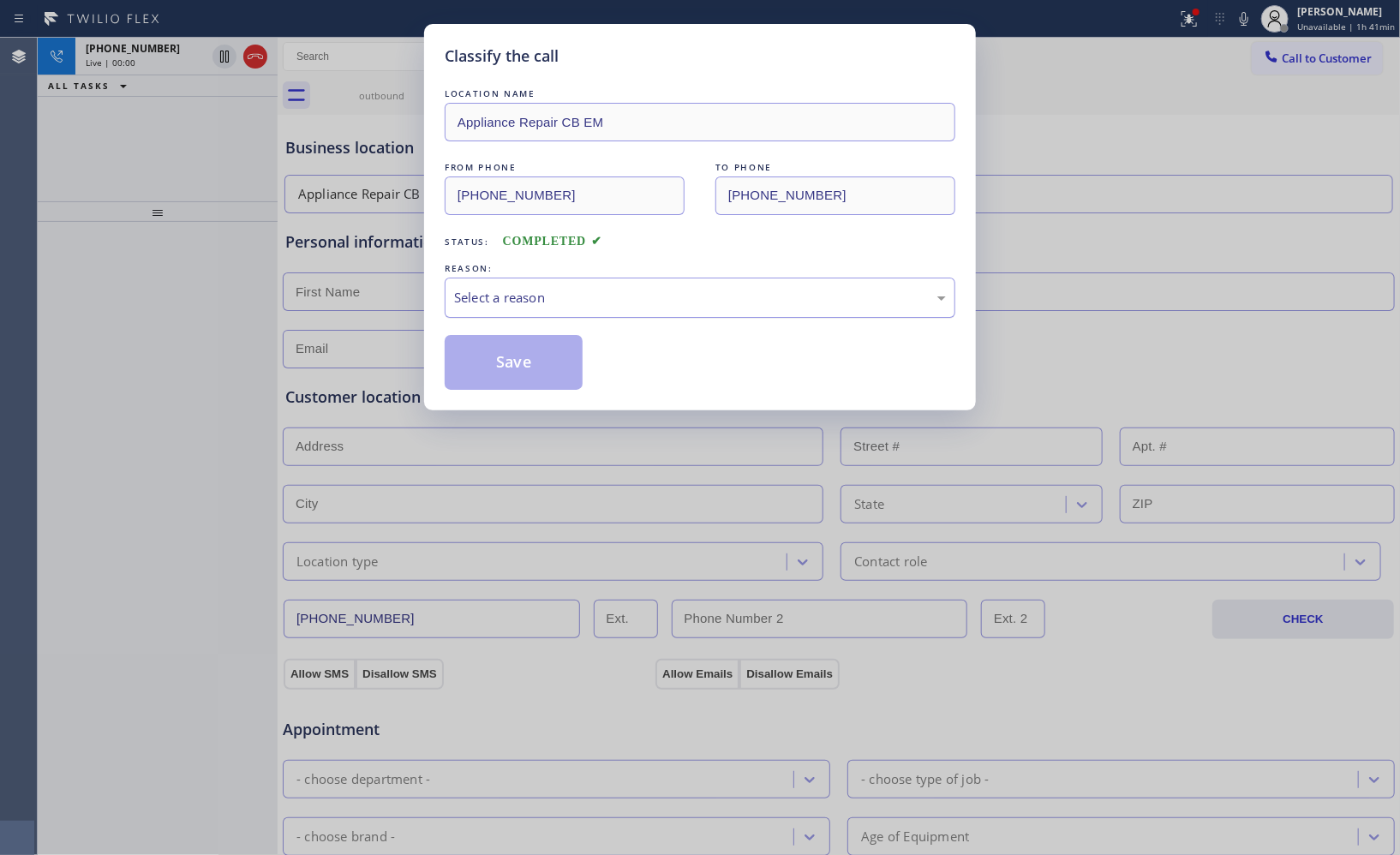
drag, startPoint x: 597, startPoint y: 304, endPoint x: 588, endPoint y: 314, distance: 13.5
click at [588, 314] on div "Select a reason" at bounding box center [700, 298] width 510 height 41
click at [515, 369] on button "Save" at bounding box center [513, 361] width 138 height 55
click at [259, 55] on div "Classify the call LOCATION NAME Appliance Repair CB EM FROM PHONE [PHONE_NUMBER…" at bounding box center [700, 427] width 1400 height 855
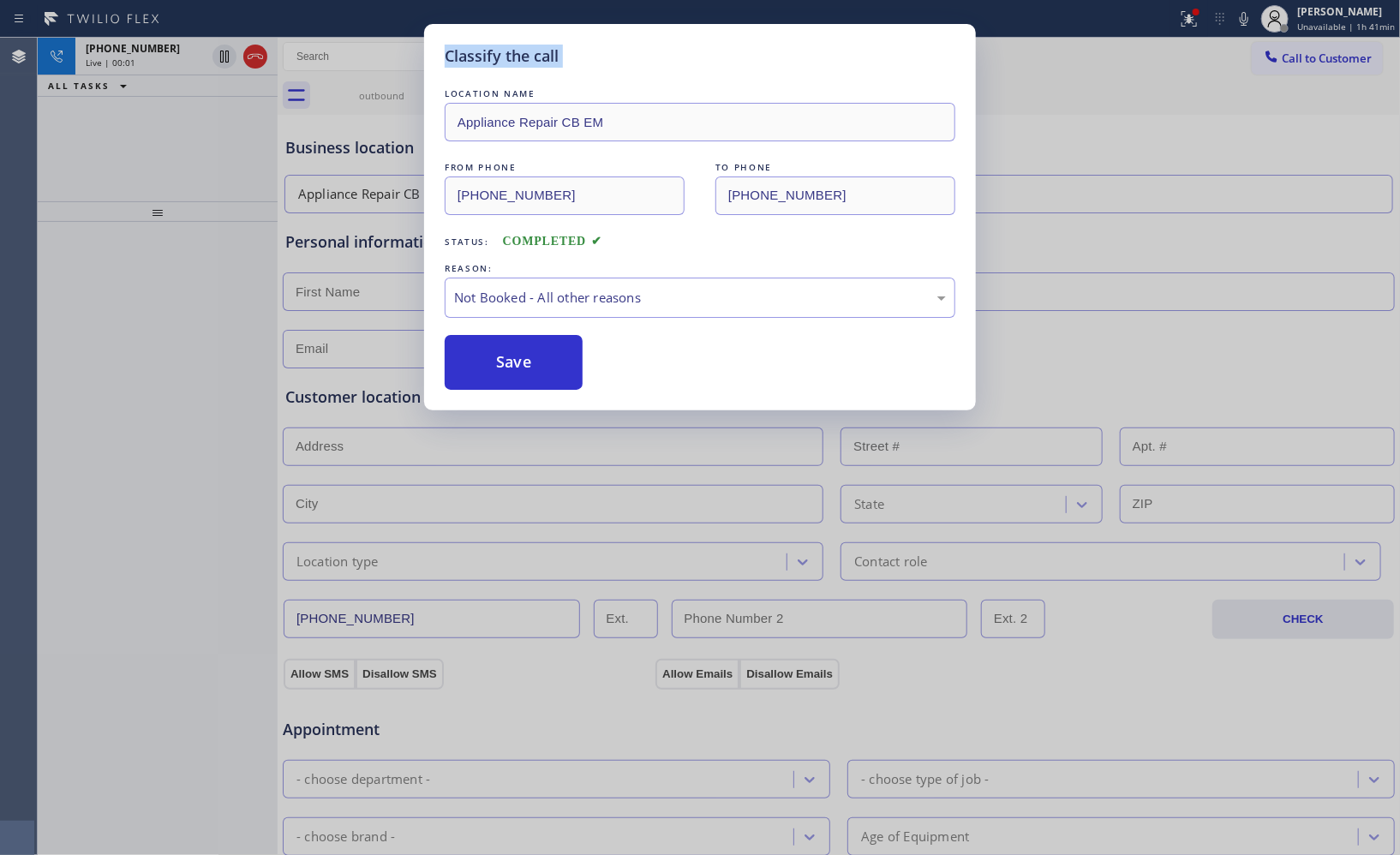
click at [259, 55] on div "Classify the call LOCATION NAME Appliance Repair CB EM FROM PHONE [PHONE_NUMBER…" at bounding box center [700, 427] width 1400 height 855
click at [259, 55] on div "Classify the call LOCATION NAME Metro Heating Repair Burlingame FROM PHONE [PHO…" at bounding box center [719, 446] width 1362 height 817
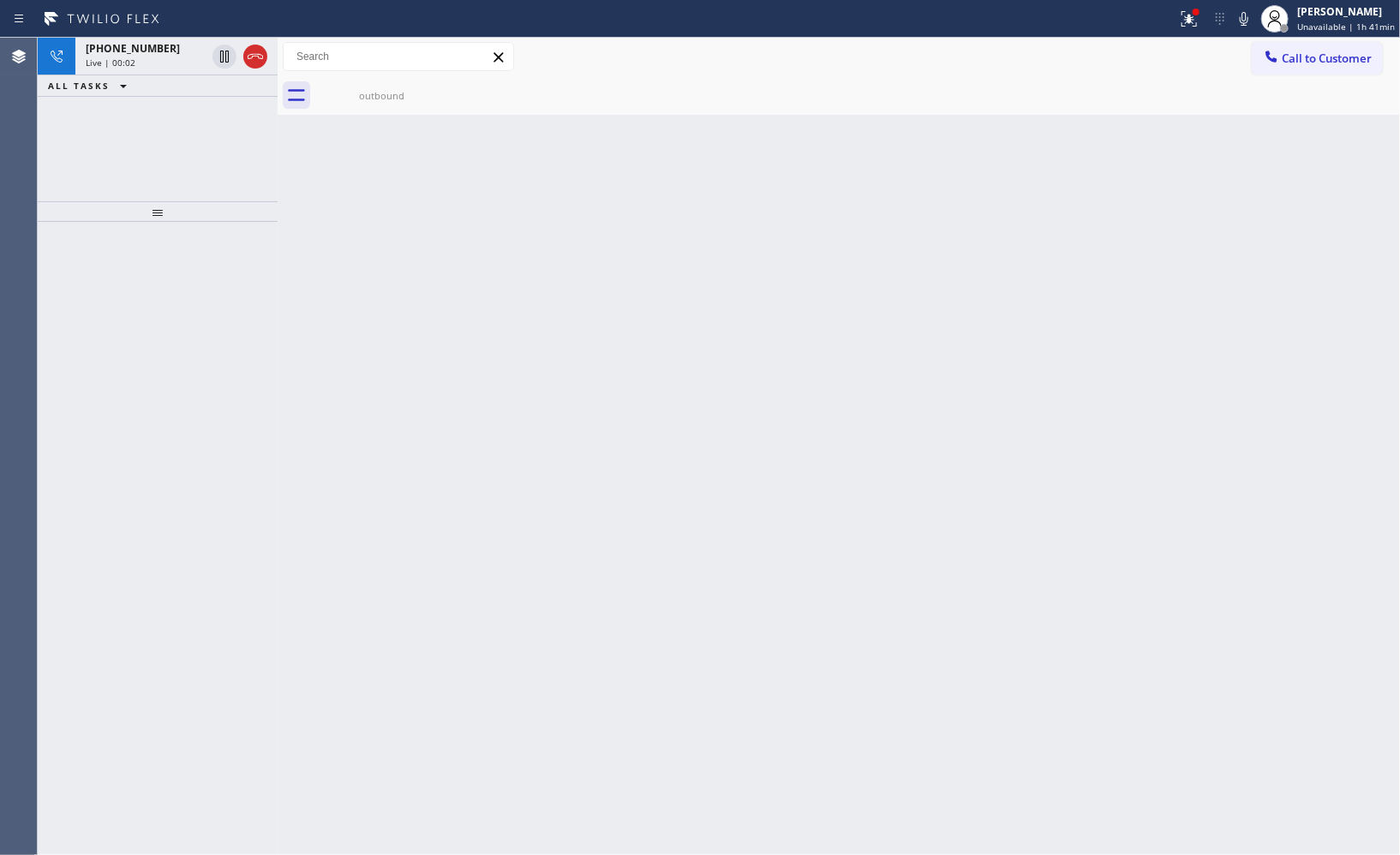
click at [259, 55] on icon at bounding box center [255, 56] width 20 height 20
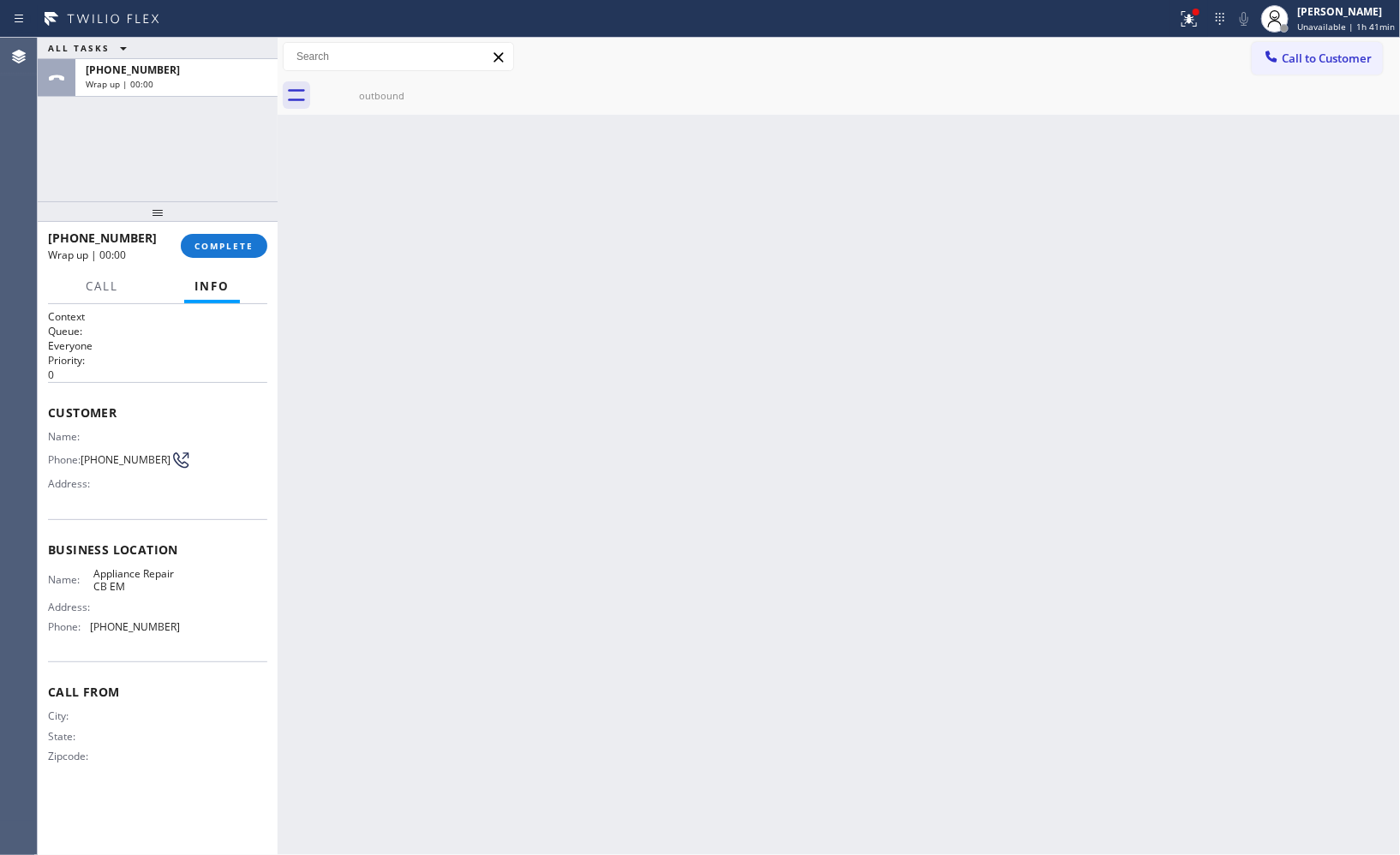
drag, startPoint x: 225, startPoint y: 240, endPoint x: 420, endPoint y: 301, distance: 204.3
click at [227, 240] on span "COMPLETE" at bounding box center [224, 246] width 59 height 12
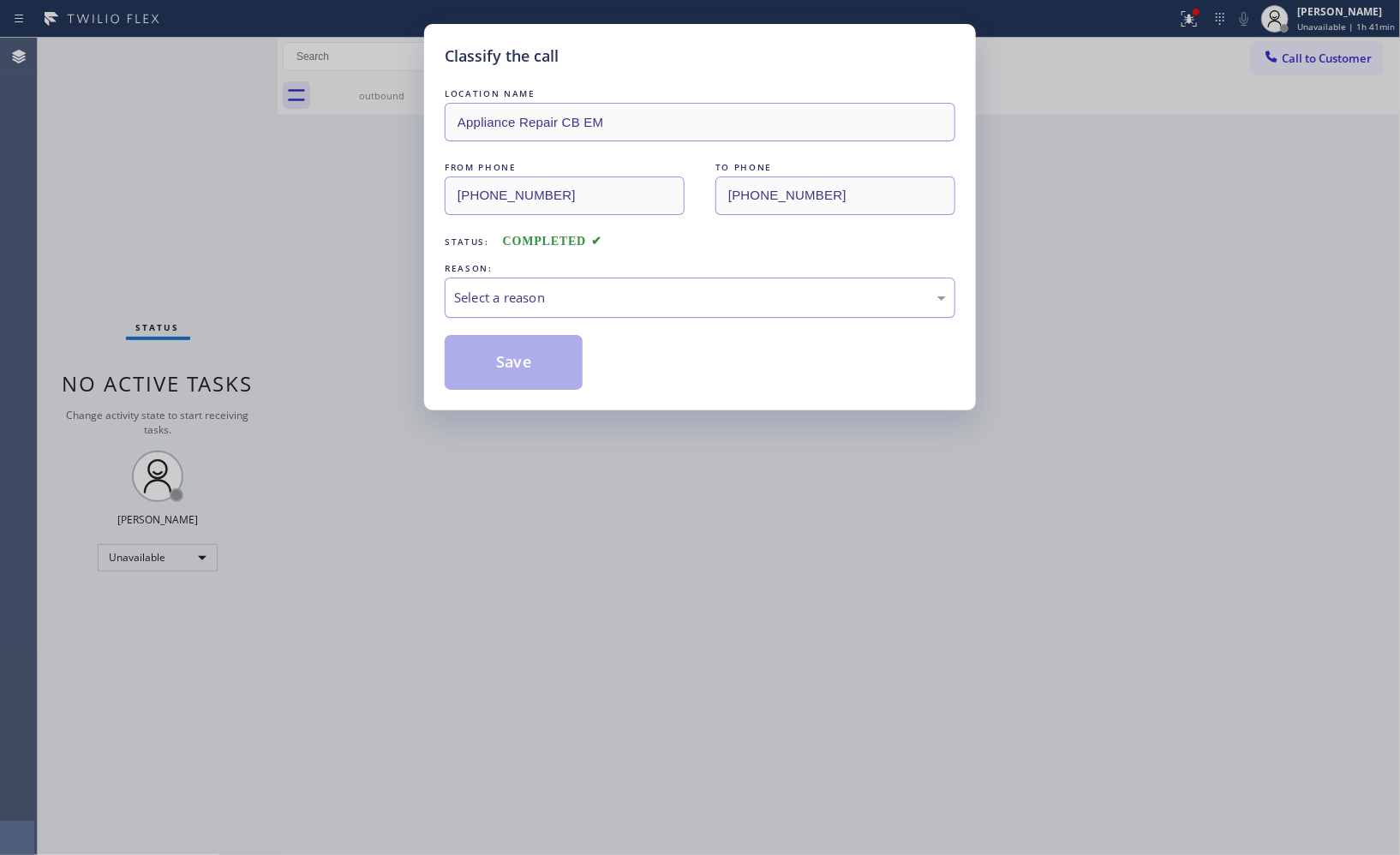
click at [654, 311] on div "Select a reason" at bounding box center [700, 298] width 510 height 41
click at [564, 360] on button "Save" at bounding box center [513, 361] width 138 height 55
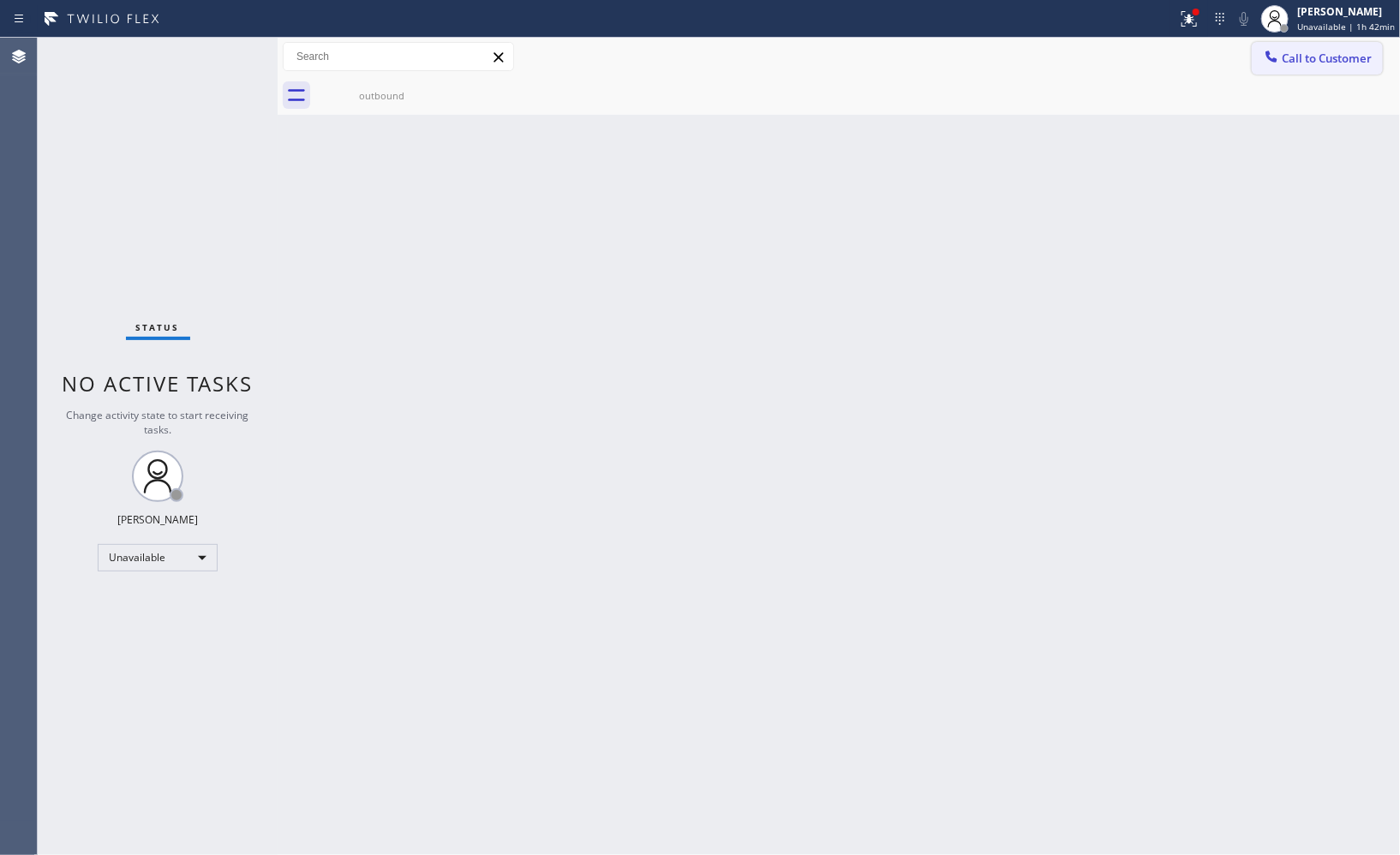
click at [1312, 58] on span "Call to Customer" at bounding box center [1326, 58] width 90 height 16
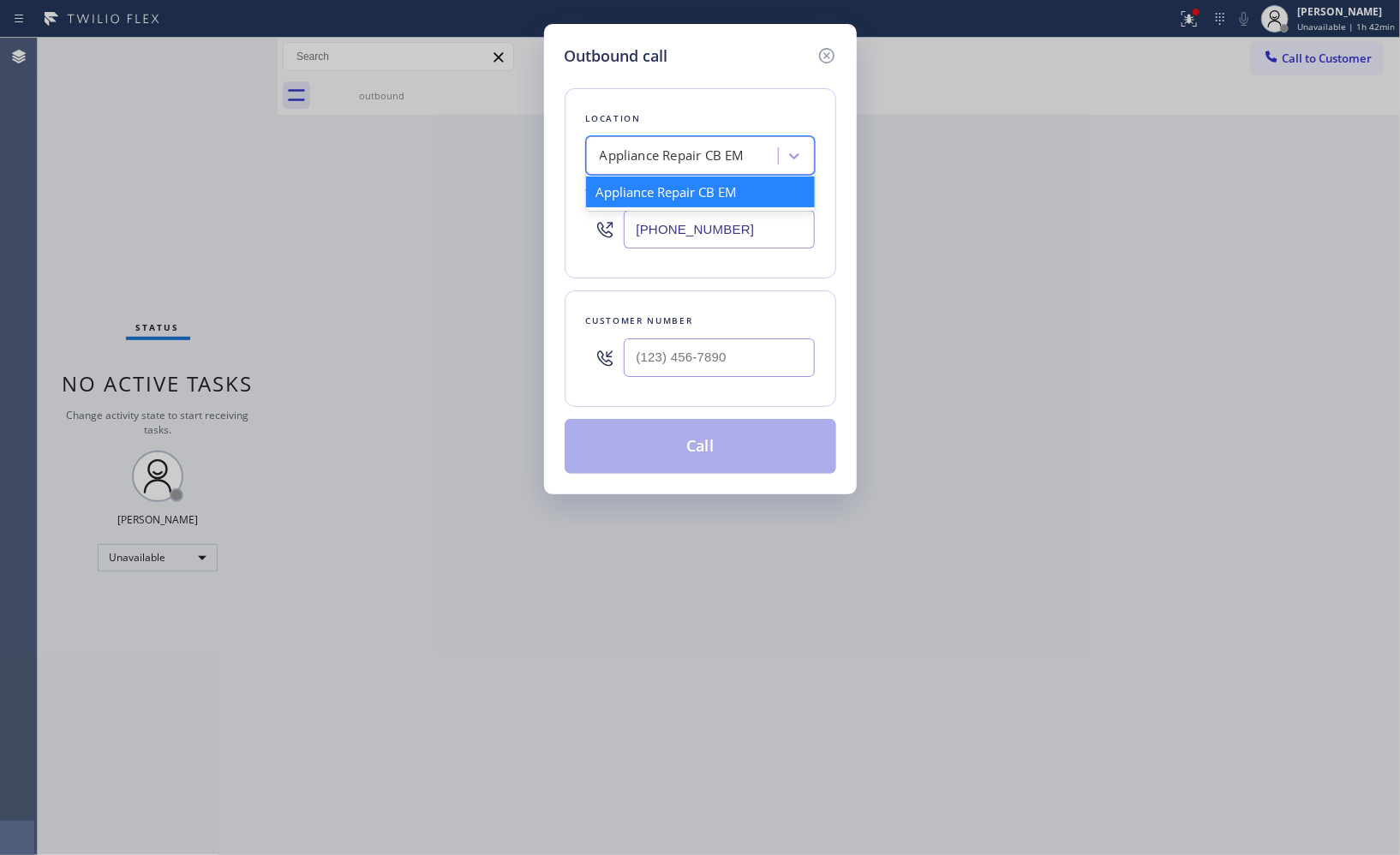
click at [690, 149] on div "Appliance Repair CB EM" at bounding box center [672, 155] width 145 height 19
paste input "Sub Zero Refrigerator Repair [GEOGRAPHIC_DATA]"
type input "Sub Zero Refrigerator Repair [GEOGRAPHIC_DATA]"
click at [688, 197] on div "Sub Zero Refrigerator Repair [GEOGRAPHIC_DATA]" at bounding box center [700, 201] width 228 height 48
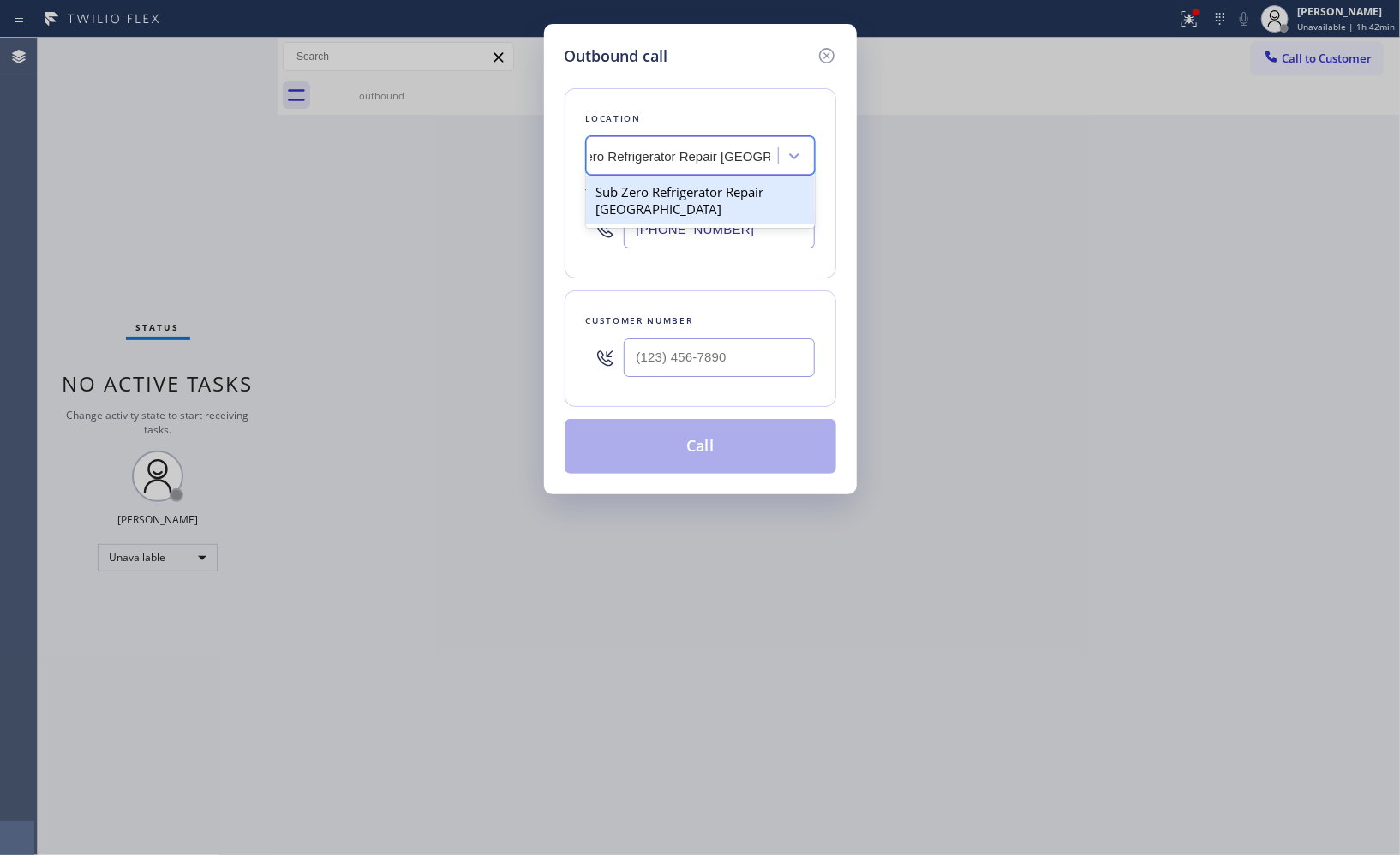
type input "[PHONE_NUMBER]"
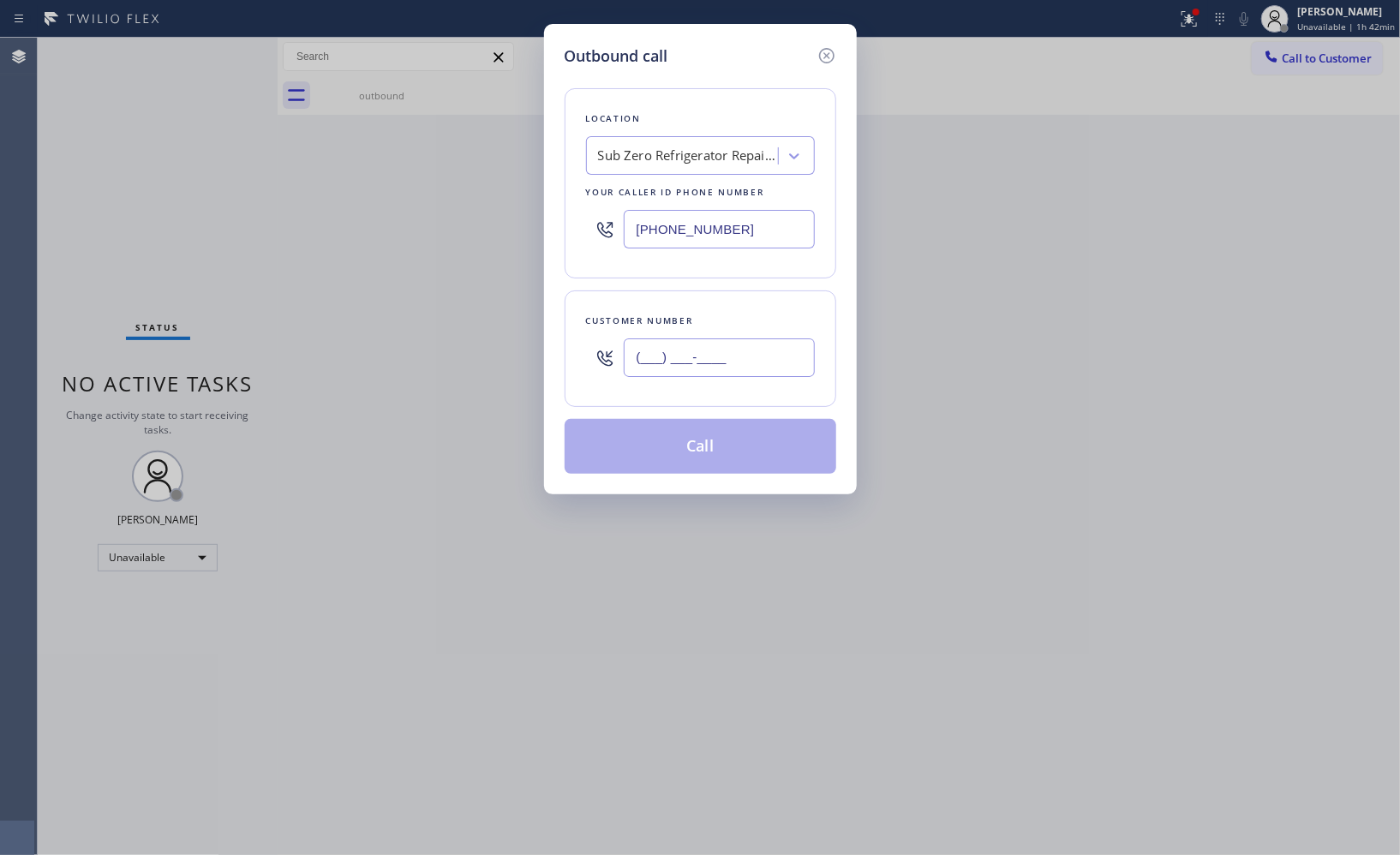
drag, startPoint x: 776, startPoint y: 371, endPoint x: 570, endPoint y: 351, distance: 207.0
click at [578, 353] on div "Customer number (___) ___-____" at bounding box center [700, 348] width 272 height 116
paste input "302) 290-5833"
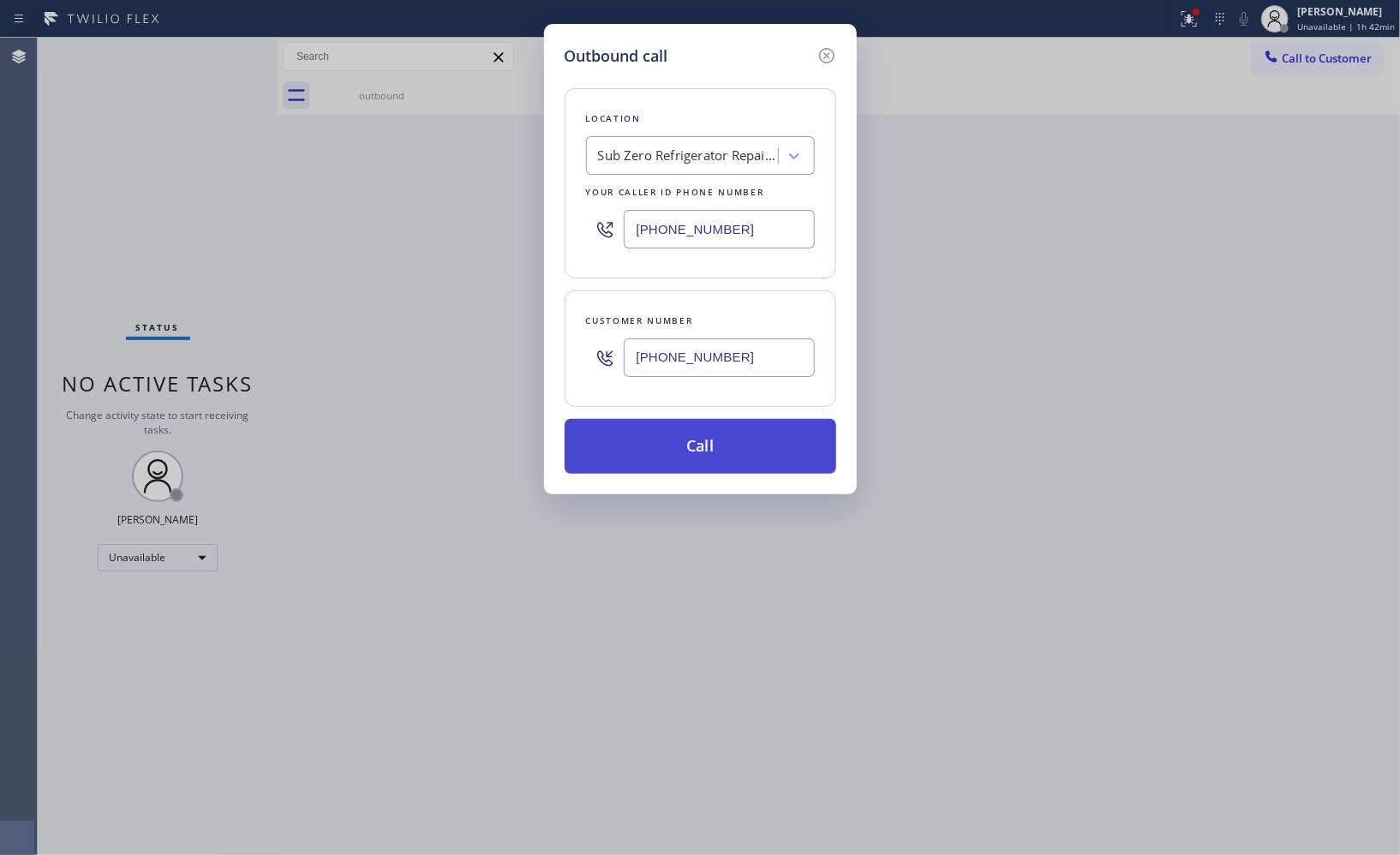
type input "[PHONE_NUMBER]"
drag, startPoint x: 708, startPoint y: 460, endPoint x: 723, endPoint y: 556, distance: 97.2
click at [711, 470] on button "Call" at bounding box center [700, 446] width 272 height 55
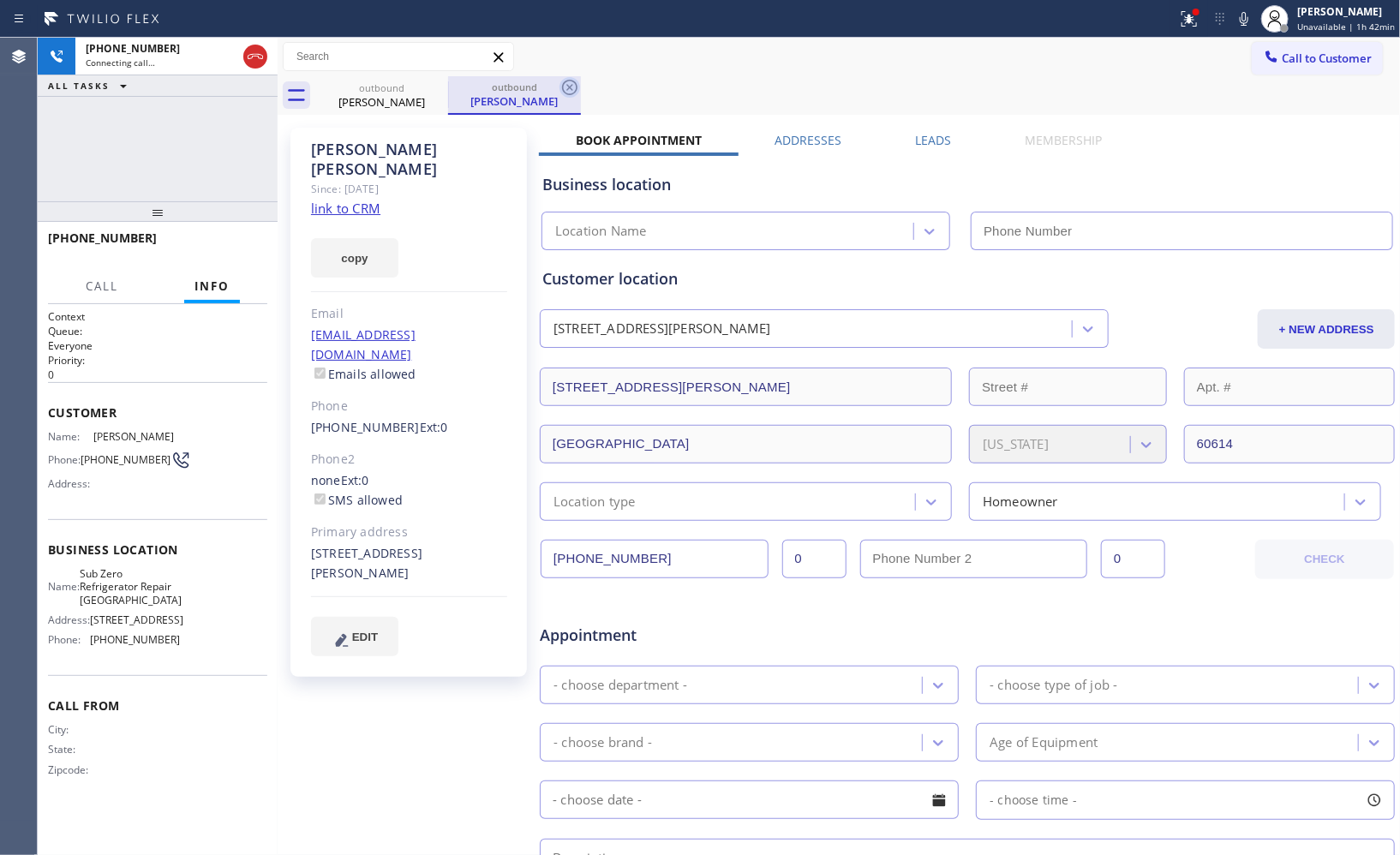
type input "[PHONE_NUMBER]"
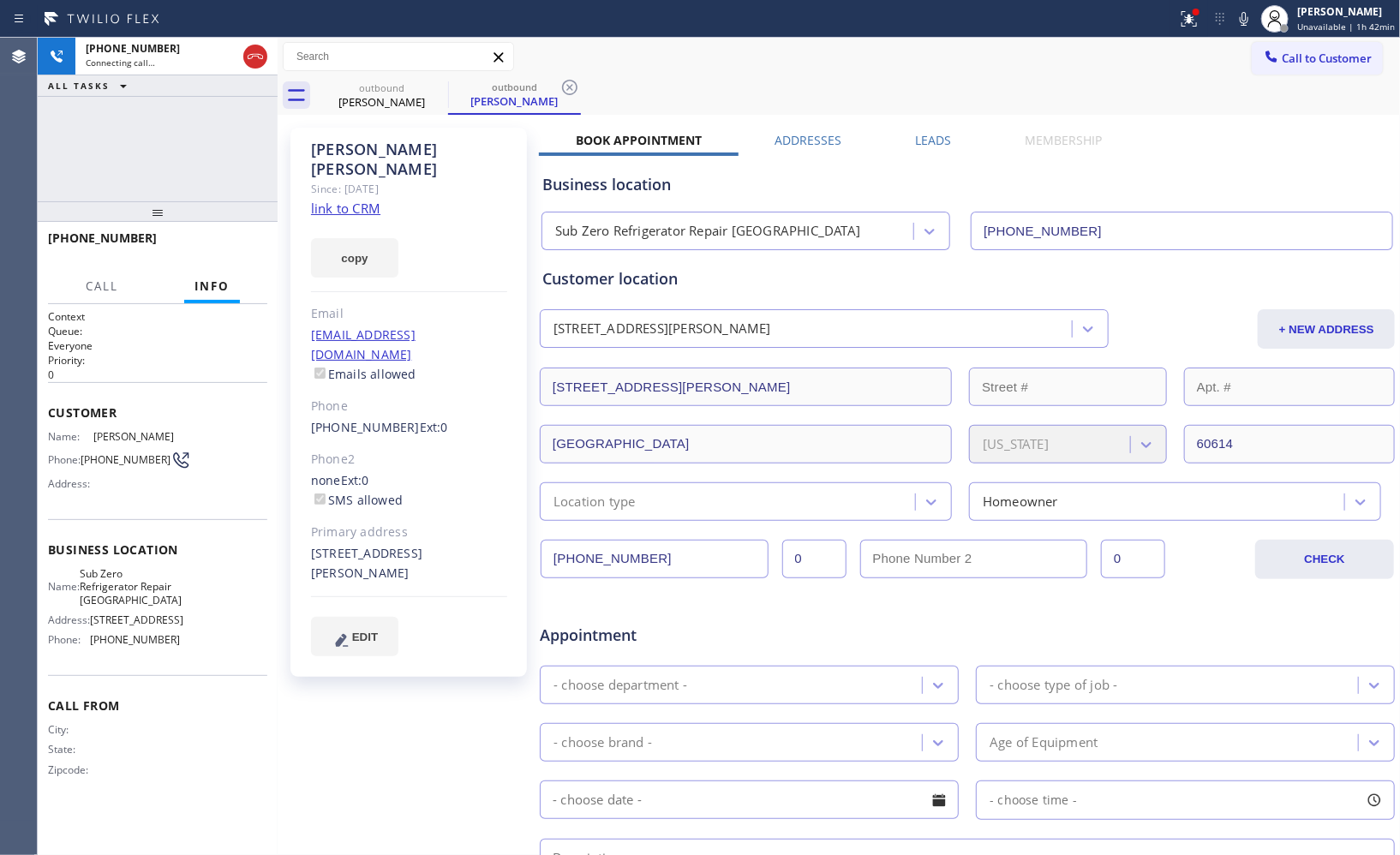
drag, startPoint x: 570, startPoint y: 84, endPoint x: 375, endPoint y: 70, distance: 195.5
click at [570, 84] on icon at bounding box center [569, 87] width 20 height 20
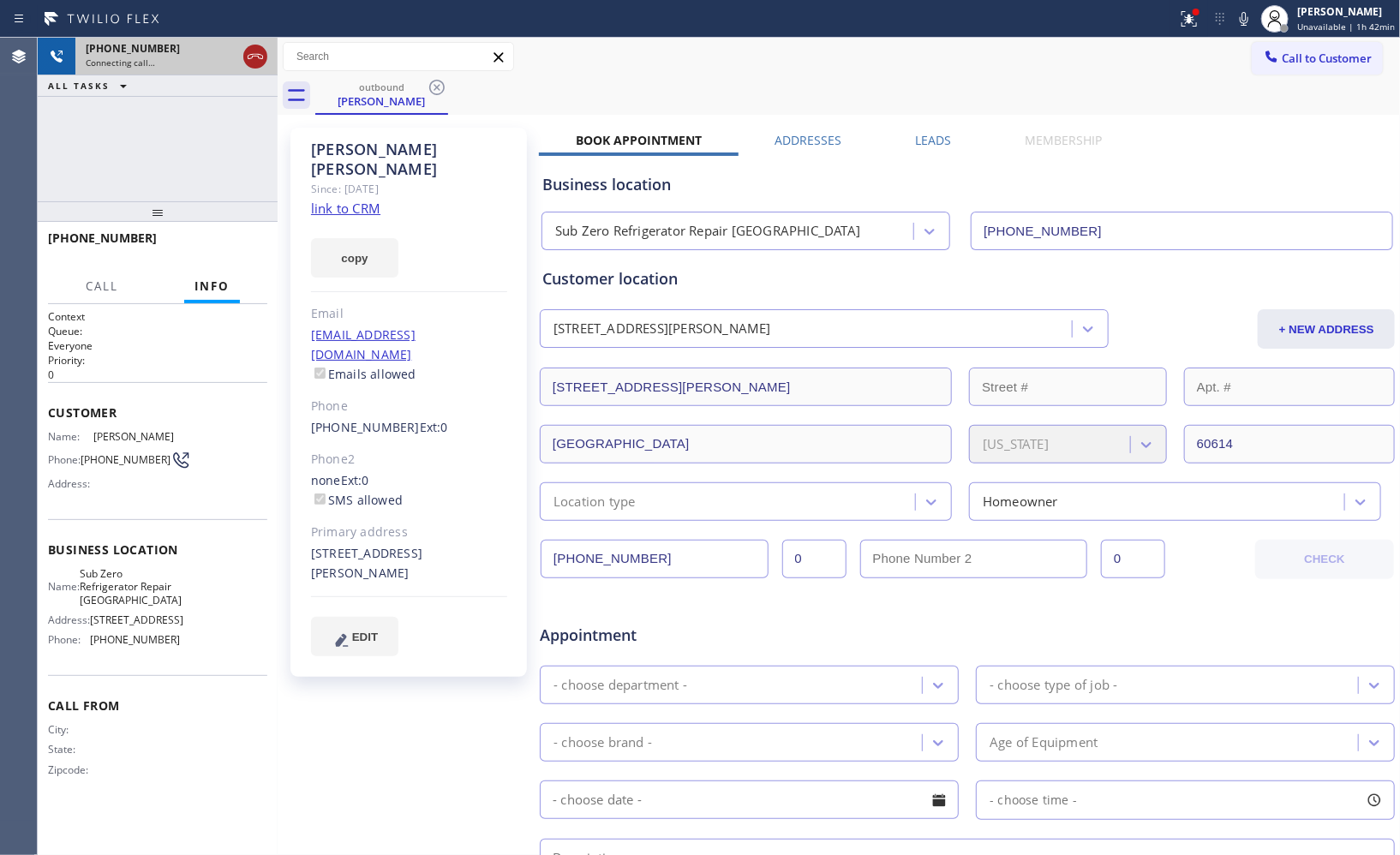
click at [253, 64] on icon at bounding box center [255, 56] width 20 height 20
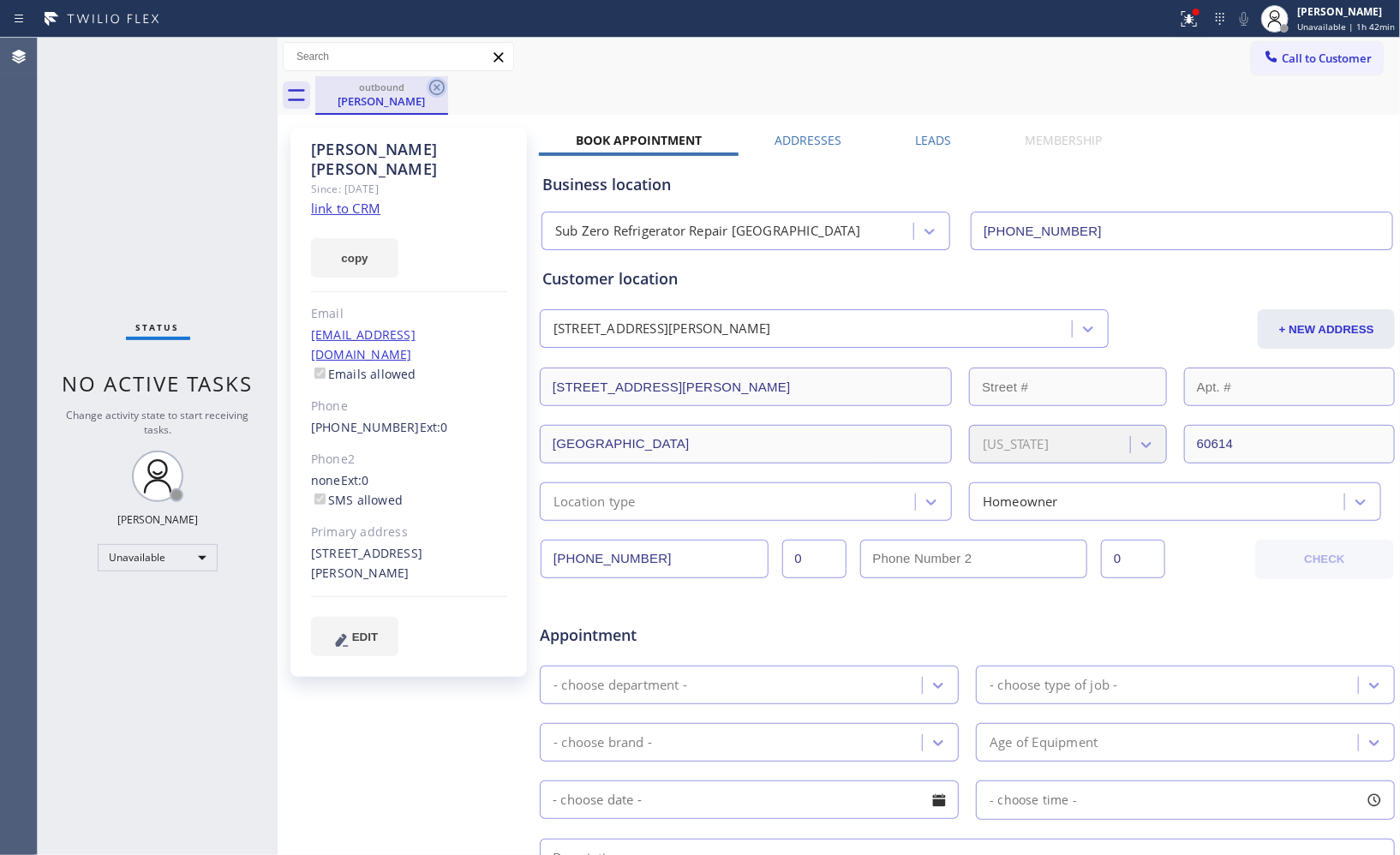
click at [435, 90] on icon at bounding box center [437, 87] width 20 height 20
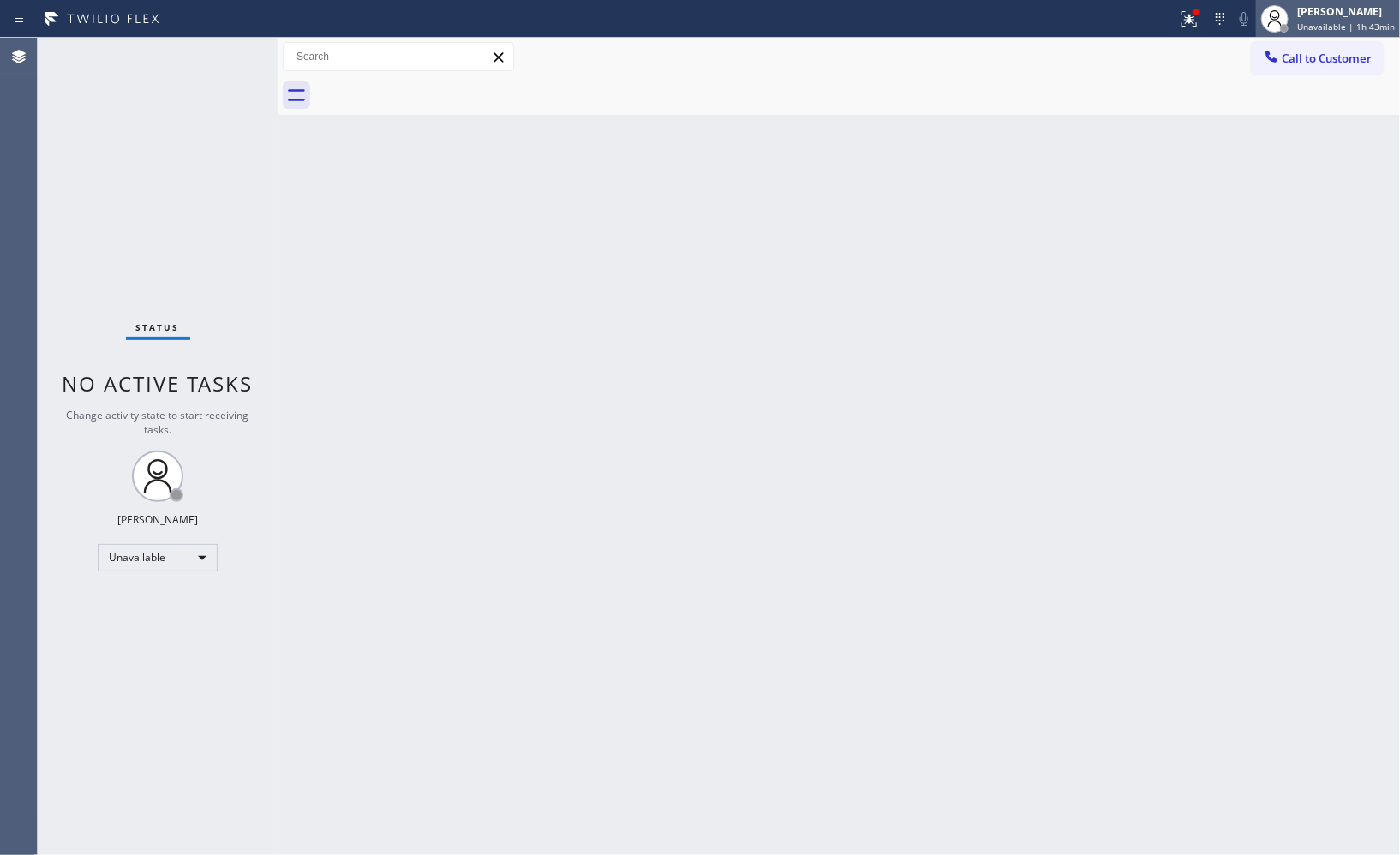
click at [1326, 18] on div "[PERSON_NAME]" at bounding box center [1345, 12] width 98 height 15
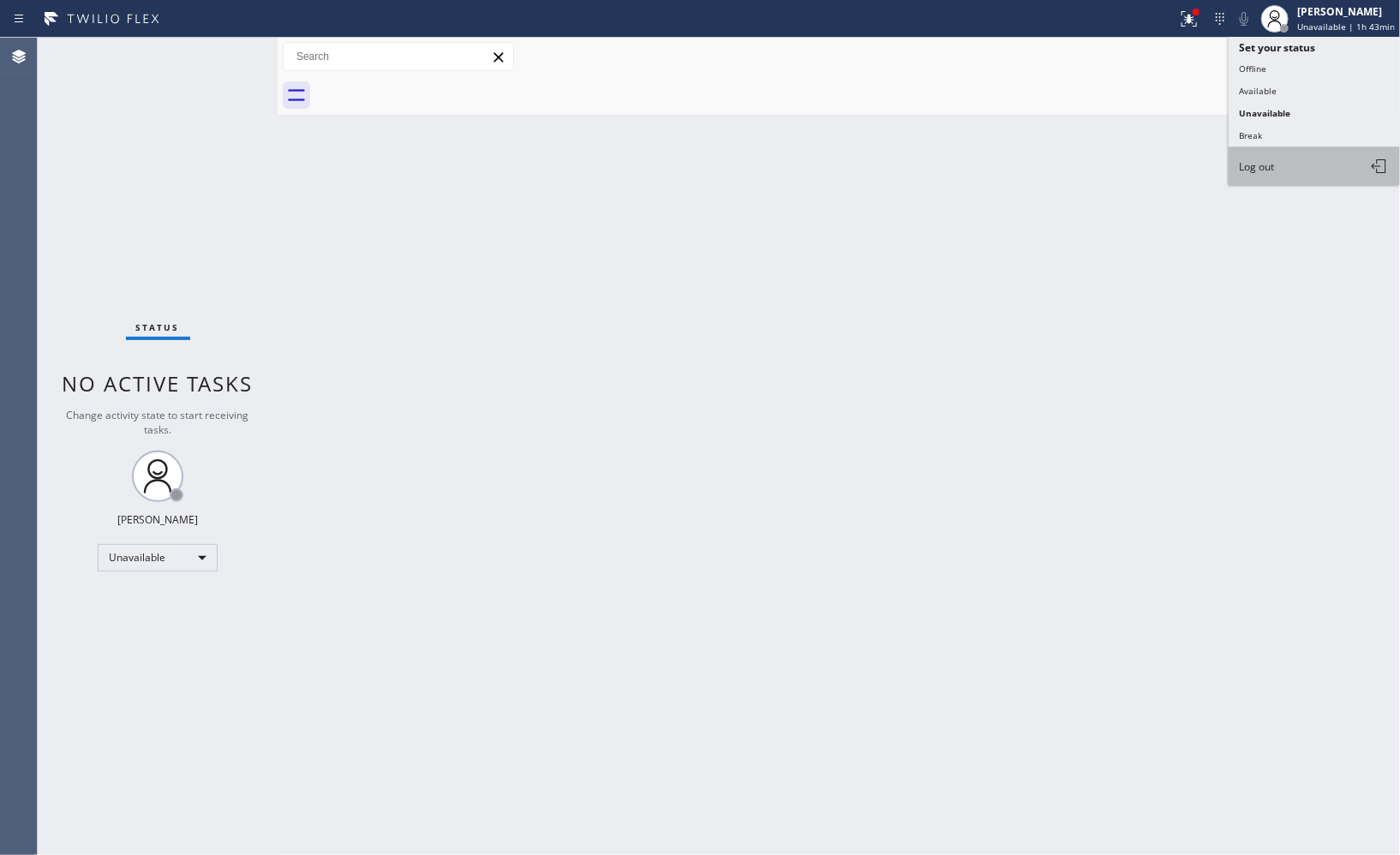
click at [1278, 165] on button "Log out" at bounding box center [1313, 165] width 171 height 38
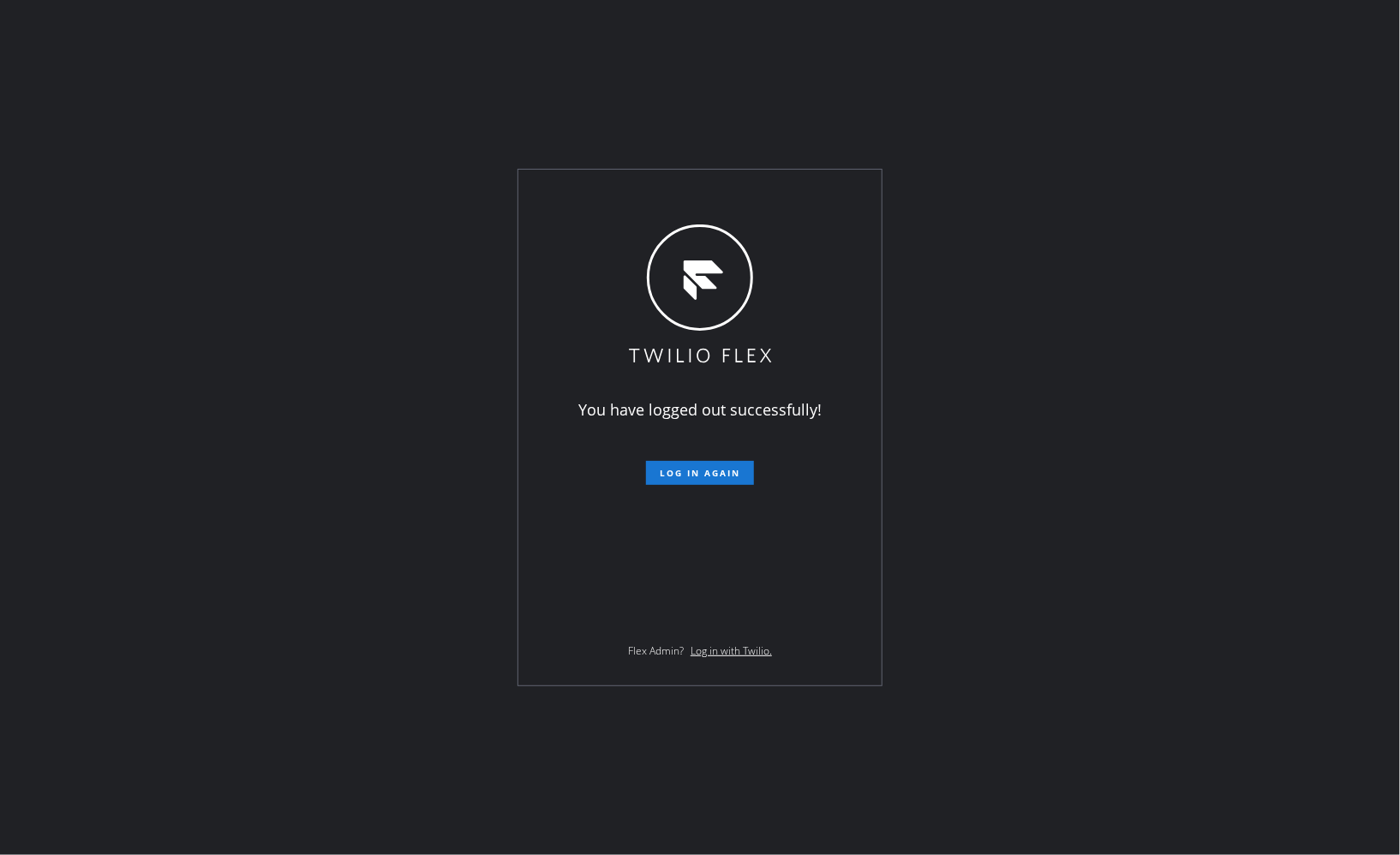
click at [1059, 242] on div "You have logged out successfully! Log in again Flex Admin? Log in with Twilio." at bounding box center [700, 427] width 1400 height 855
click at [931, 122] on div "You have logged out successfully! Log in again Flex Admin? Log in with Twilio." at bounding box center [700, 427] width 1400 height 855
